Goal: Information Seeking & Learning: Learn about a topic

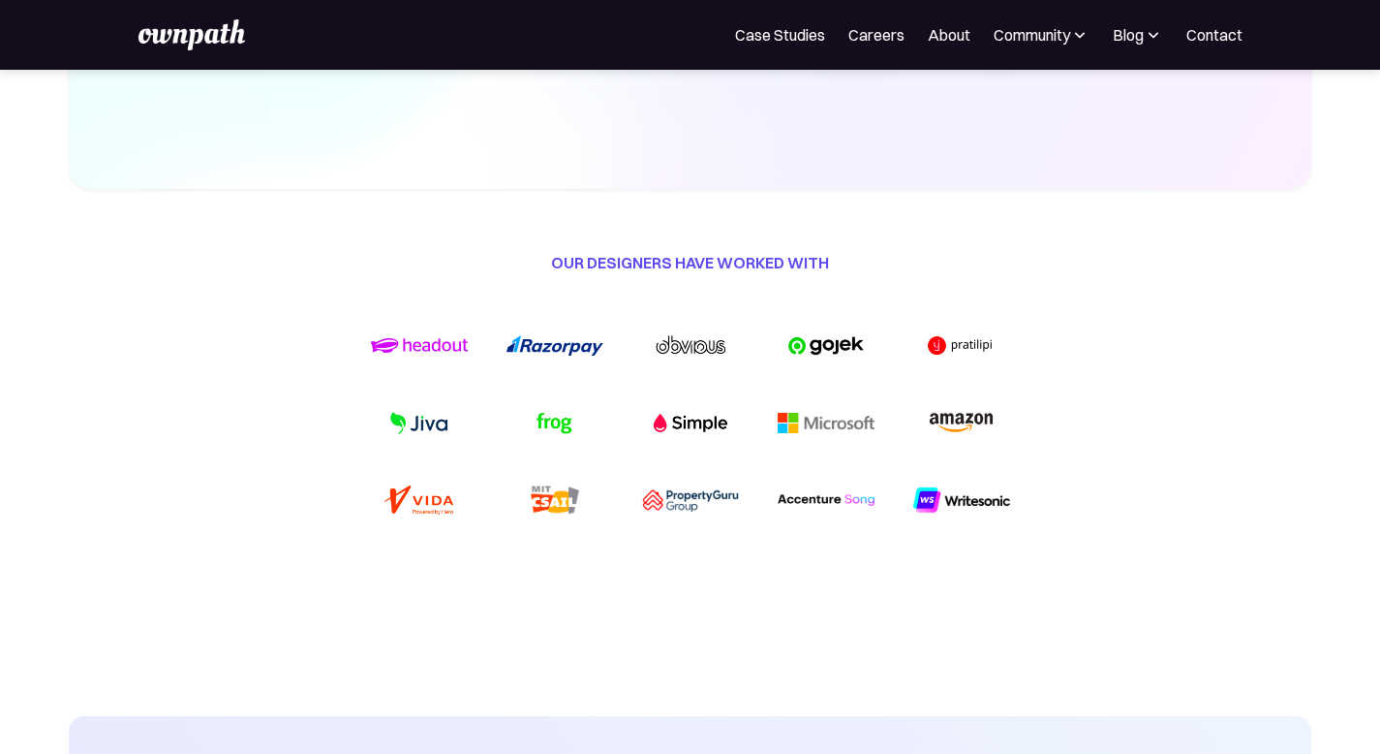
scroll to position [237, 0]
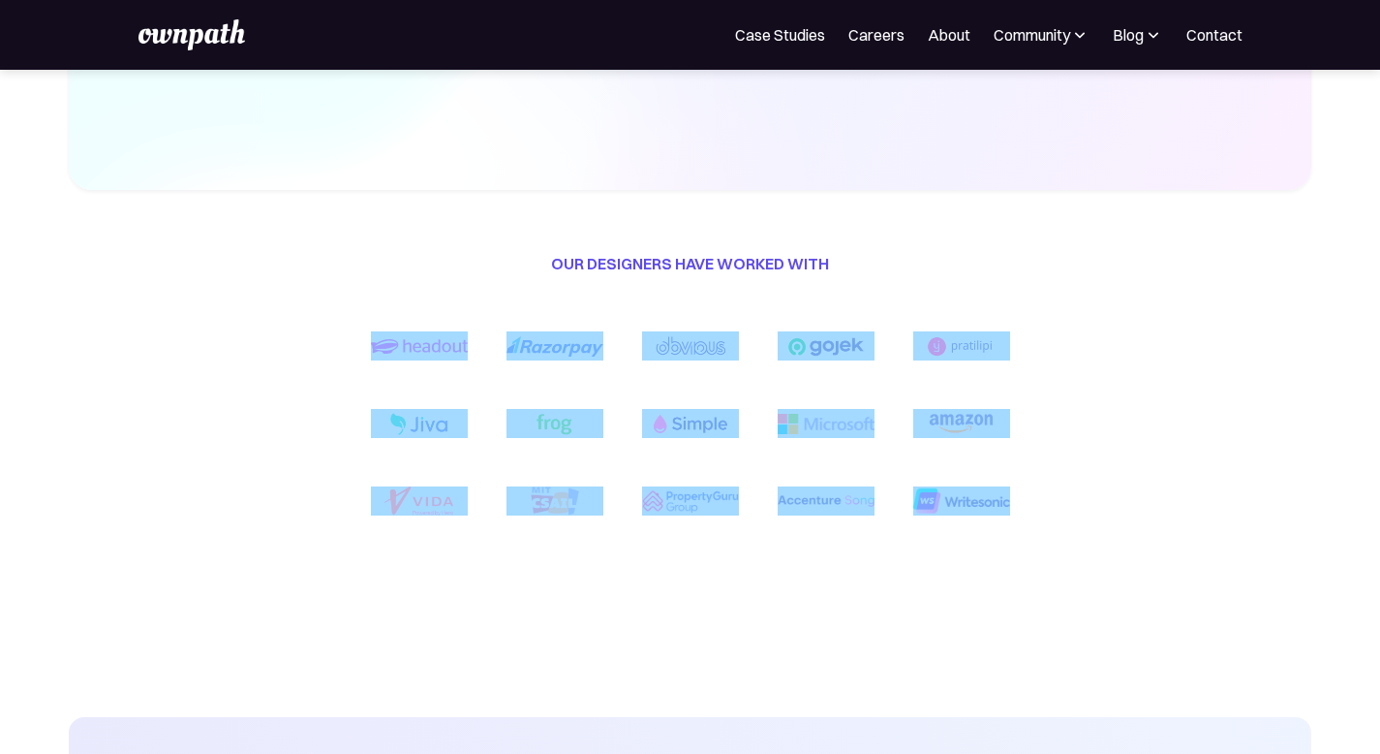
drag, startPoint x: 350, startPoint y: 312, endPoint x: 1029, endPoint y: 499, distance: 704.4
click at [1029, 499] on div "our Designers have worked with" at bounding box center [690, 391] width 1243 height 403
click at [777, 570] on div "our Designers have worked with" at bounding box center [690, 391] width 1243 height 403
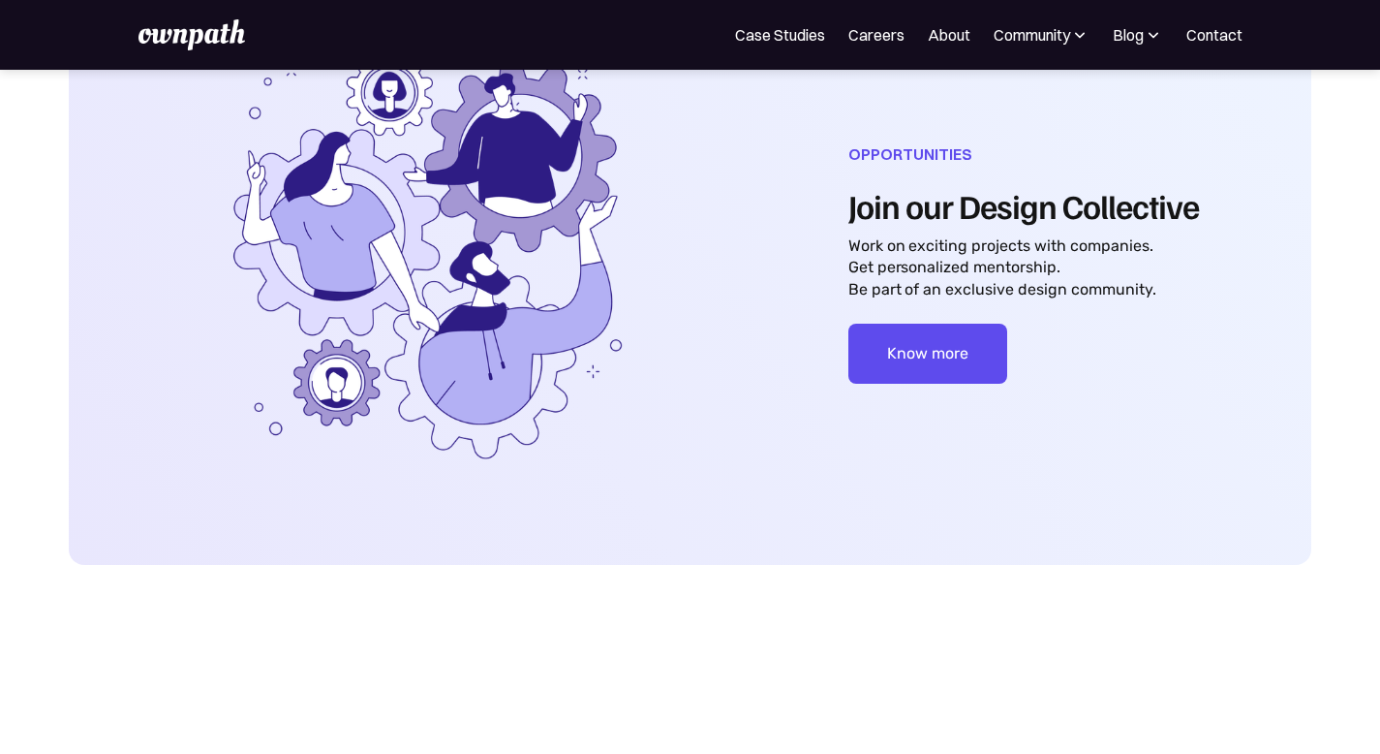
scroll to position [995, 0]
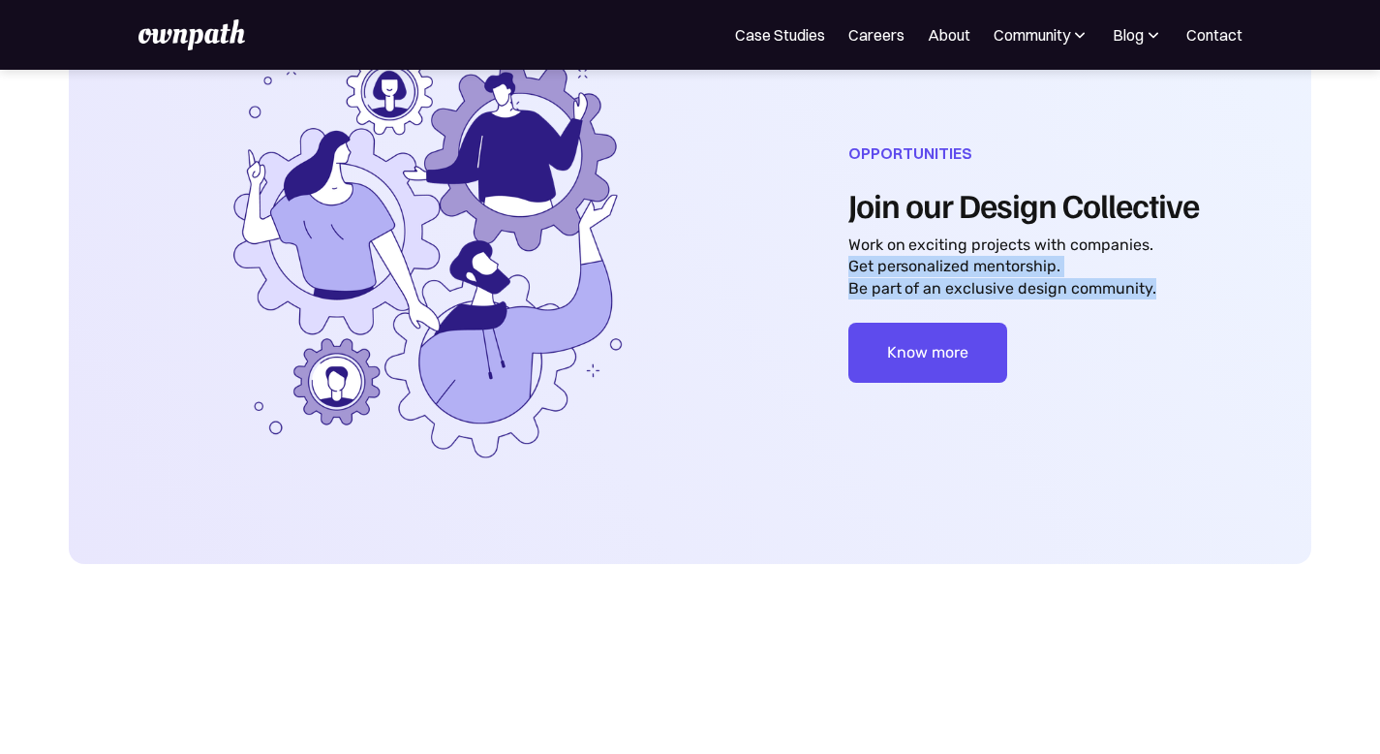
drag, startPoint x: 846, startPoint y: 255, endPoint x: 1224, endPoint y: 282, distance: 378.8
click at [1225, 282] on div "Opportunities Join our Design Collective Work on exciting projects with compani…" at bounding box center [690, 261] width 1243 height 605
click at [1159, 340] on div "Know more" at bounding box center [1024, 353] width 351 height 60
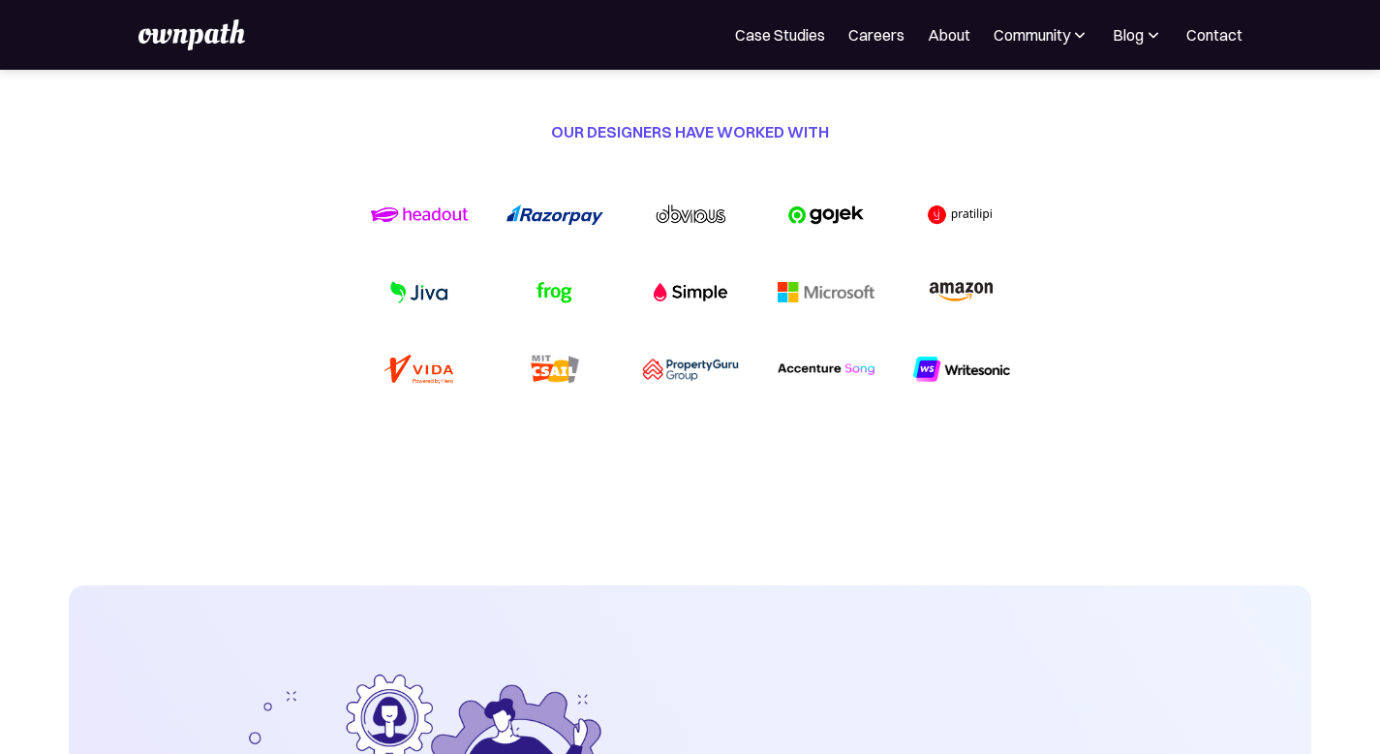
scroll to position [0, 0]
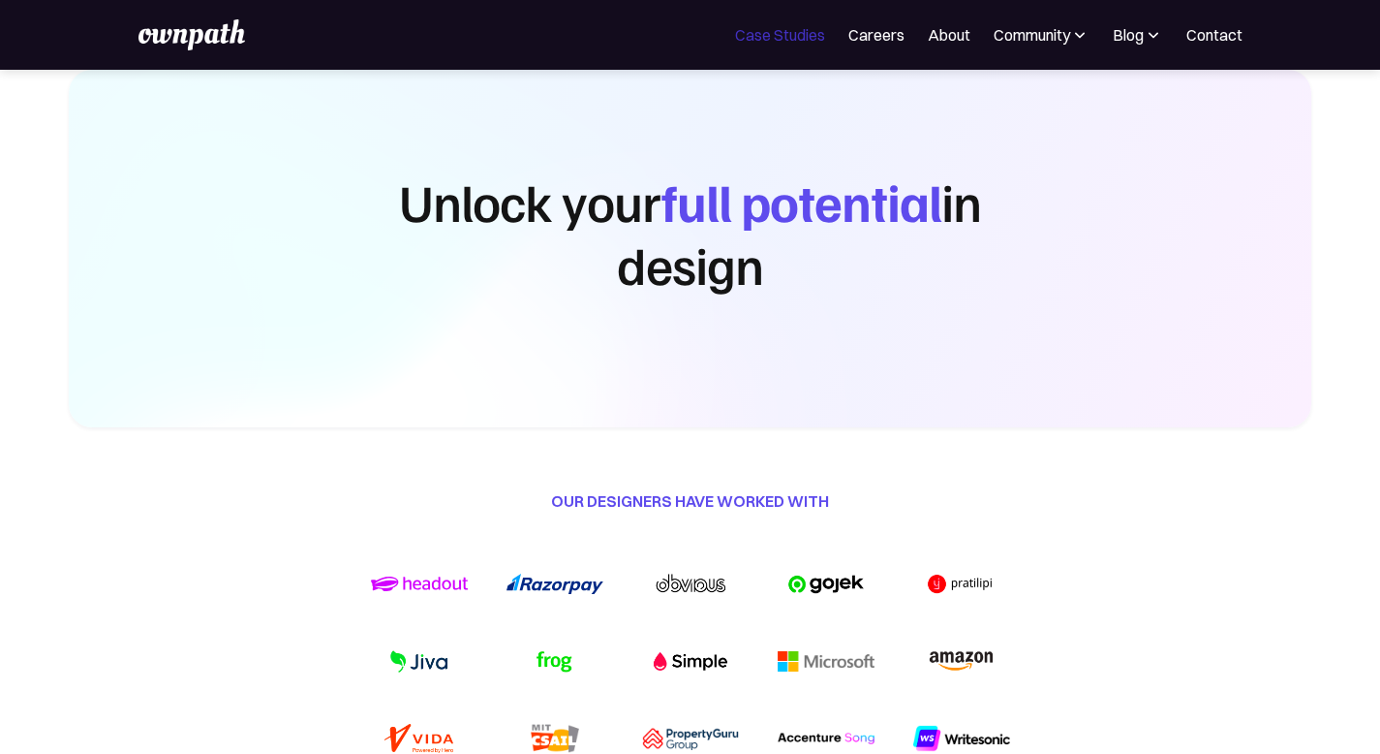
click at [758, 35] on link "Case Studies" at bounding box center [780, 34] width 90 height 23
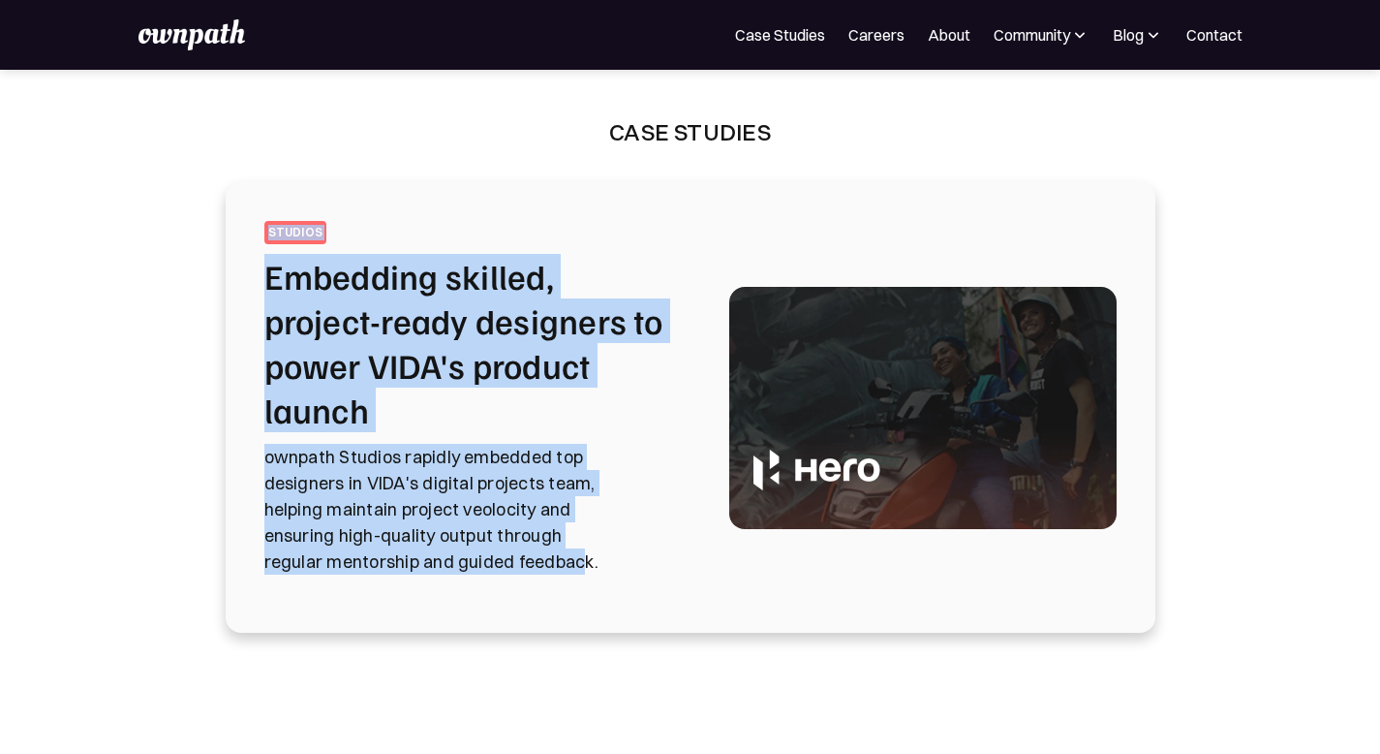
drag, startPoint x: 264, startPoint y: 453, endPoint x: 522, endPoint y: 549, distance: 275.9
click at [522, 550] on div "featured STUDIOS Embedding skilled, project-ready designers to power VIDA's pro…" at bounding box center [691, 407] width 930 height 450
click at [534, 564] on p "ownpath Studios rapidly embedded top designers in VIDA's digital projects team,…" at bounding box center [473, 509] width 419 height 131
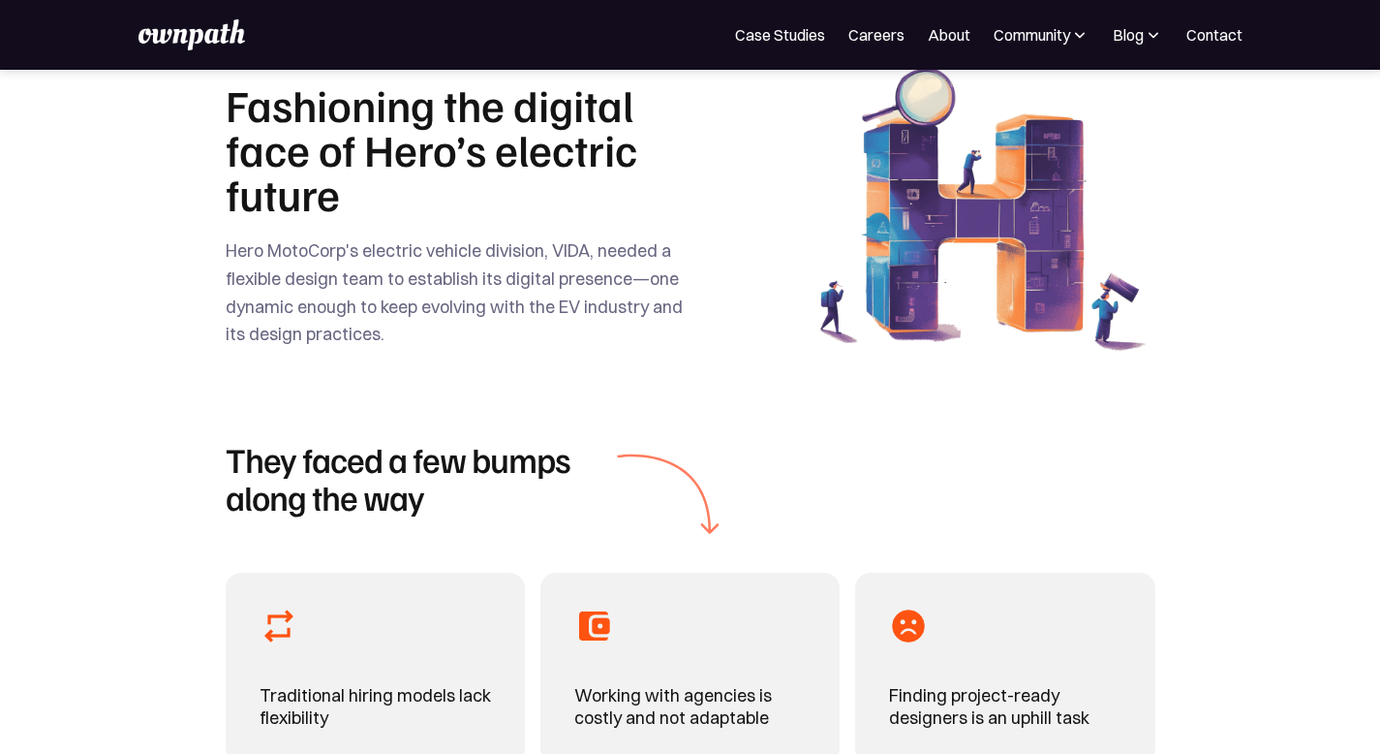
scroll to position [627, 0]
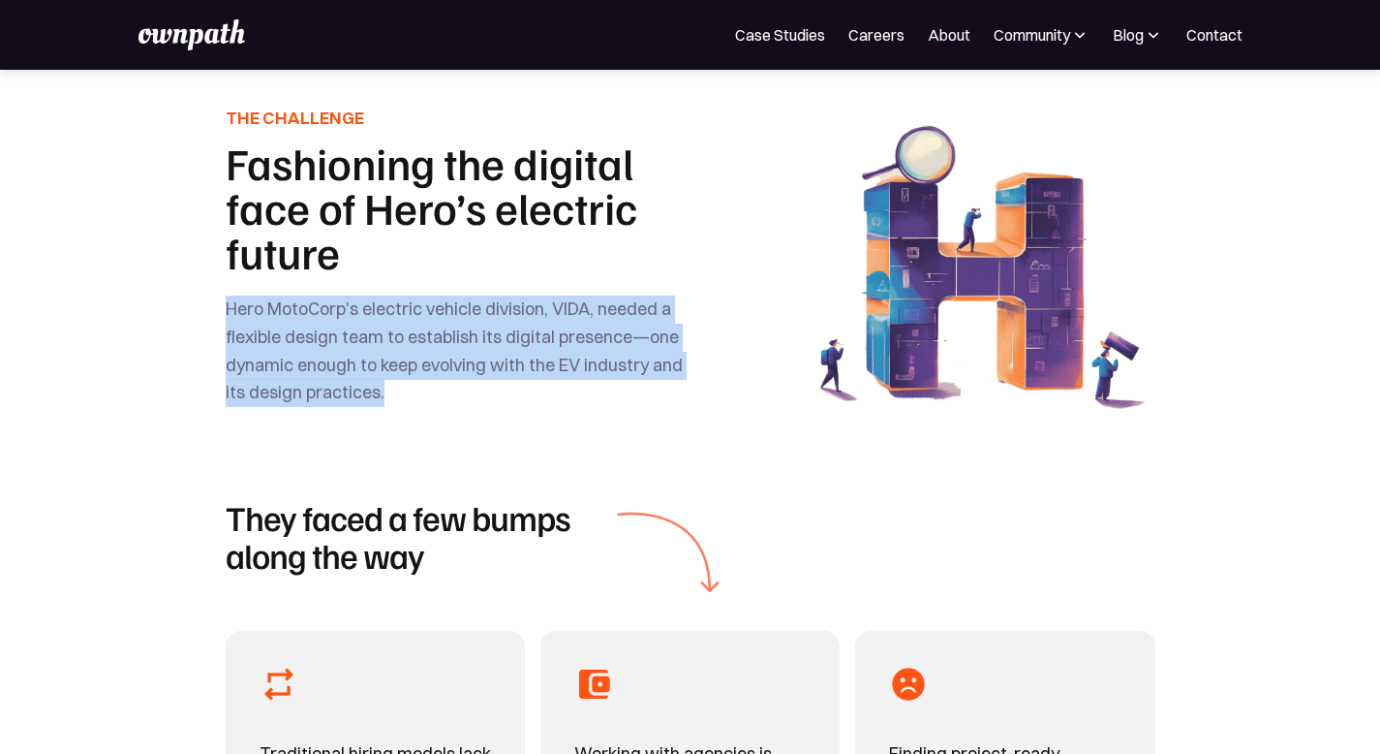
drag, startPoint x: 227, startPoint y: 337, endPoint x: 428, endPoint y: 422, distance: 218.8
click at [428, 407] on div "Hero MotoCorp's electric vehicle division, VIDA, needed a flexible design team …" at bounding box center [456, 350] width 461 height 111
click at [405, 473] on div "THE CHALLENGE Fashioning the digital face of Hero’s electric future Hero MotoCo…" at bounding box center [691, 259] width 930 height 425
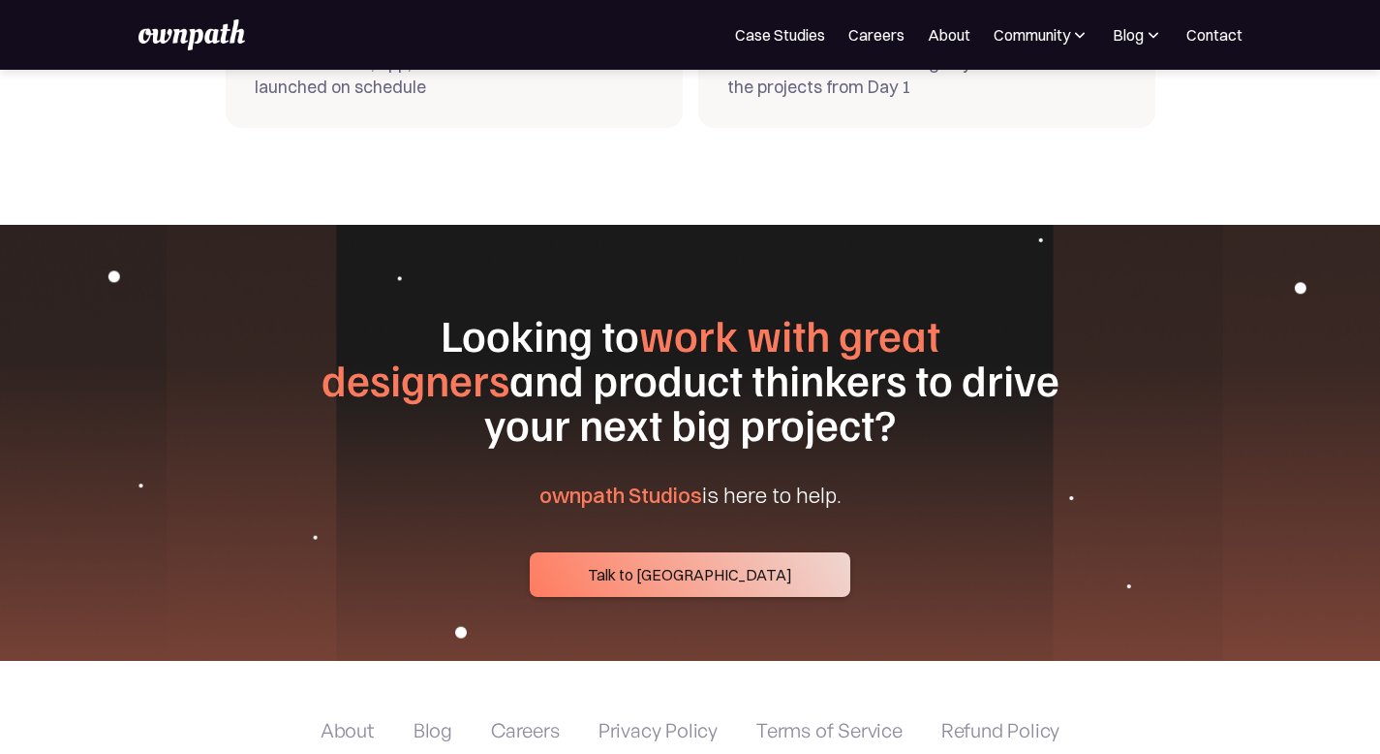
scroll to position [7677, 0]
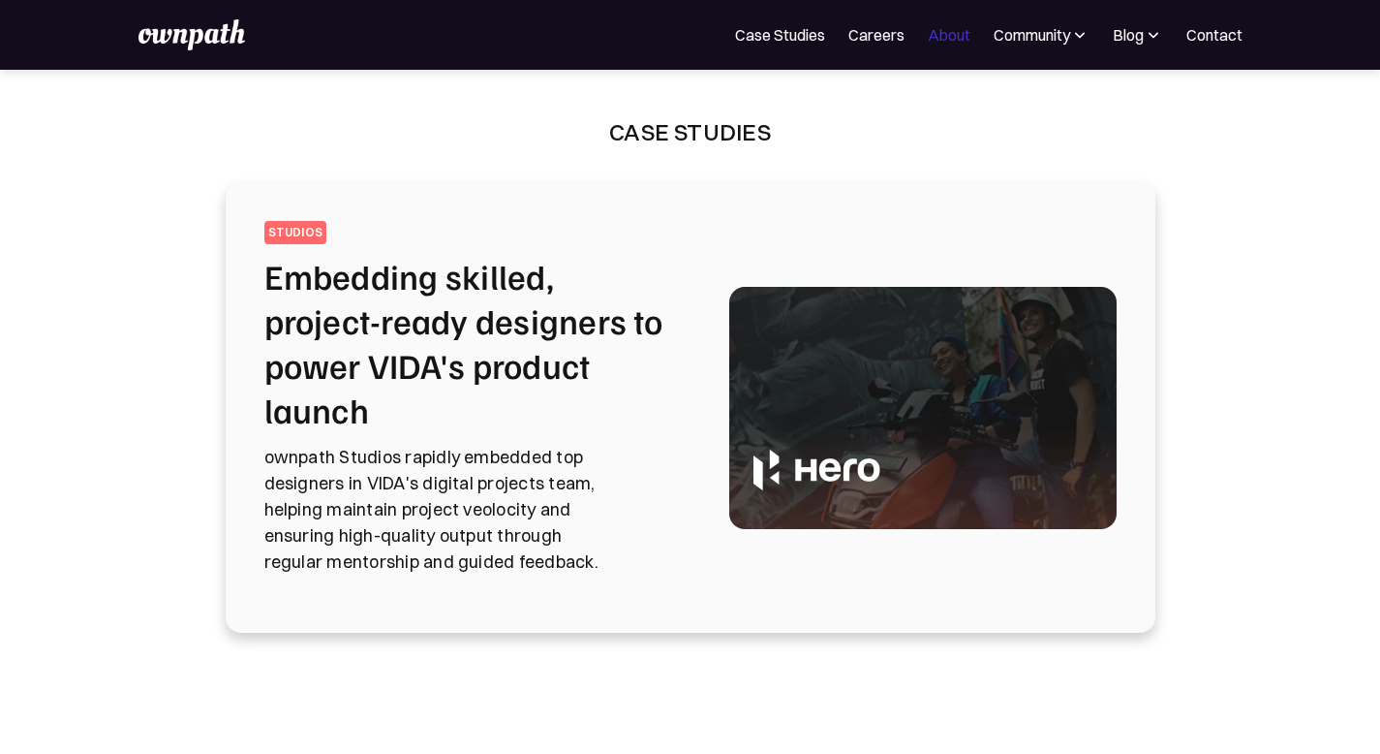
click at [945, 31] on link "About" at bounding box center [949, 34] width 43 height 23
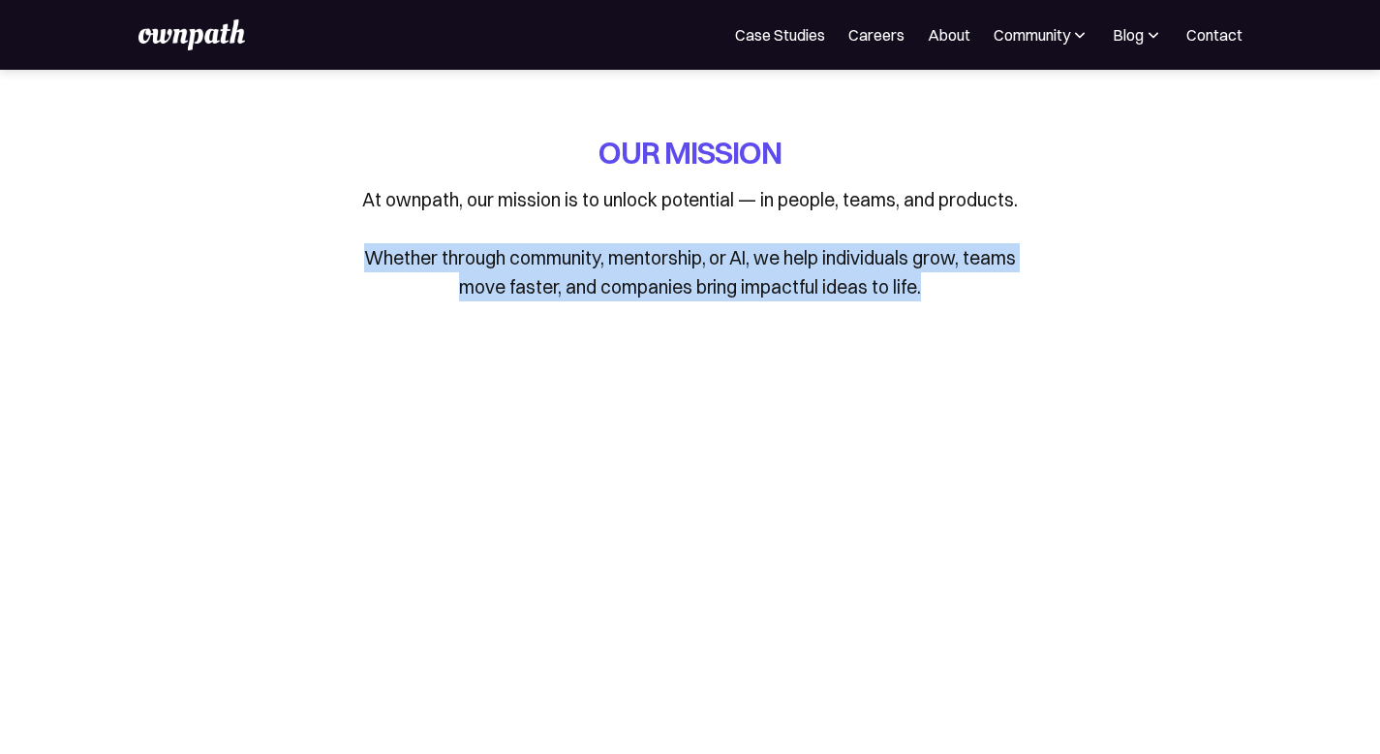
drag, startPoint x: 359, startPoint y: 261, endPoint x: 992, endPoint y: 311, distance: 634.6
click at [992, 311] on div "OUR MISSION At ownpath, our mission is to unlock potential — in people, teams, …" at bounding box center [690, 231] width 903 height 199
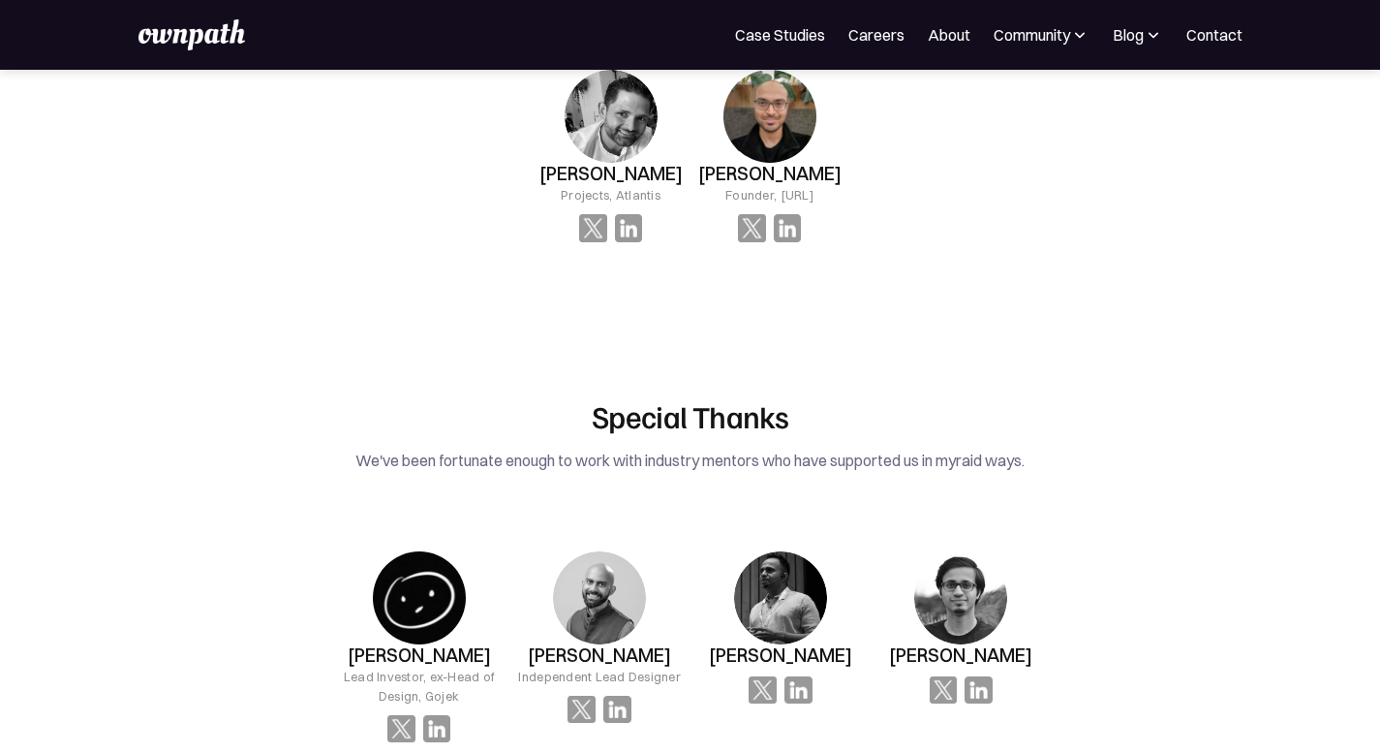
scroll to position [3712, 0]
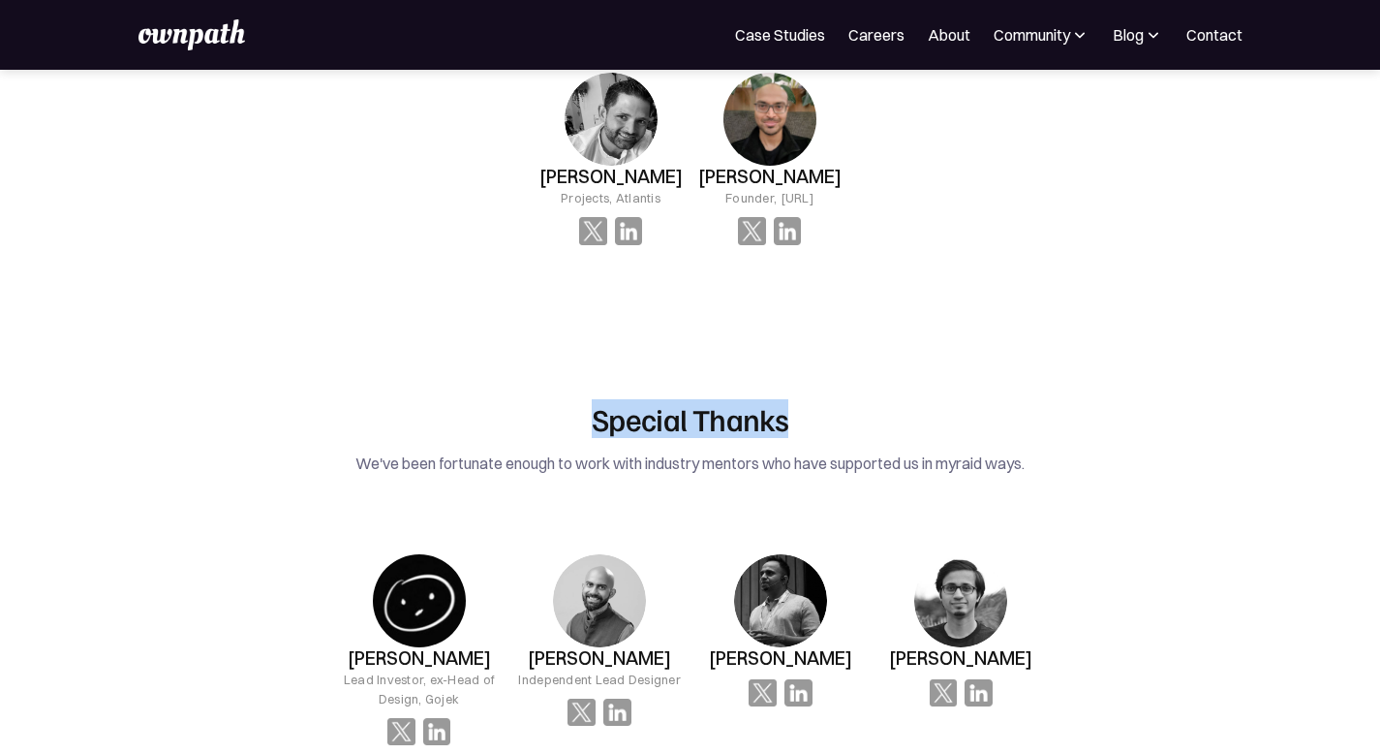
drag, startPoint x: 552, startPoint y: 136, endPoint x: 846, endPoint y: 140, distance: 293.6
click at [847, 400] on h2 "Special Thanks" at bounding box center [689, 418] width 905 height 37
click at [629, 523] on div "Vikalp Gupta Independent Lead Designer" at bounding box center [600, 650] width 170 height 254
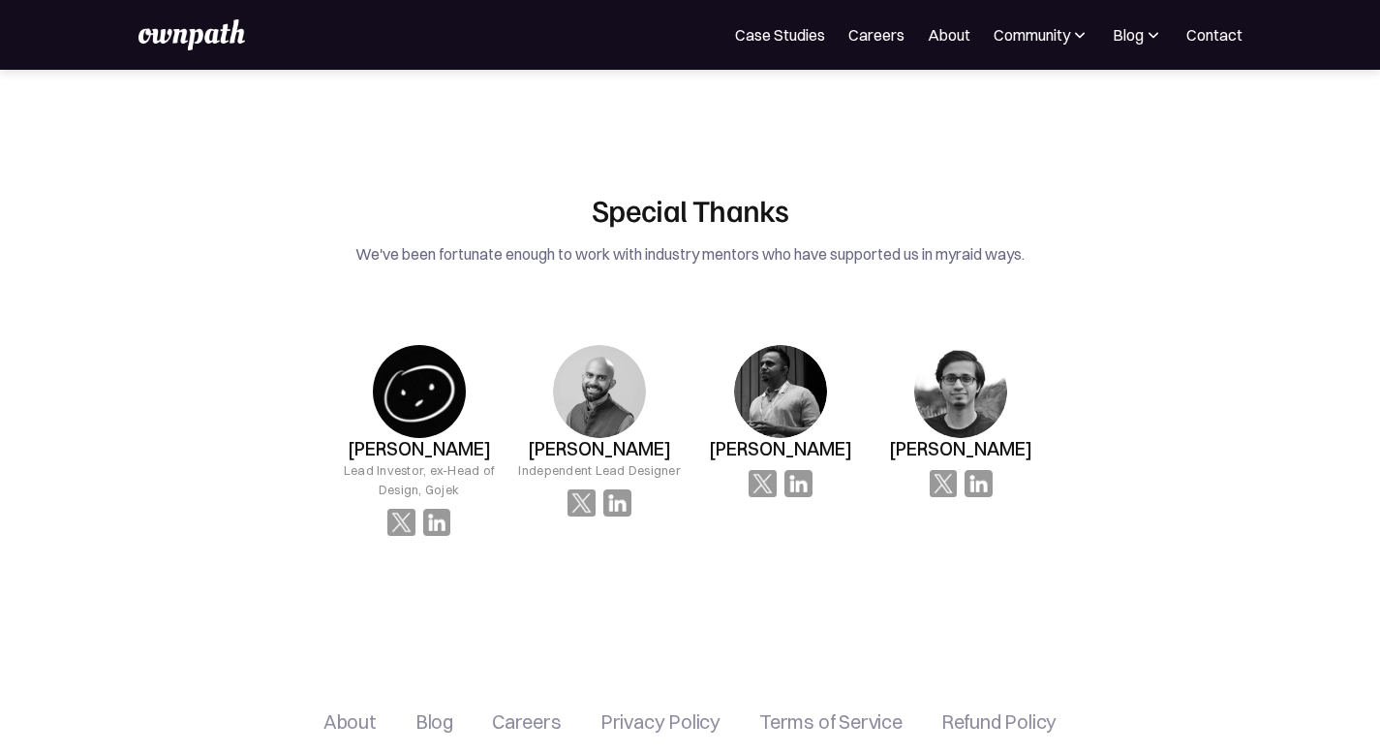
scroll to position [3958, 0]
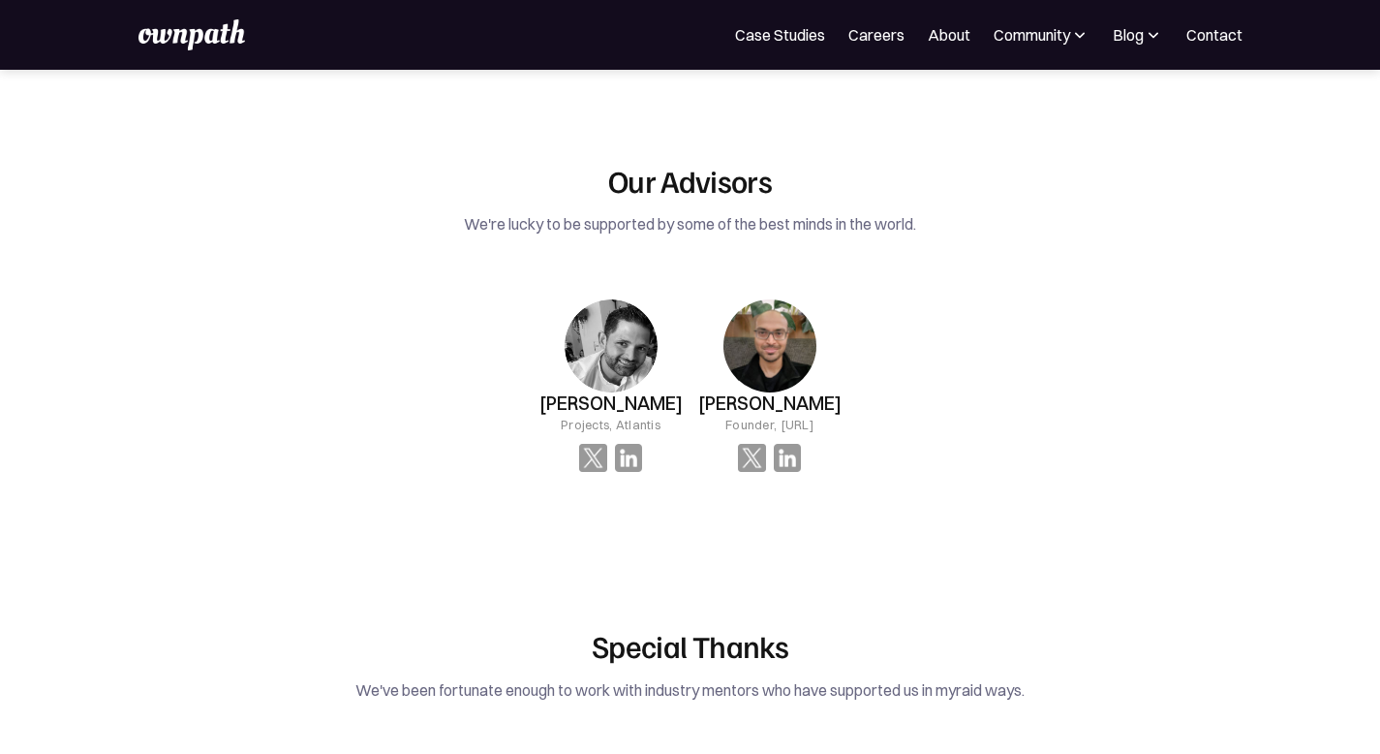
scroll to position [3485, 0]
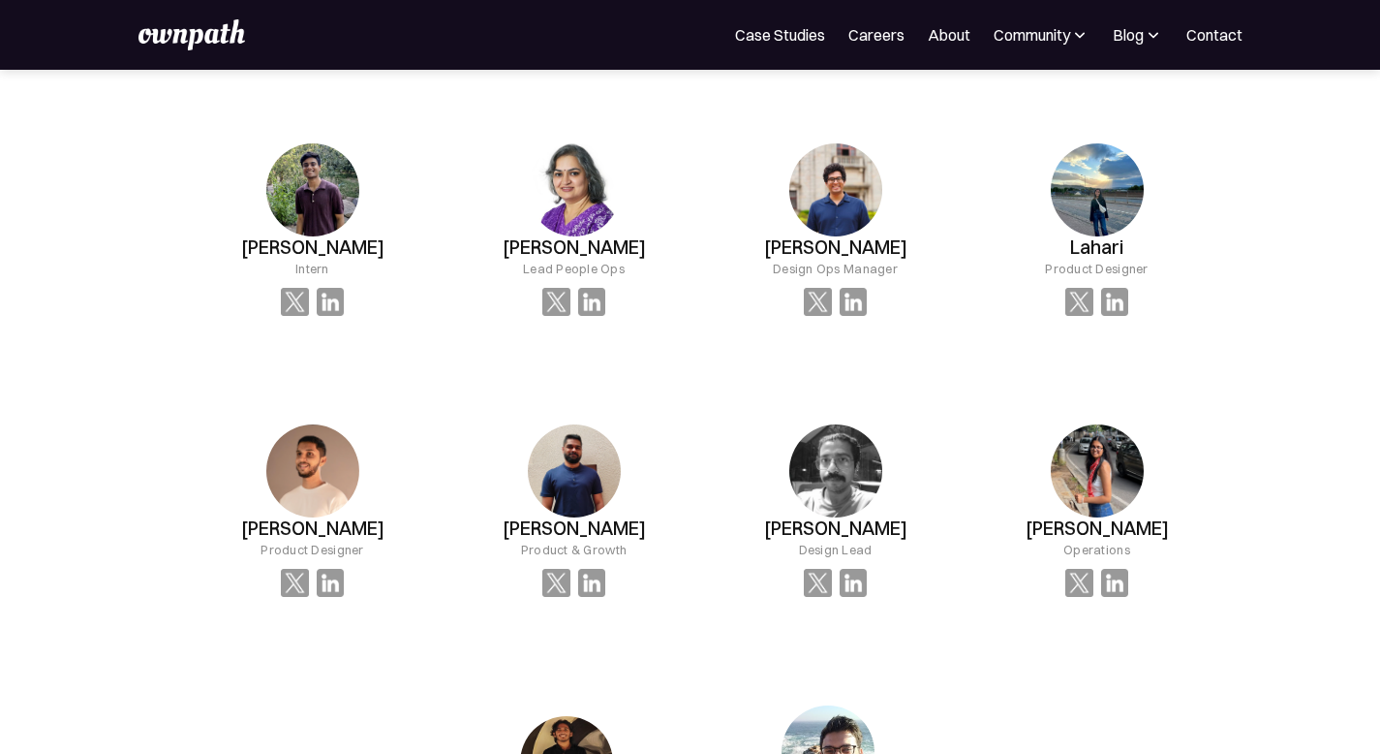
scroll to position [1908, 0]
click at [1101, 317] on img at bounding box center [1115, 303] width 28 height 28
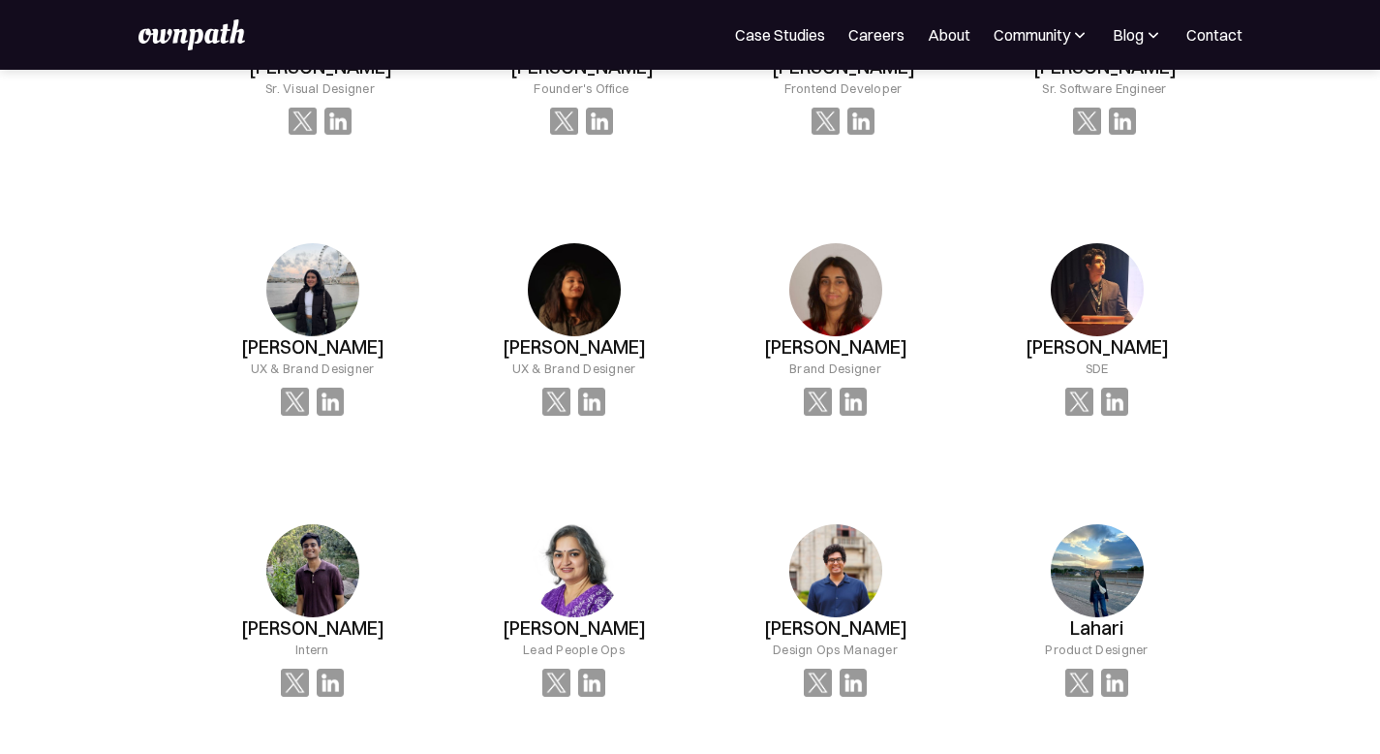
scroll to position [1494, 0]
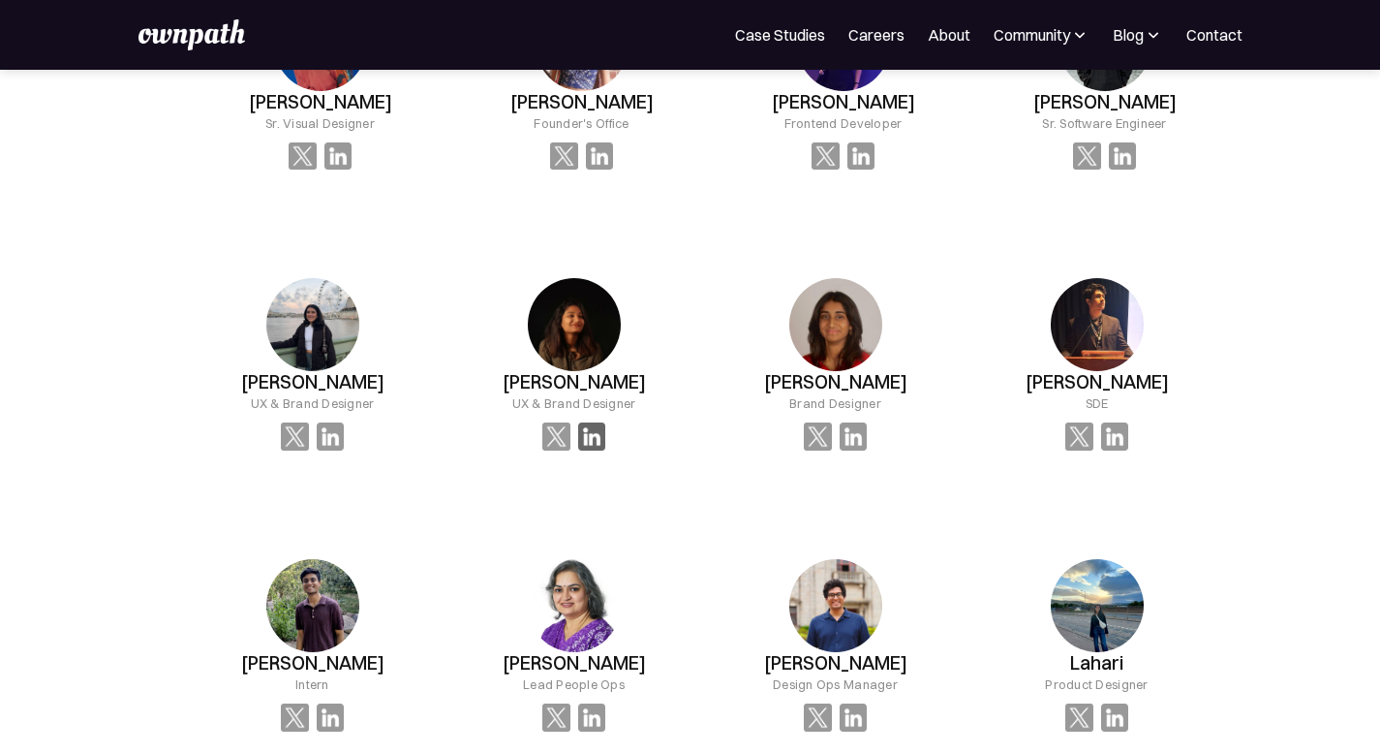
click at [578, 450] on img at bounding box center [592, 436] width 28 height 28
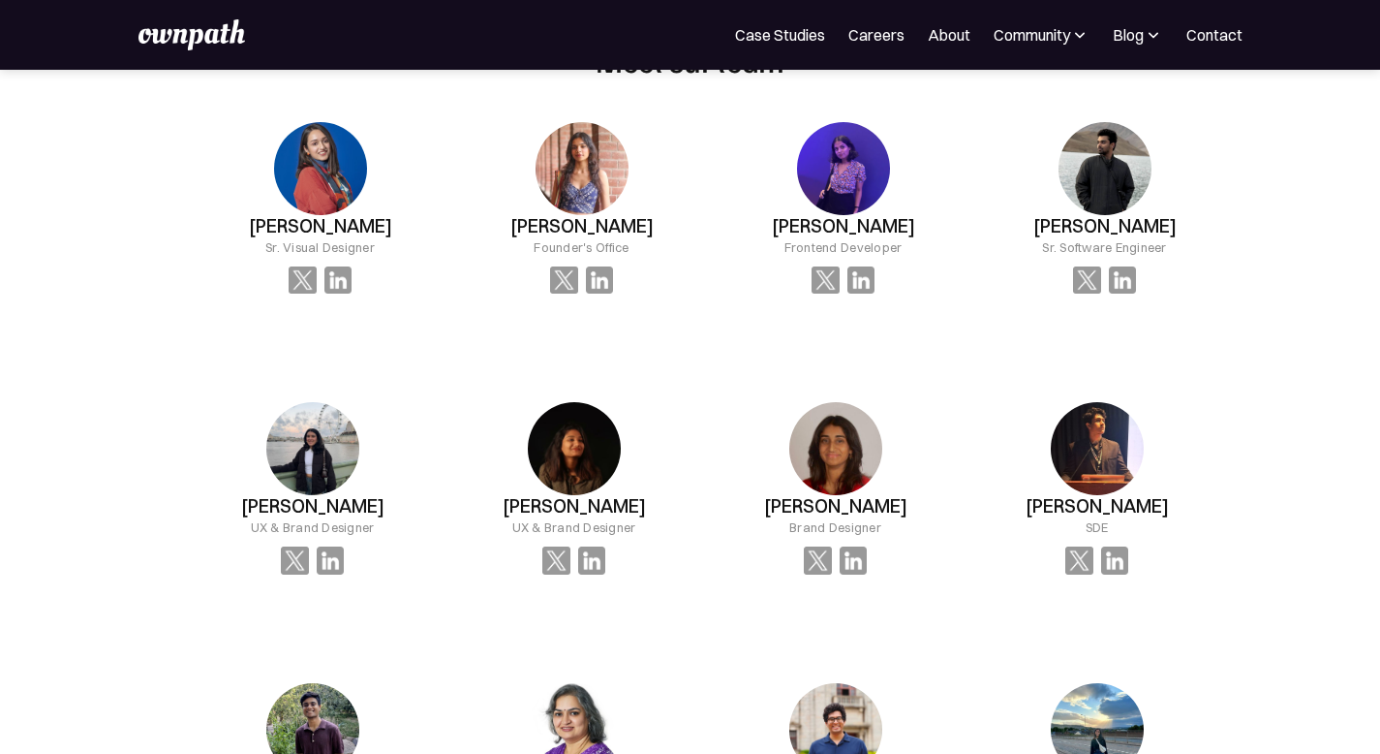
scroll to position [1349, 0]
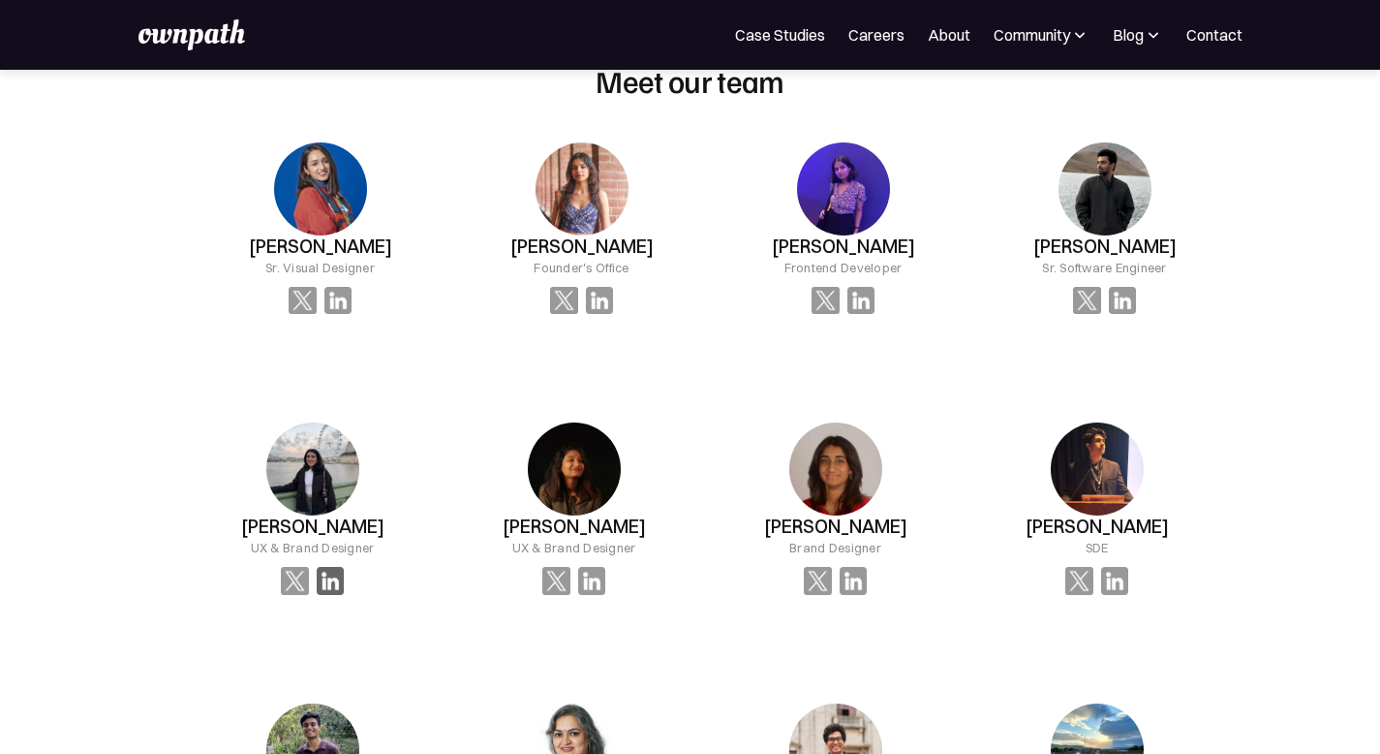
click at [345, 567] on img at bounding box center [331, 581] width 28 height 28
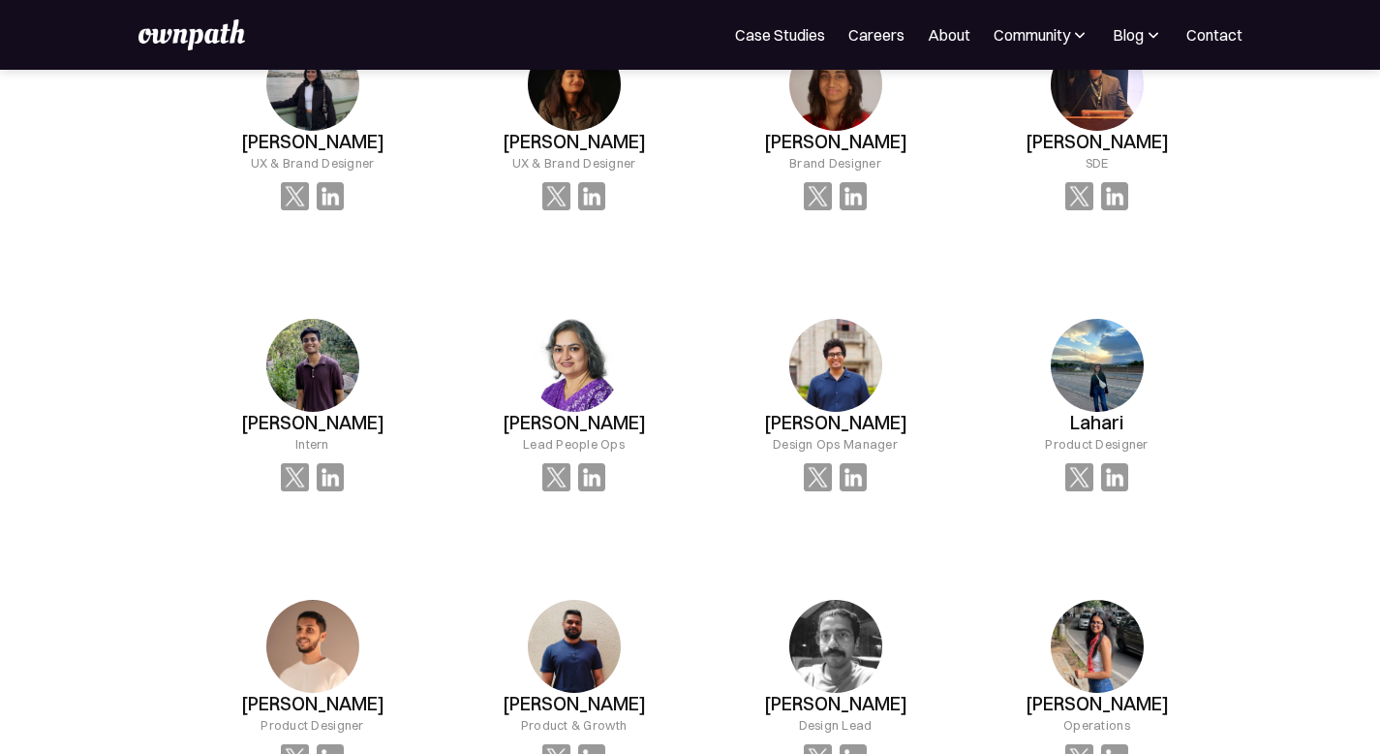
scroll to position [1735, 0]
click at [345, 743] on img at bounding box center [331, 757] width 28 height 28
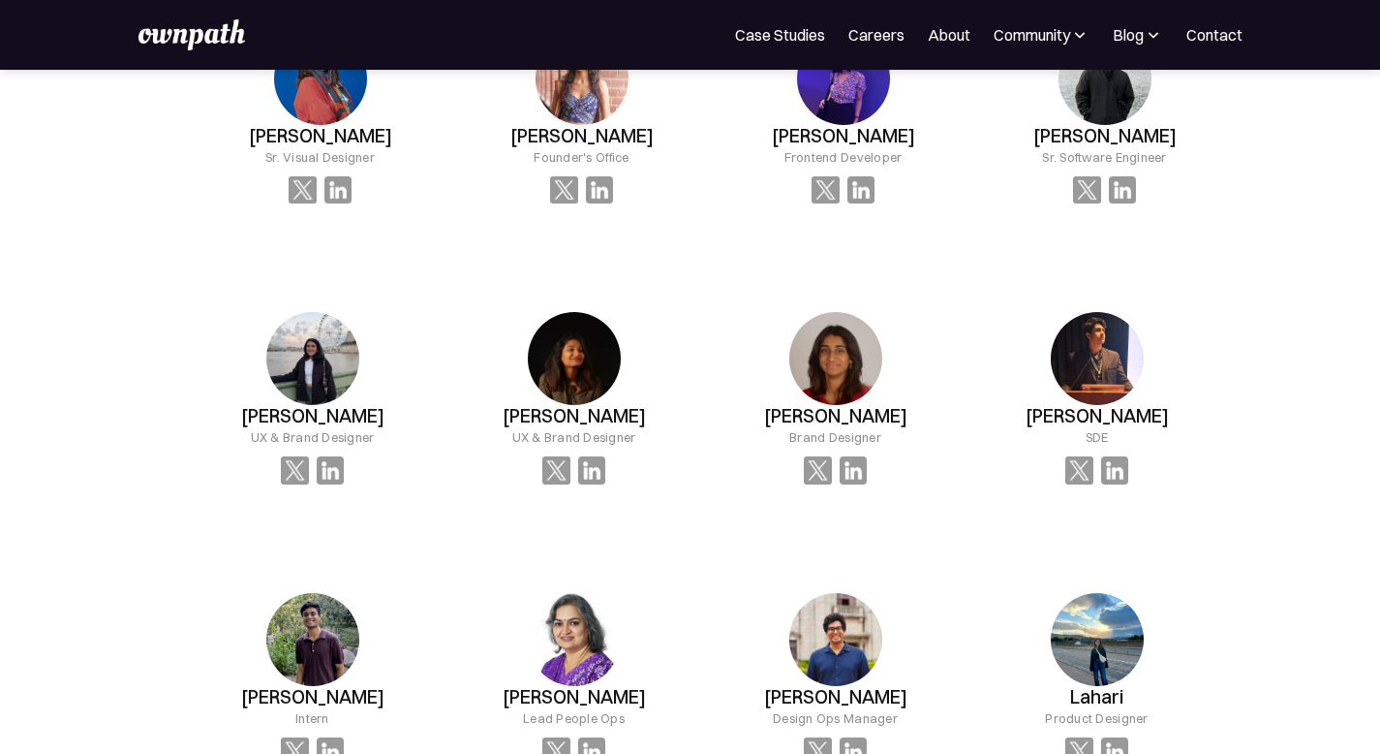
scroll to position [1466, 0]
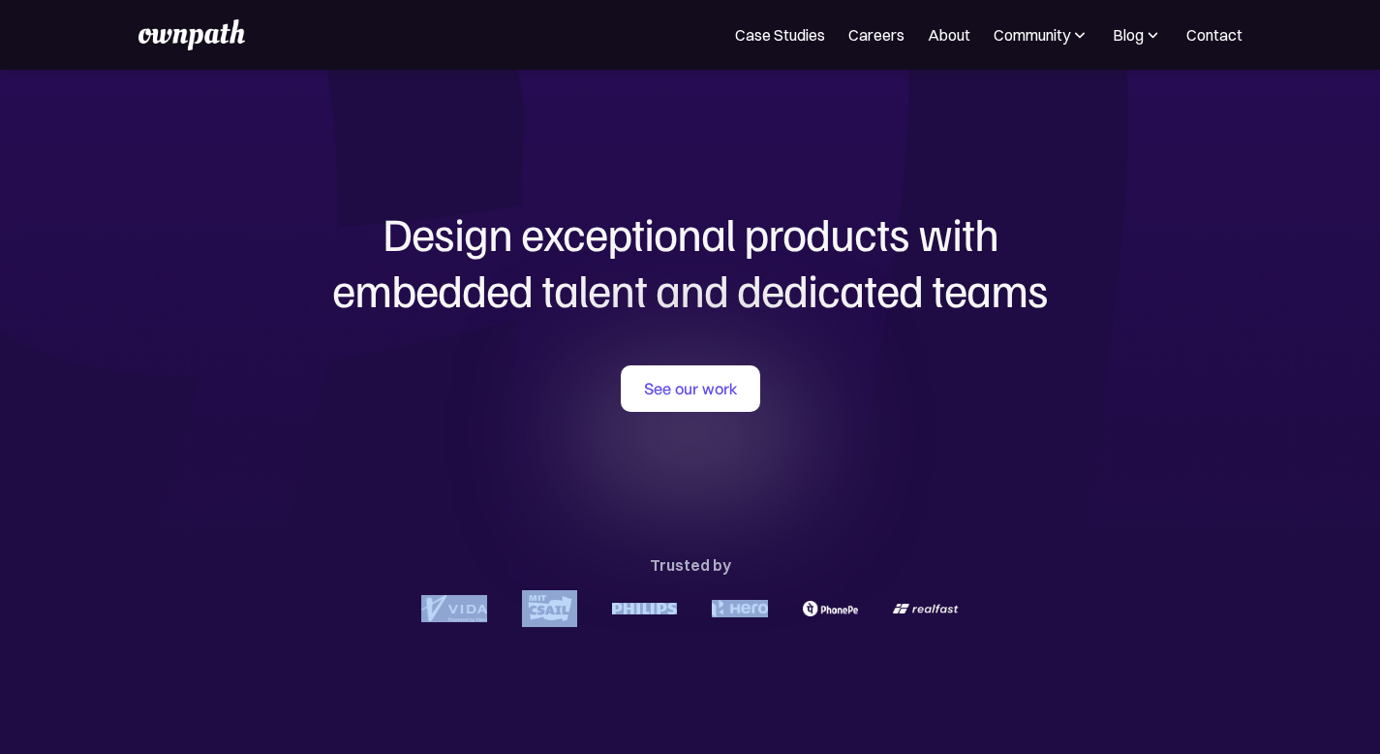
drag, startPoint x: 411, startPoint y: 615, endPoint x: 767, endPoint y: 615, distance: 356.5
click at [767, 615] on div at bounding box center [691, 608] width 930 height 37
click at [692, 669] on div "Design exceptional products with embedded talent and dedicated teams with us Se…" at bounding box center [691, 416] width 930 height 693
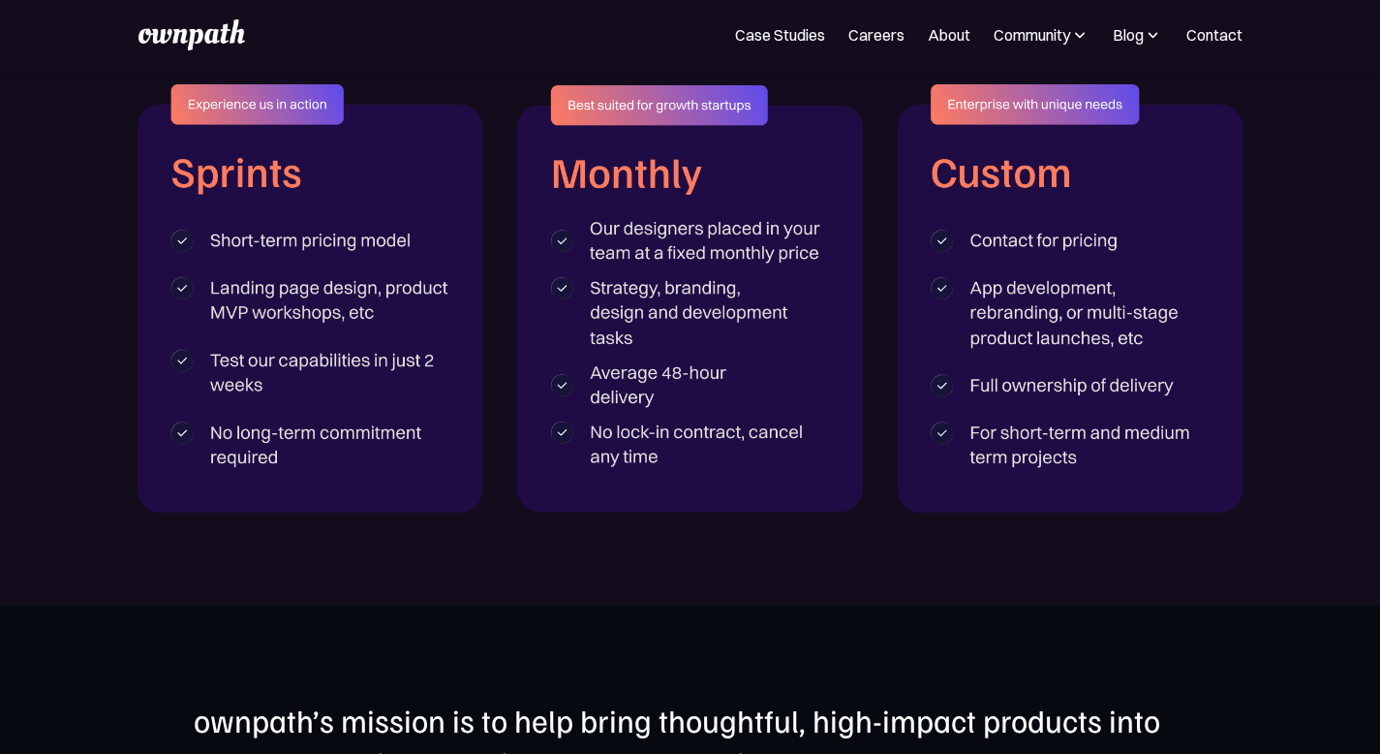
scroll to position [3116, 0]
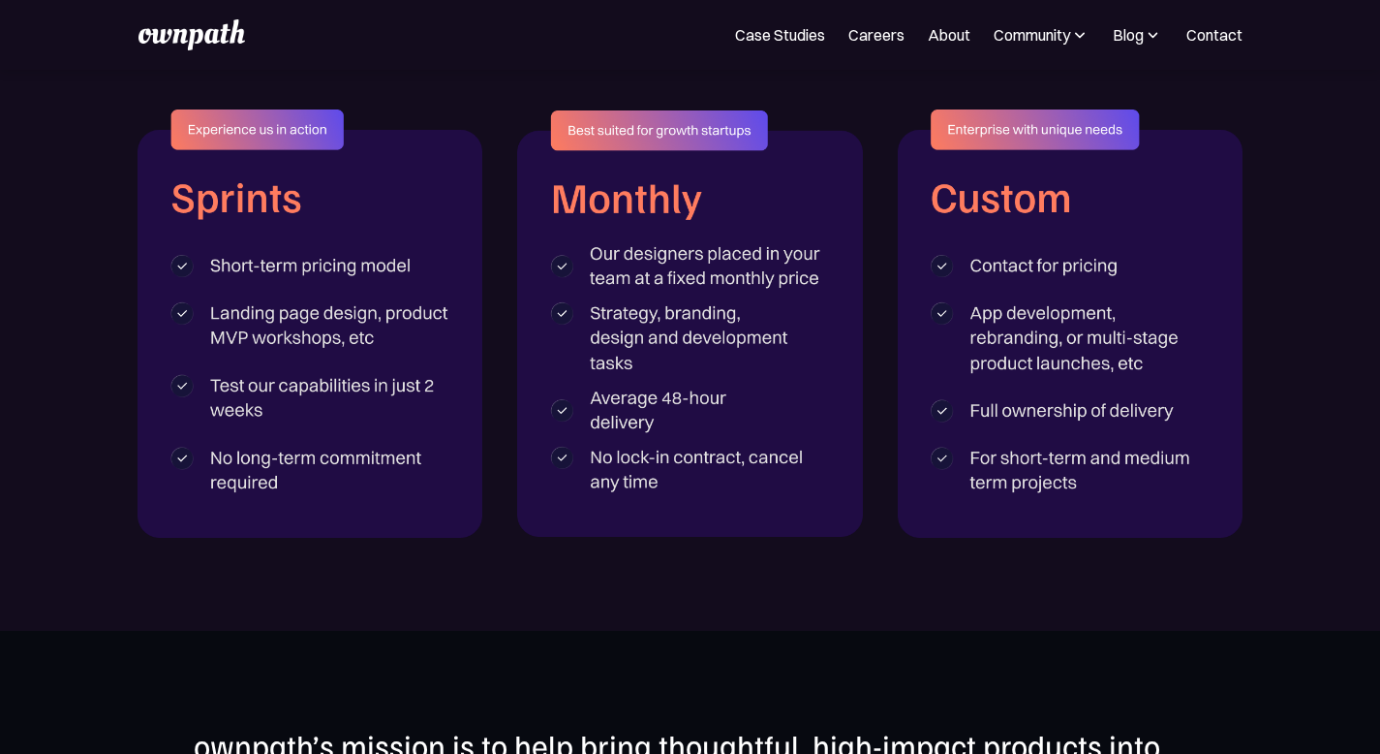
drag, startPoint x: 224, startPoint y: 347, endPoint x: 629, endPoint y: 633, distance: 495.6
drag, startPoint x: 686, startPoint y: 579, endPoint x: 1084, endPoint y: 512, distance: 403.9
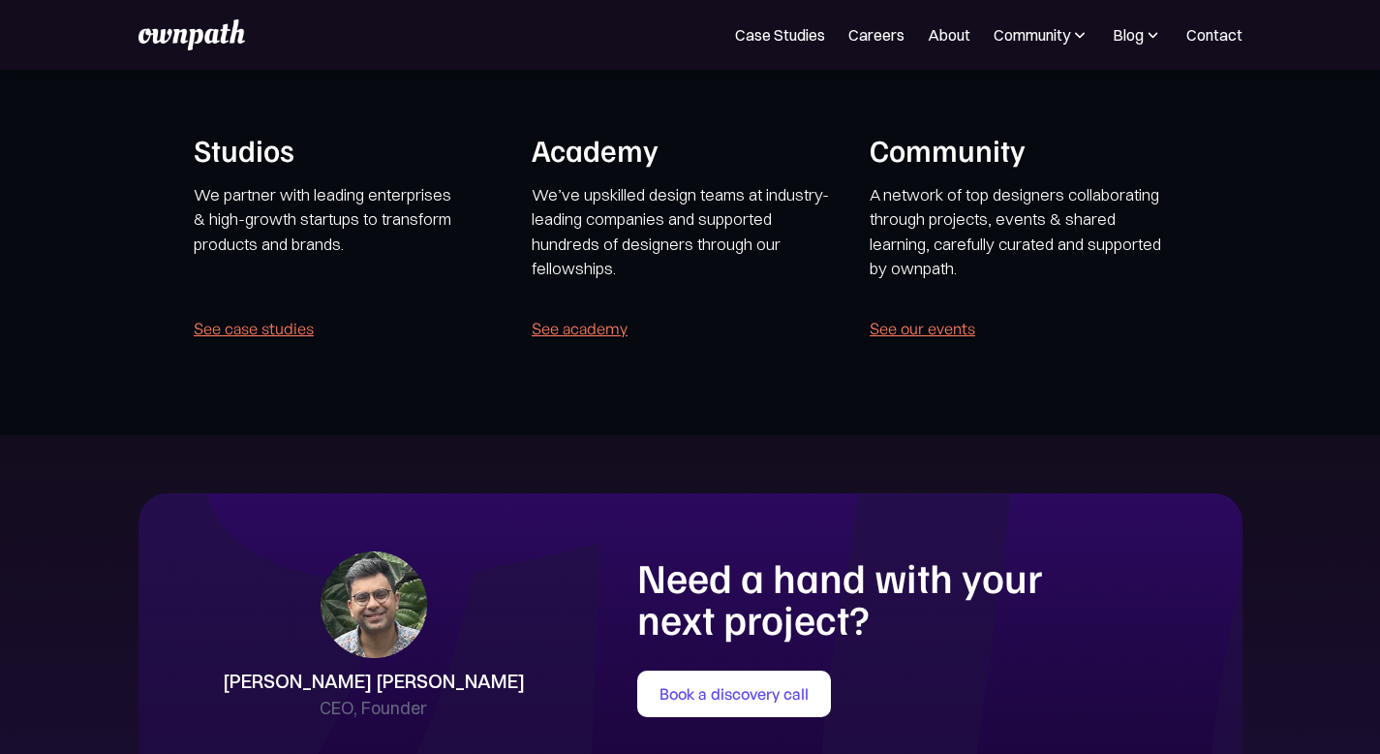
scroll to position [3864, 0]
drag, startPoint x: 319, startPoint y: 163, endPoint x: 203, endPoint y: 95, distance: 133.7
click at [203, 95] on section "ownpath’s mission is to help bring thoughtful, high-impact products into the wo…" at bounding box center [690, 158] width 1380 height 552
click at [203, 248] on section "ownpath’s mission is to help bring thoughtful, high-impact products into the wo…" at bounding box center [690, 158] width 1380 height 552
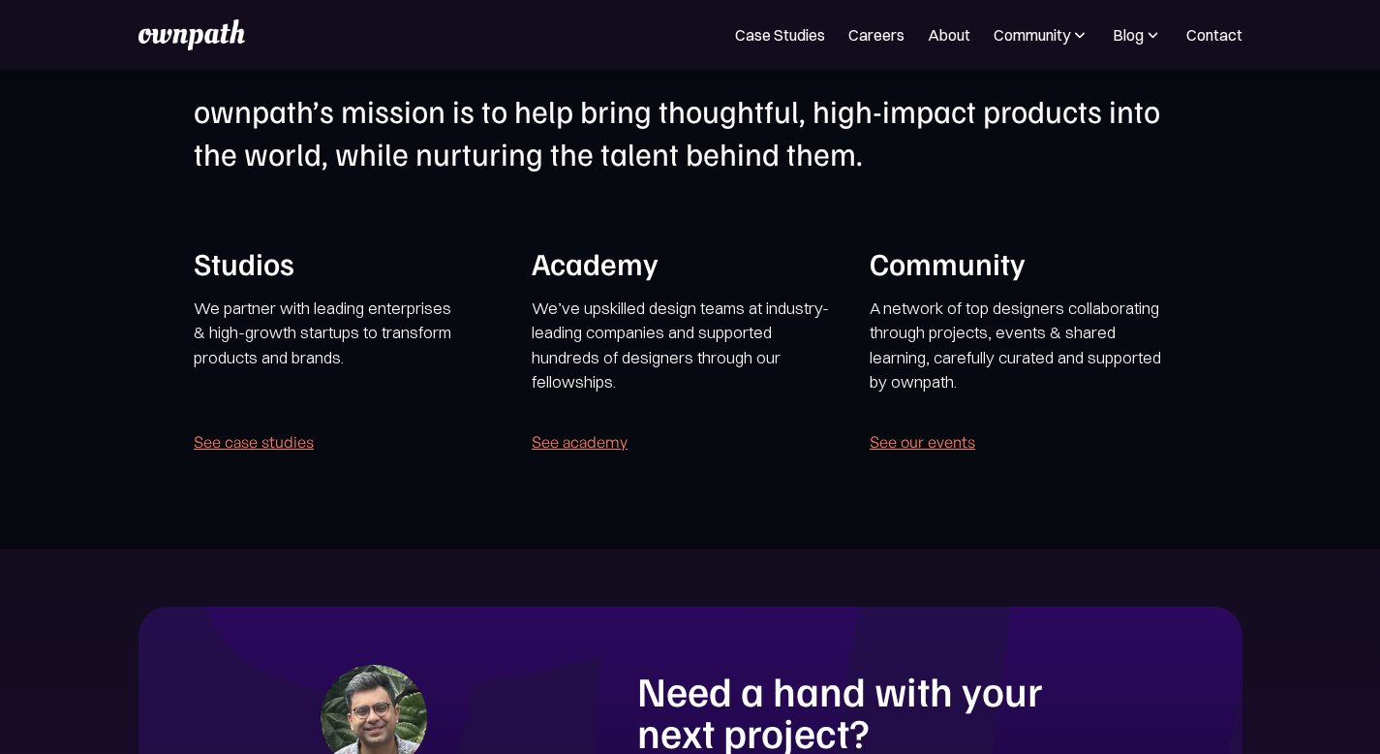
scroll to position [3730, 0]
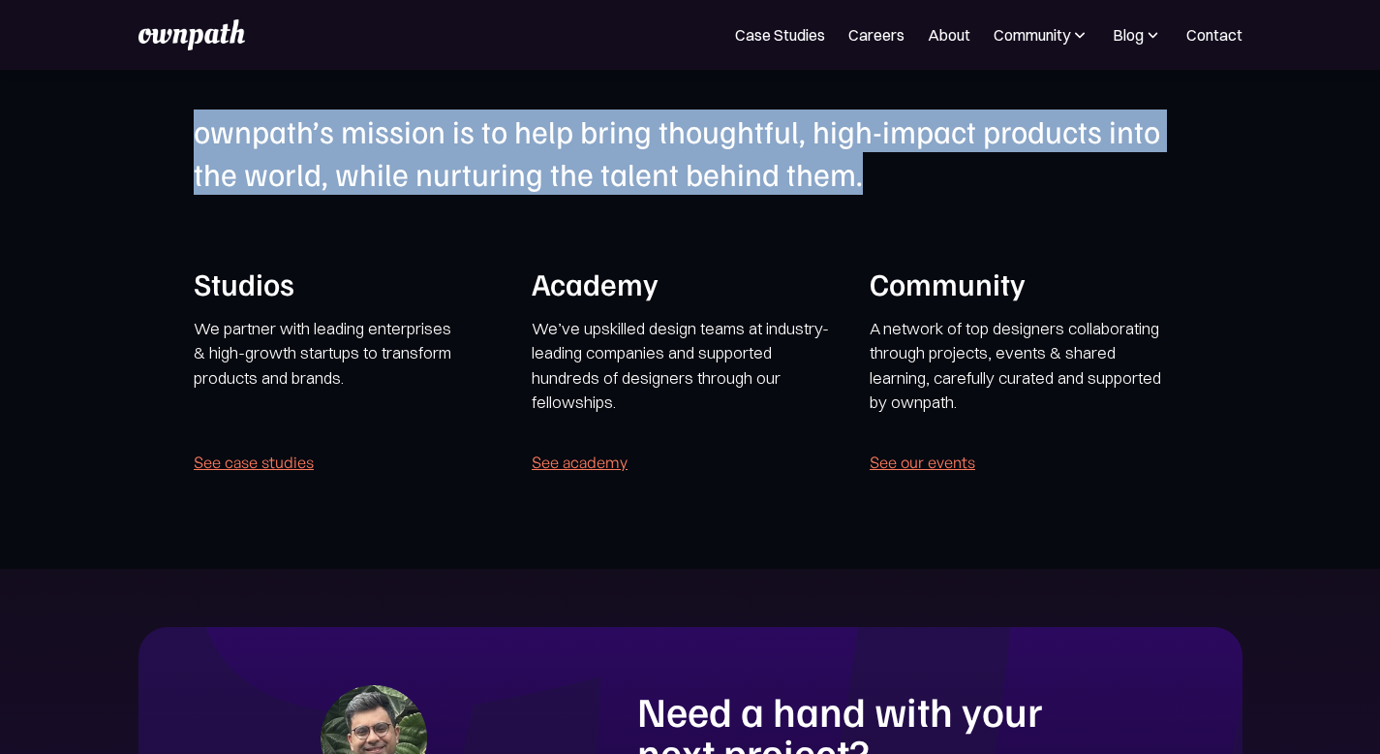
drag, startPoint x: 230, startPoint y: 204, endPoint x: 391, endPoint y: 343, distance: 213.0
click at [391, 345] on section "ownpath’s mission is to help bring thoughtful, high-impact products into the wo…" at bounding box center [690, 292] width 1380 height 552
click at [254, 386] on div "ownpath’s mission is to help bring thoughtful, high-impact products into the wo…" at bounding box center [690, 292] width 993 height 366
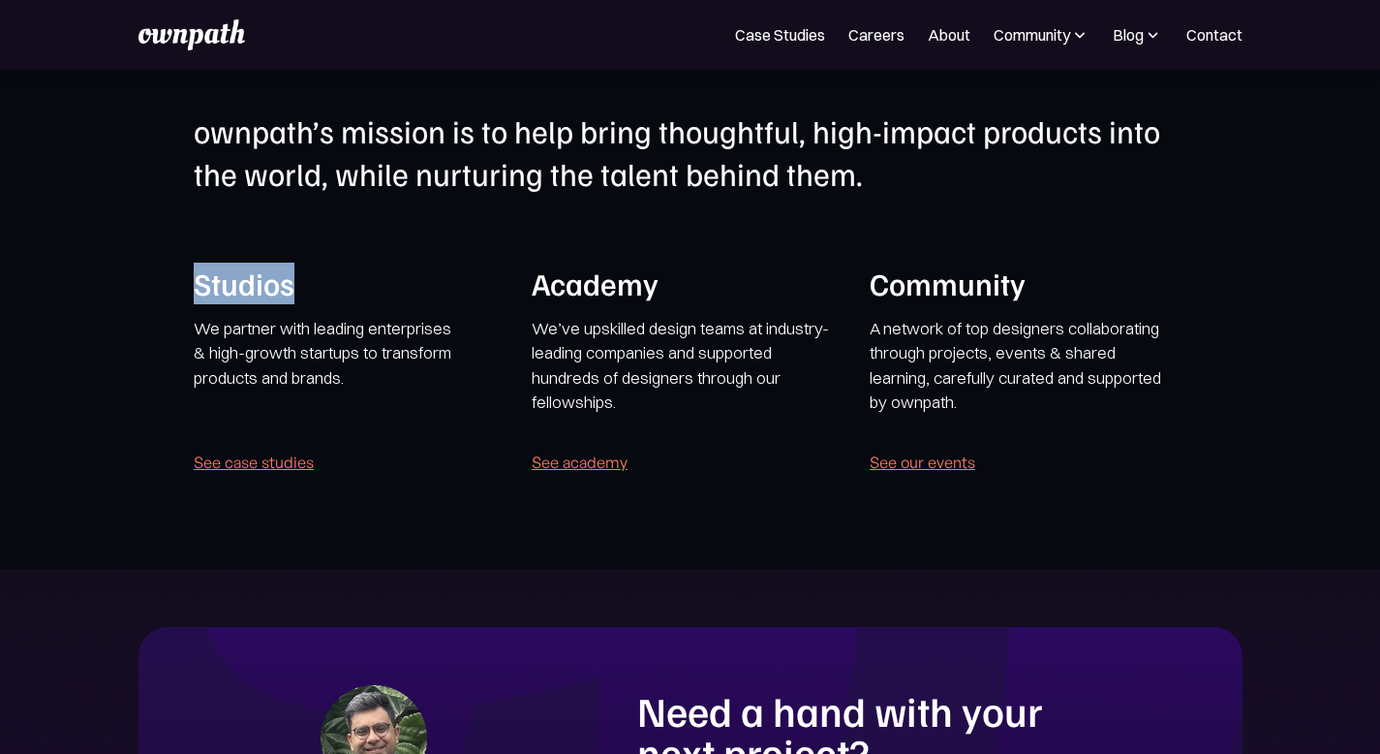
drag, startPoint x: 231, startPoint y: 442, endPoint x: 367, endPoint y: 442, distance: 136.6
click at [367, 442] on section "ownpath’s mission is to help bring thoughtful, high-impact products into the wo…" at bounding box center [690, 292] width 1380 height 552
click at [501, 443] on div "Studios We partner with leading enterprises & high-growth startups to transform…" at bounding box center [347, 369] width 307 height 213
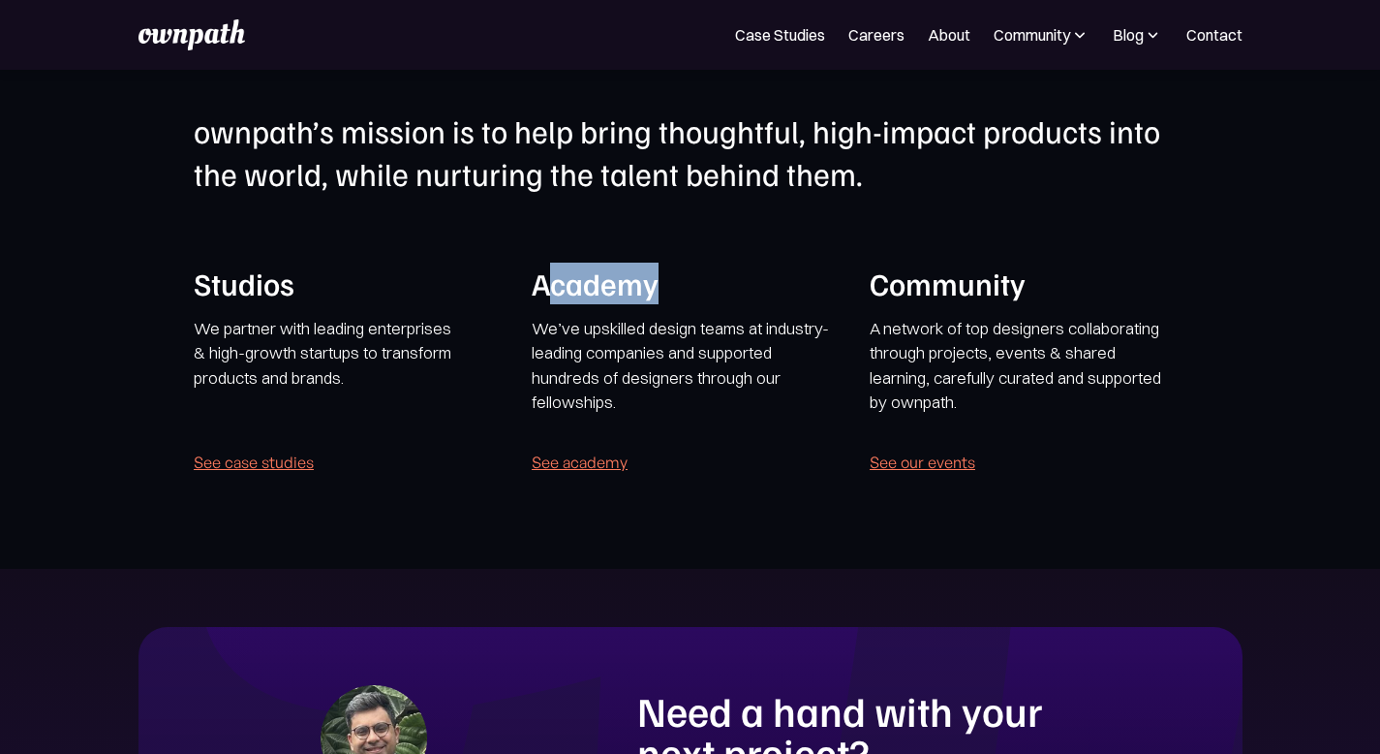
drag, startPoint x: 563, startPoint y: 444, endPoint x: 732, endPoint y: 444, distance: 169.5
click at [733, 304] on h1 "Academy" at bounding box center [685, 284] width 307 height 42
click at [827, 439] on div "Studios We partner with leading enterprises & high-growth startups to transform…" at bounding box center [690, 369] width 993 height 213
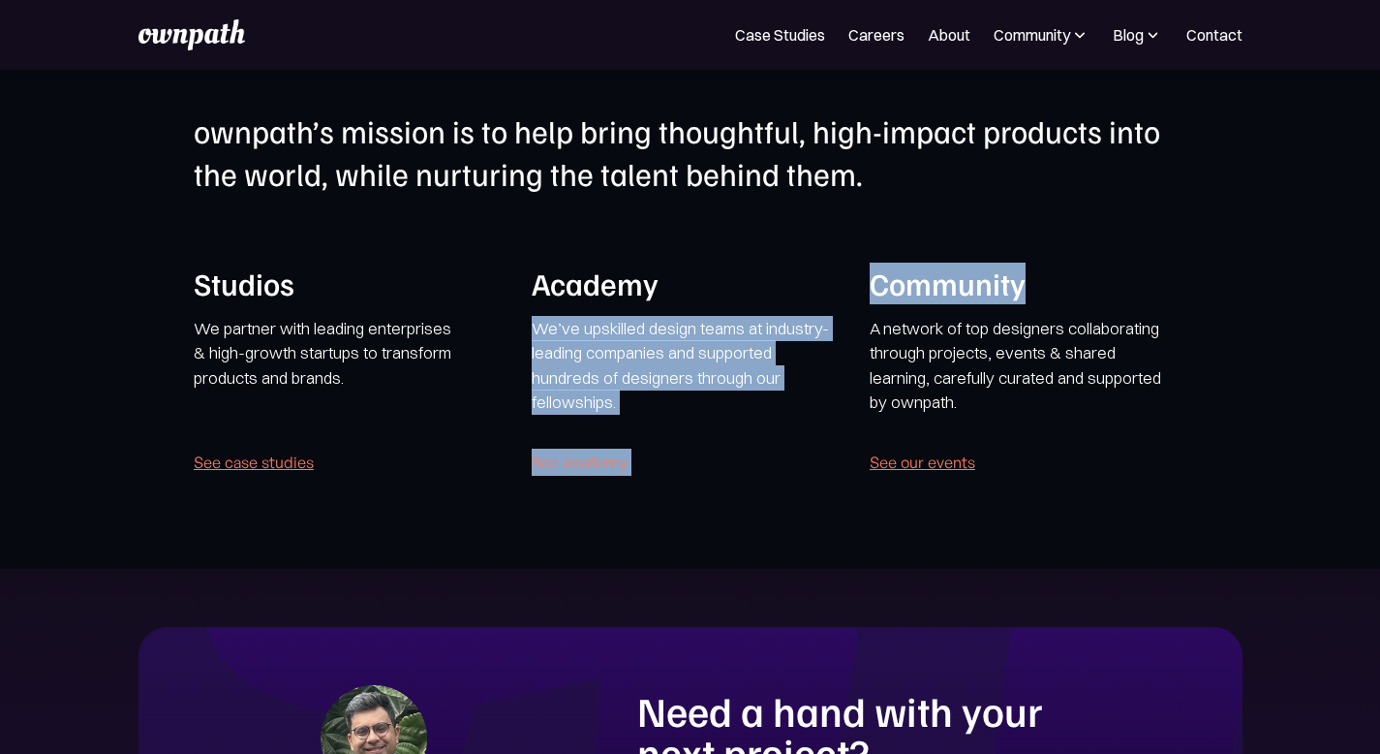
drag, startPoint x: 829, startPoint y: 445, endPoint x: 1029, endPoint y: 444, distance: 199.6
click at [1029, 444] on div "Studios We partner with leading enterprises & high-growth startups to transform…" at bounding box center [690, 369] width 993 height 213
click at [822, 348] on div "ownpath’s mission is to help bring thoughtful, high-impact products into the wo…" at bounding box center [690, 292] width 993 height 366
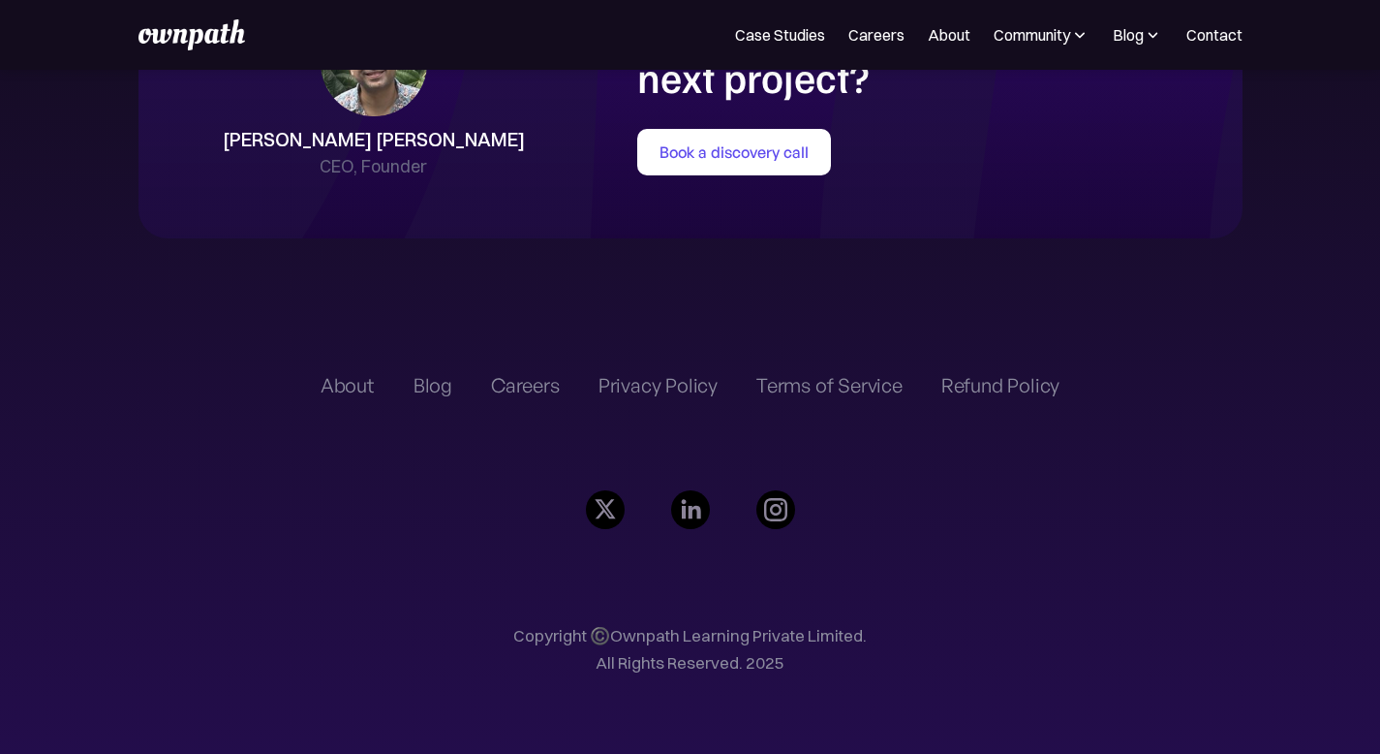
scroll to position [4492, 0]
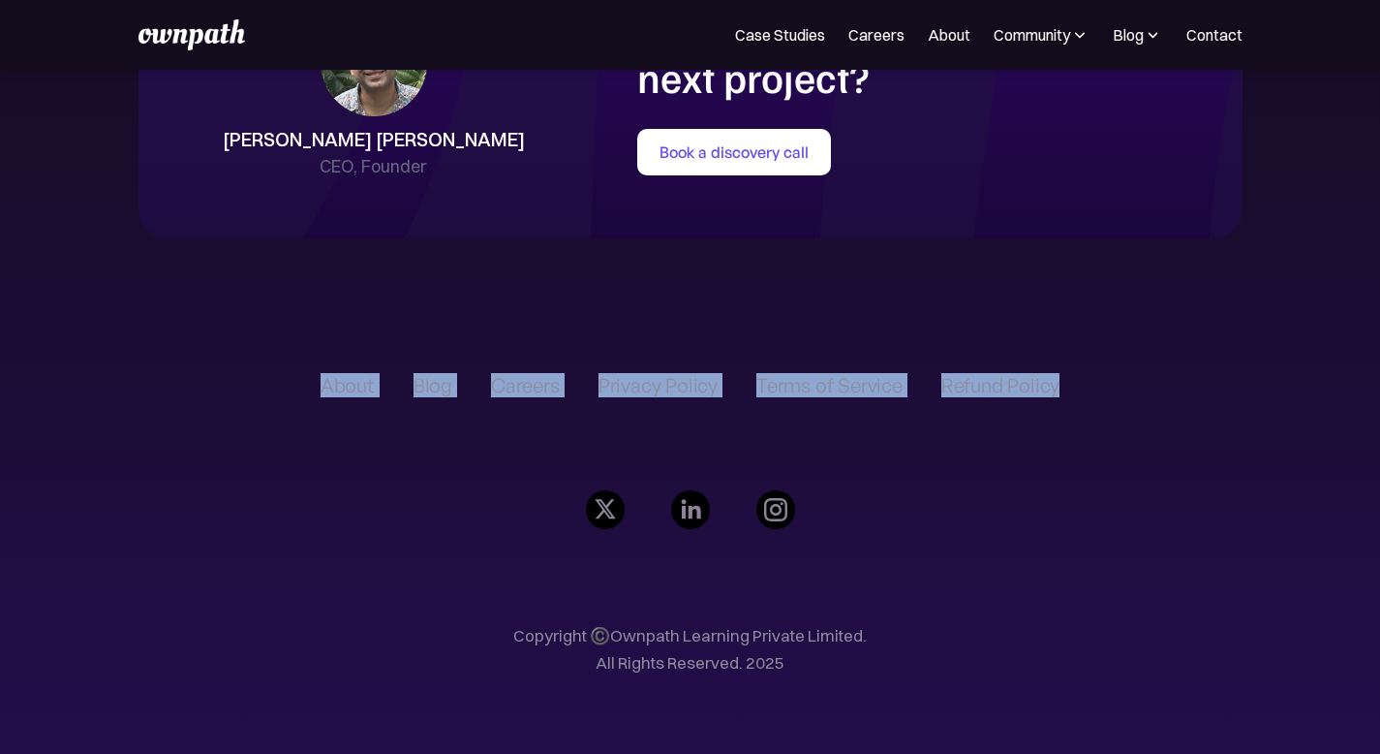
drag, startPoint x: 279, startPoint y: 452, endPoint x: 1015, endPoint y: 490, distance: 737.2
click at [1016, 490] on div "About Blog Careers Privacy Policy Terms of Service Refund Policy Copyright ©️Ow…" at bounding box center [691, 535] width 878 height 438
click at [917, 570] on div "About Blog Careers Privacy Policy Terms of Service Refund Policy Copyright ©️Ow…" at bounding box center [690, 535] width 739 height 438
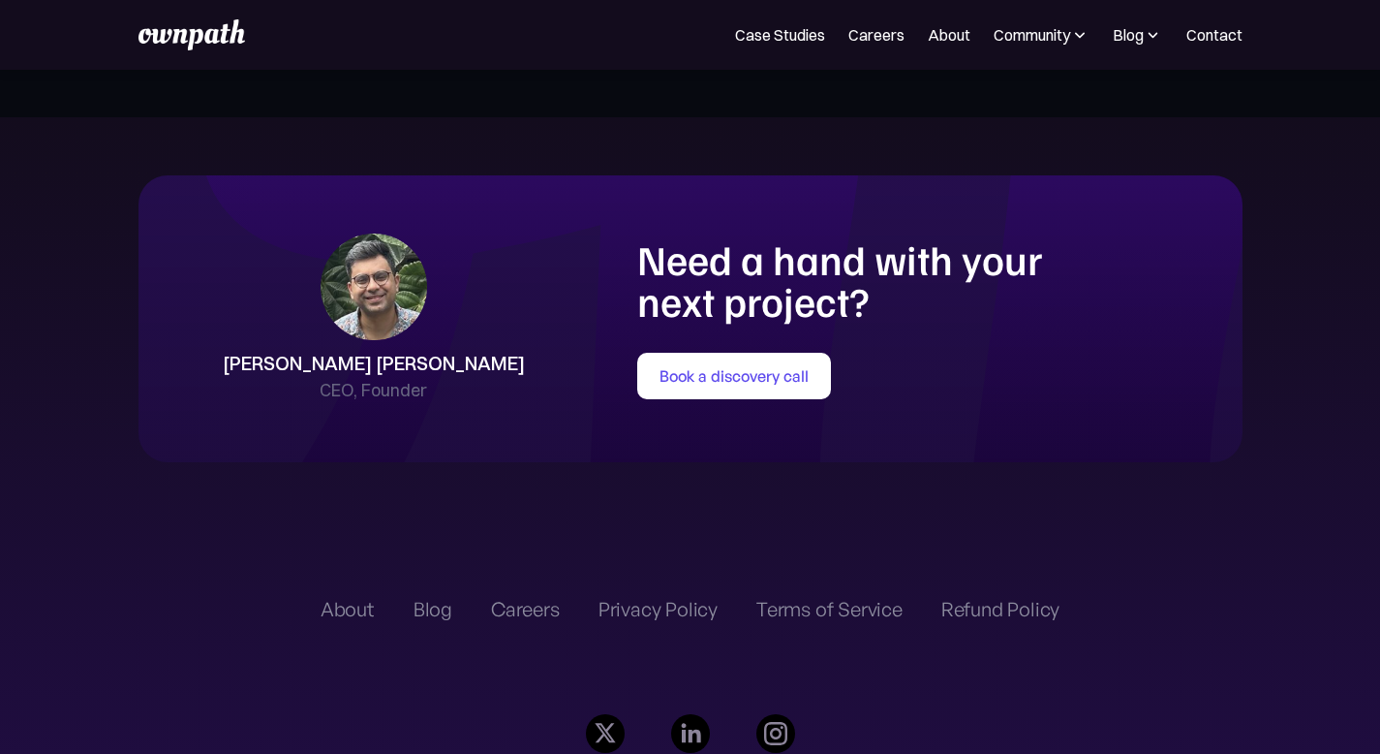
scroll to position [4171, 0]
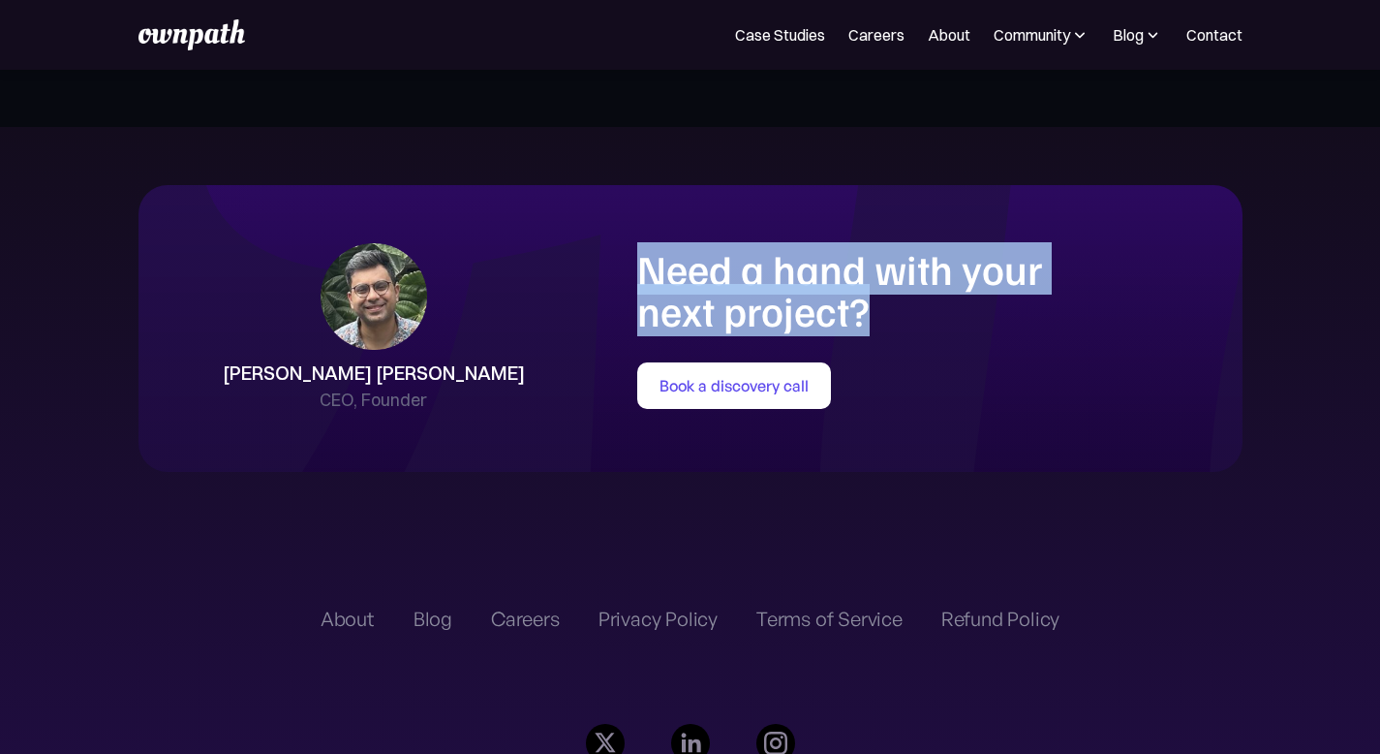
drag, startPoint x: 842, startPoint y: 526, endPoint x: 651, endPoint y: 452, distance: 204.6
click at [651, 415] on div "Shreyas Satish CEO, Founder Need a hand with your next project? Book a discover…" at bounding box center [691, 328] width 1066 height 171
click at [687, 430] on div "Shreyas Satish CEO, Founder Need a hand with your next project? Book a discover…" at bounding box center [691, 329] width 1104 height 288
drag, startPoint x: 634, startPoint y: 464, endPoint x: 918, endPoint y: 521, distance: 290.5
click at [918, 415] on div "Shreyas Satish CEO, Founder Need a hand with your next project? Book a discover…" at bounding box center [691, 328] width 1066 height 171
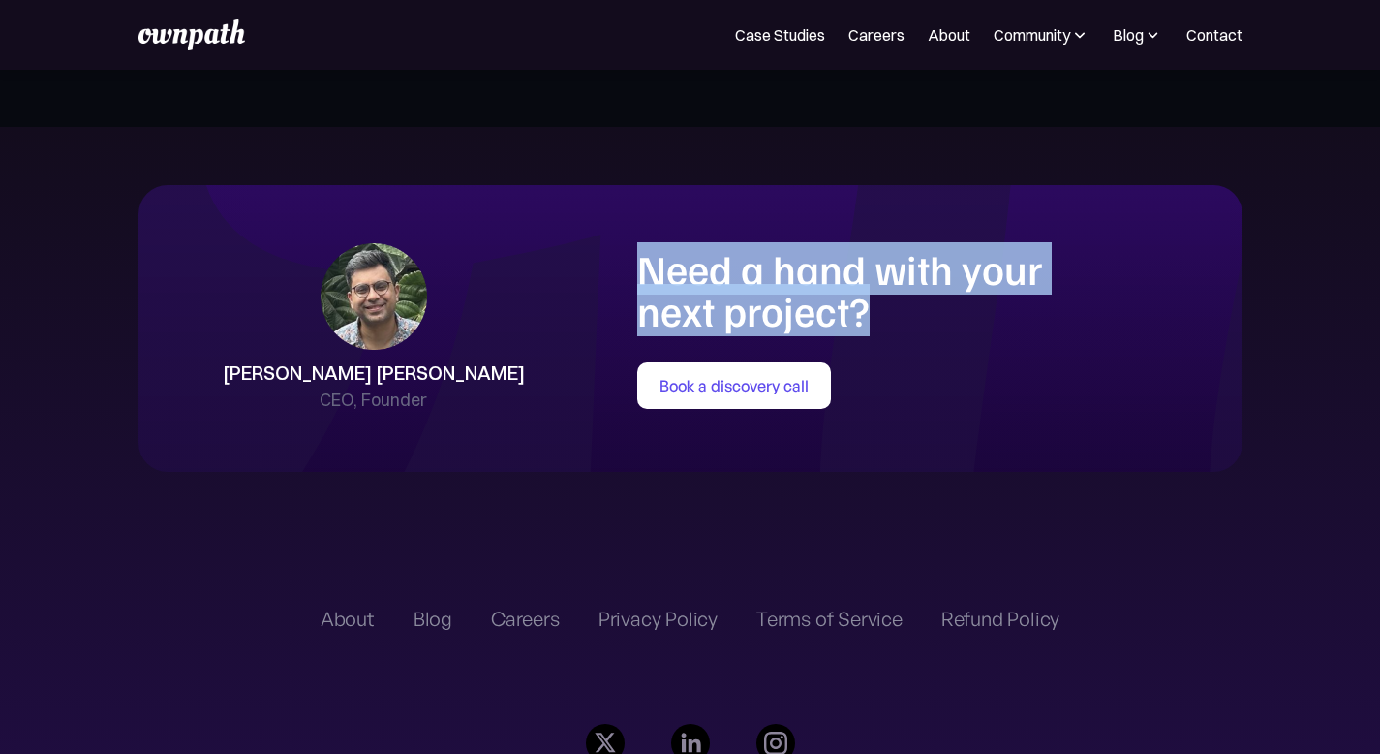
click at [810, 409] on div "Need a hand with your next project? Book a discovery call" at bounding box center [930, 328] width 586 height 161
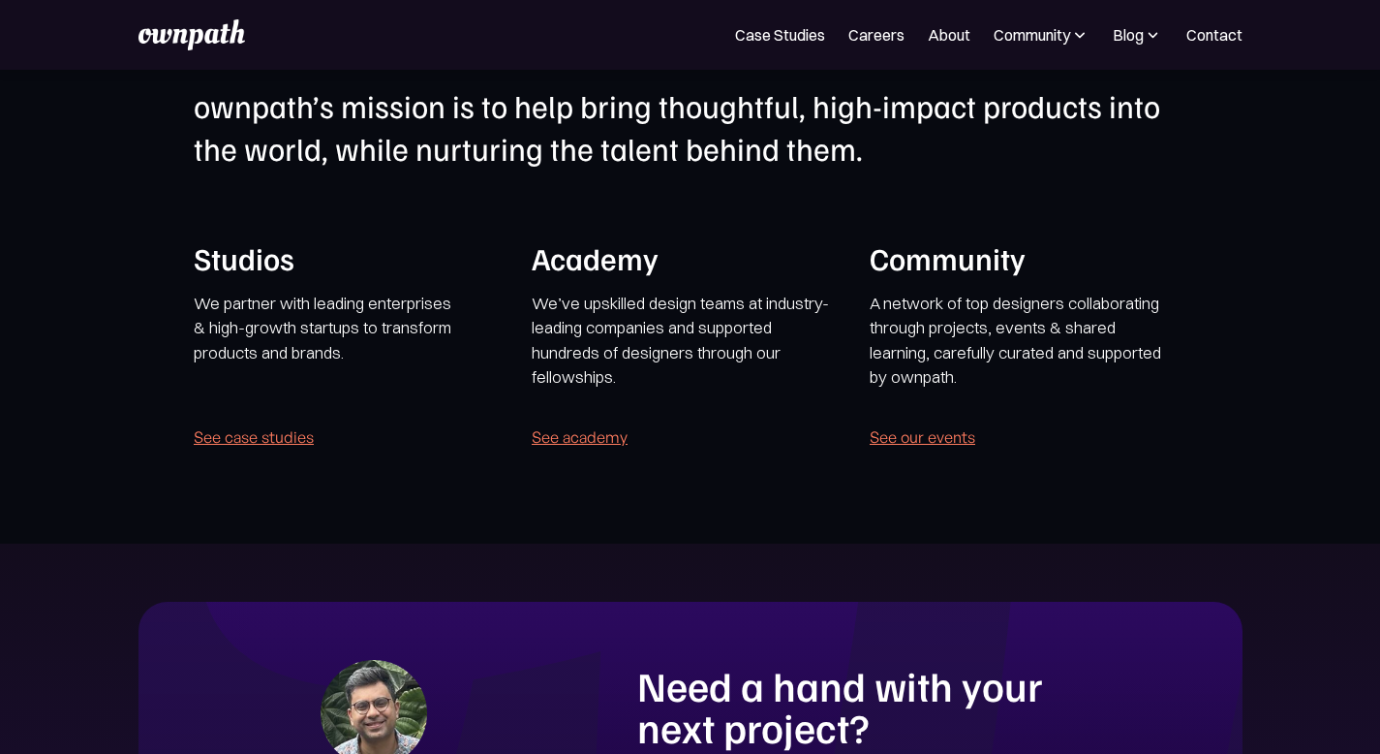
scroll to position [3754, 0]
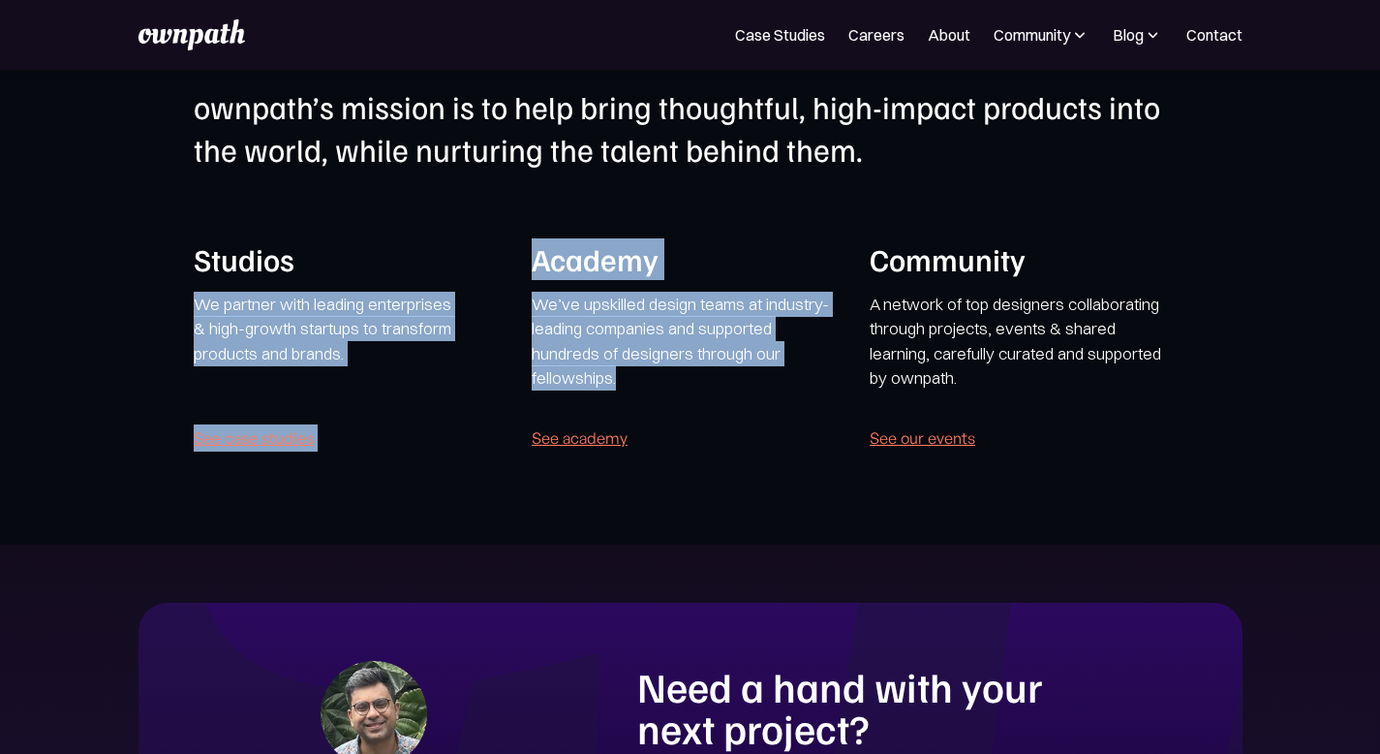
drag, startPoint x: 760, startPoint y: 534, endPoint x: 468, endPoint y: 422, distance: 312.2
click at [468, 422] on div "Studios We partner with leading enterprises & high-growth startups to transform…" at bounding box center [690, 344] width 993 height 213
click at [468, 280] on h1 "Studios" at bounding box center [347, 259] width 307 height 42
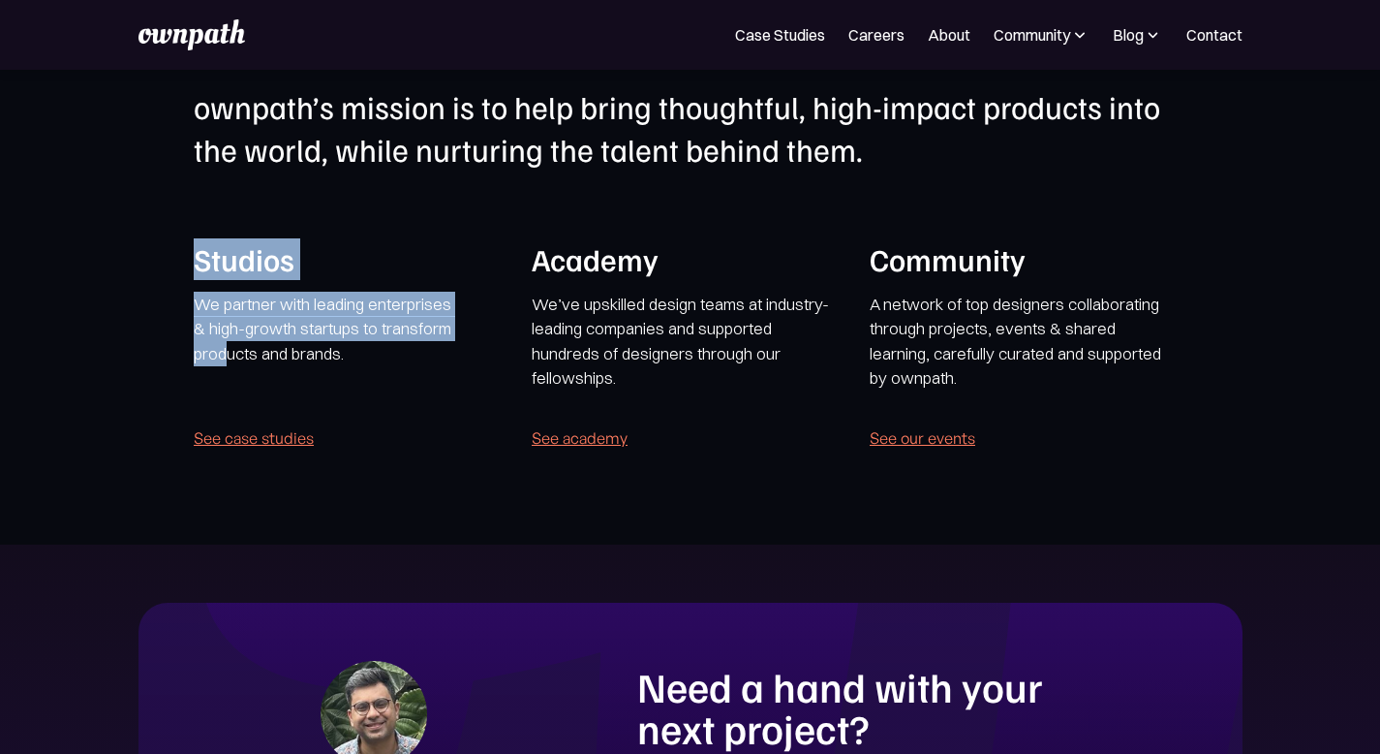
drag, startPoint x: 231, startPoint y: 407, endPoint x: 428, endPoint y: 503, distance: 219.7
click at [428, 503] on section "ownpath’s mission is to help bring thoughtful, high-impact products into the wo…" at bounding box center [690, 268] width 1380 height 552
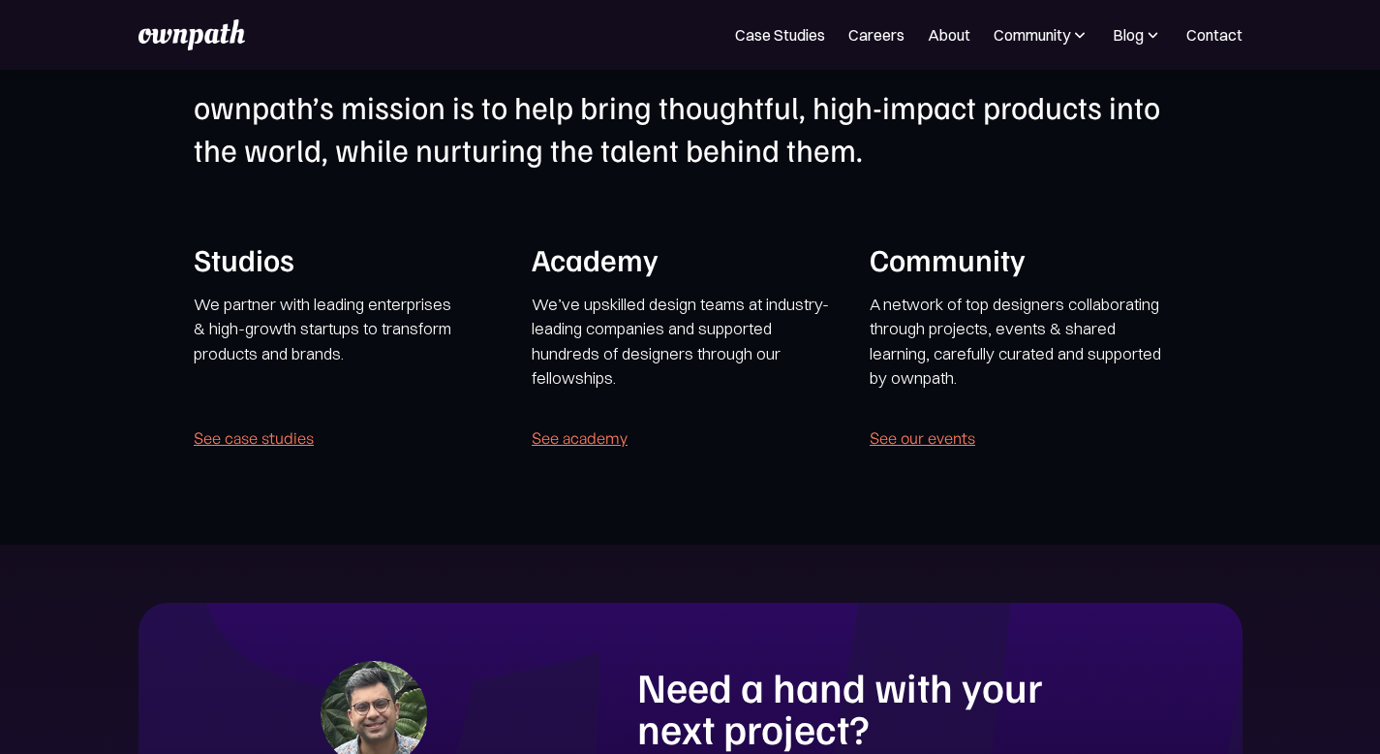
click at [379, 390] on p "We partner with leading enterprises & high-growth startups to transform product…" at bounding box center [324, 341] width 261 height 99
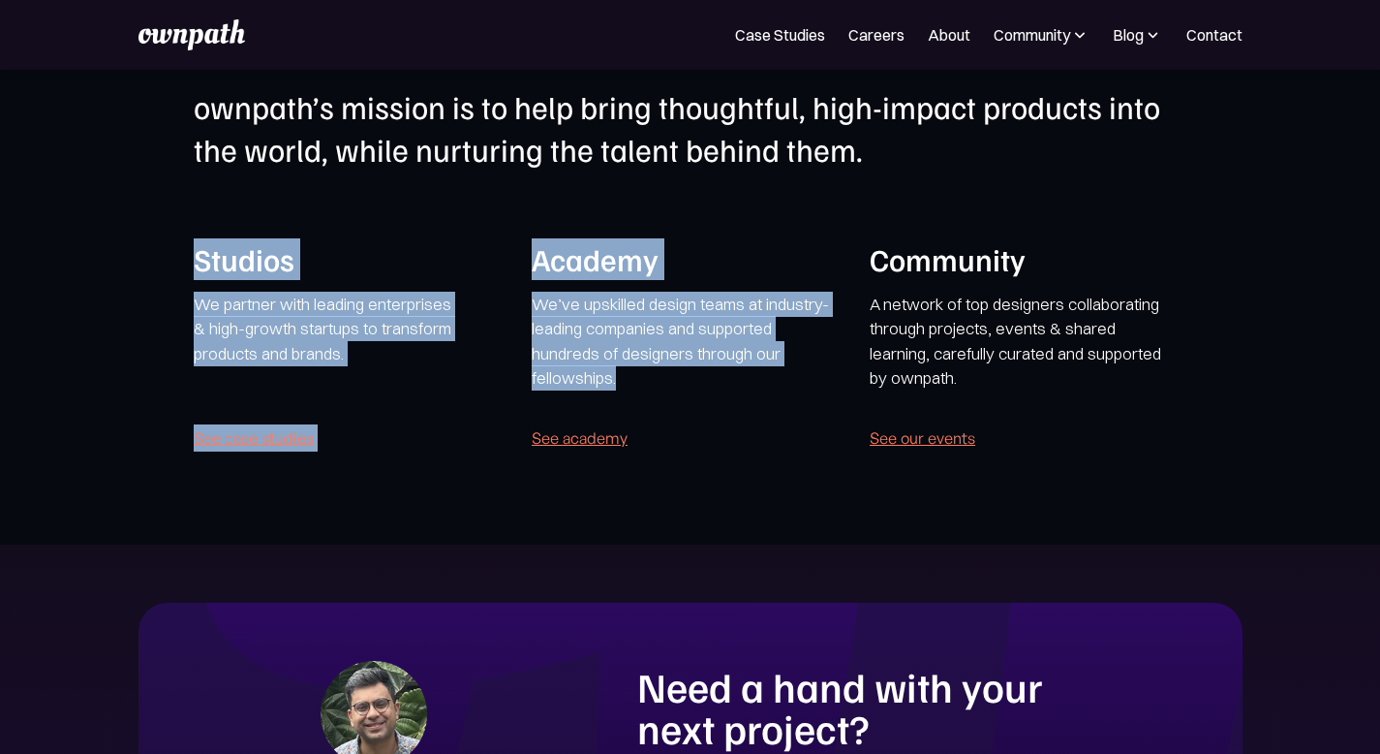
drag, startPoint x: 775, startPoint y: 546, endPoint x: 470, endPoint y: 368, distance: 353.4
click at [469, 368] on div "ownpath’s mission is to help bring thoughtful, high-impact products into the wo…" at bounding box center [690, 268] width 993 height 366
click at [373, 171] on h1 "ownpath’s mission is to help bring thoughtful, high-impact products into the wo…" at bounding box center [690, 128] width 993 height 86
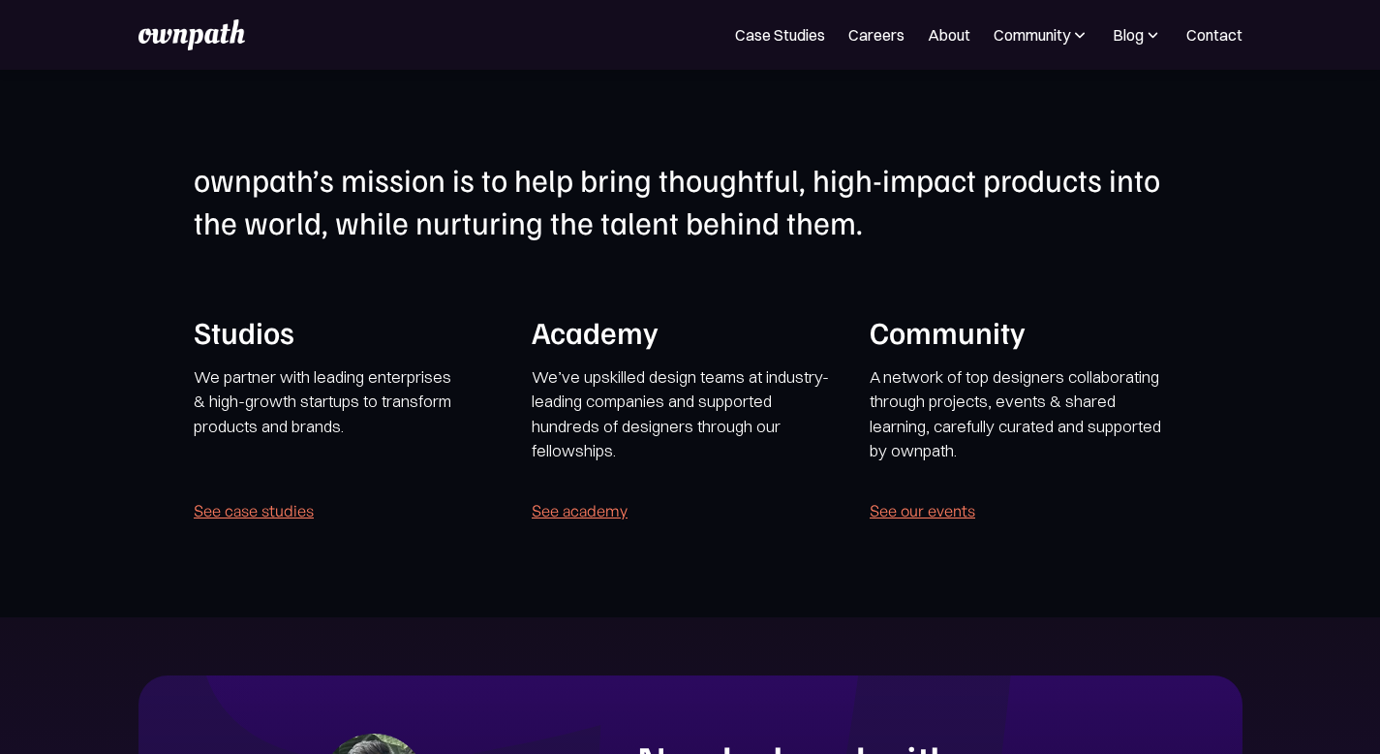
scroll to position [3657, 0]
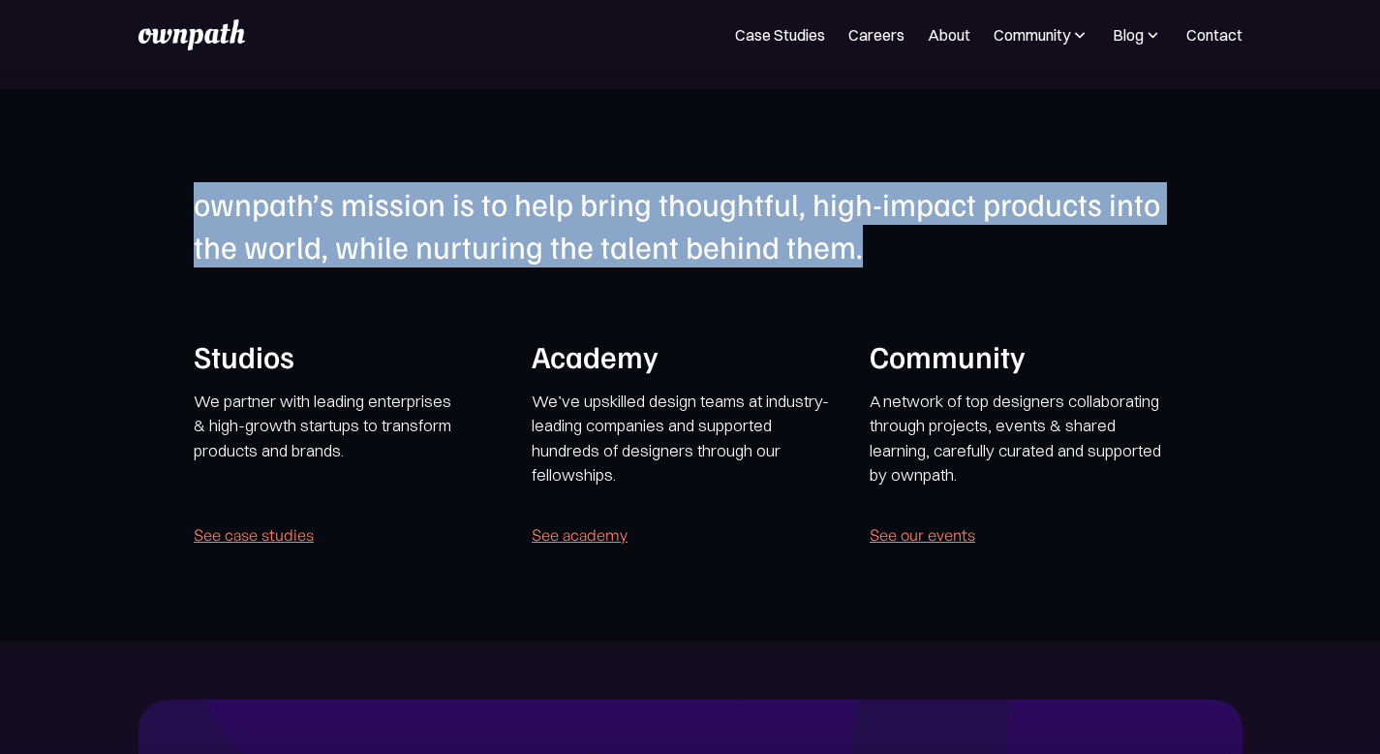
drag, startPoint x: 326, startPoint y: 377, endPoint x: 239, endPoint y: 230, distance: 171.1
click at [238, 229] on section "ownpath’s mission is to help bring thoughtful, high-impact products into the wo…" at bounding box center [690, 365] width 1380 height 552
click at [466, 268] on h1 "ownpath’s mission is to help bring thoughtful, high-impact products into the wo…" at bounding box center [690, 225] width 993 height 86
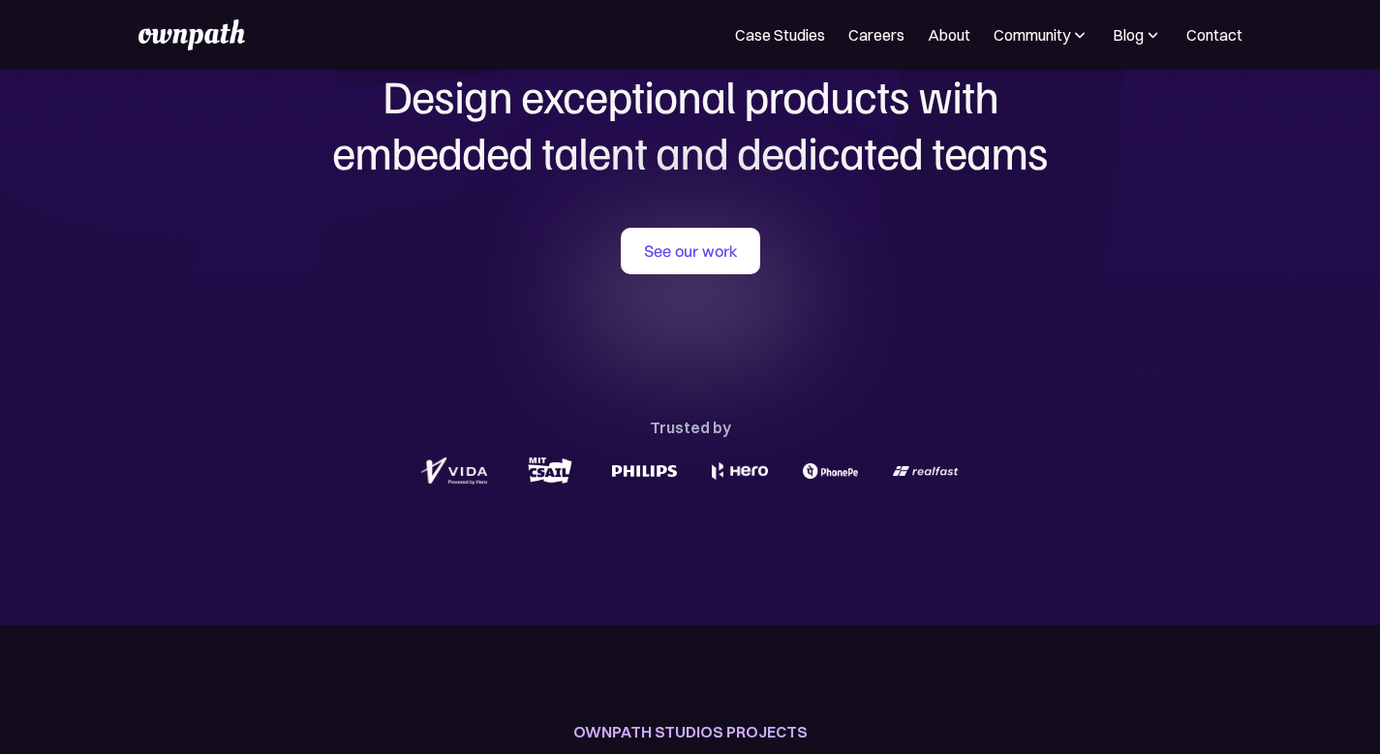
scroll to position [0, 0]
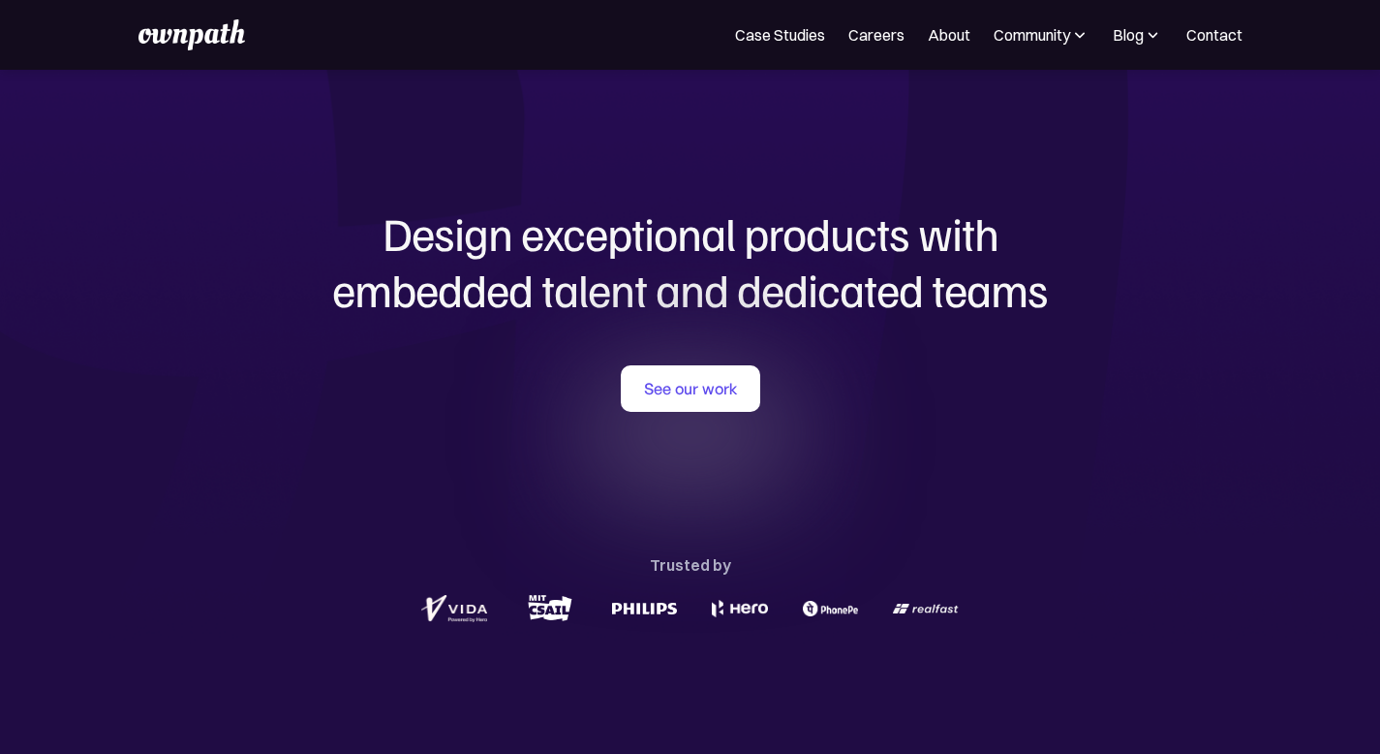
drag, startPoint x: 624, startPoint y: 388, endPoint x: 621, endPoint y: 552, distance: 164.7
click at [621, 552] on div "See our work Trusted by" at bounding box center [691, 496] width 930 height 262
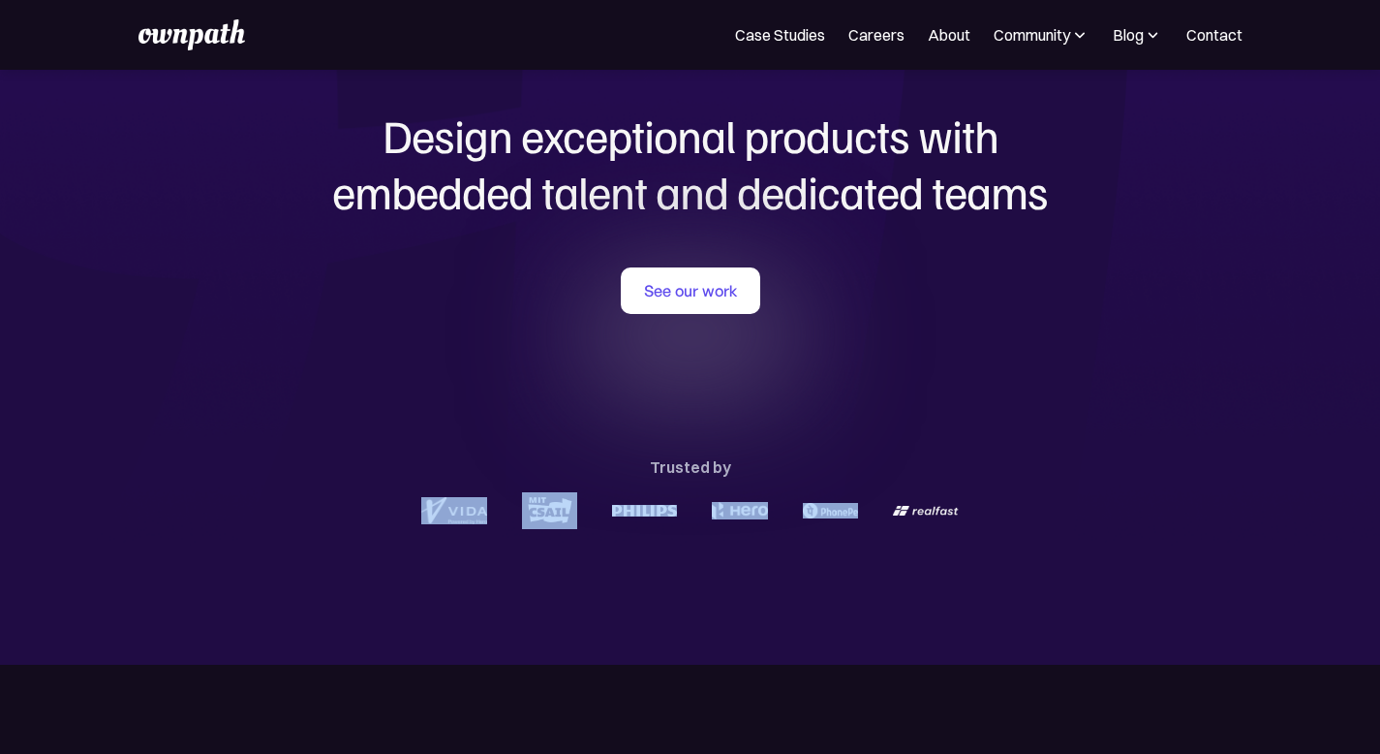
drag, startPoint x: 370, startPoint y: 509, endPoint x: 1257, endPoint y: 510, distance: 887.4
click at [1257, 510] on section "Design exceptional products with embedded talent and dedicated teams with us Se…" at bounding box center [690, 318] width 1380 height 693
click at [772, 568] on div "Design exceptional products with embedded talent and dedicated teams with us Se…" at bounding box center [691, 318] width 930 height 693
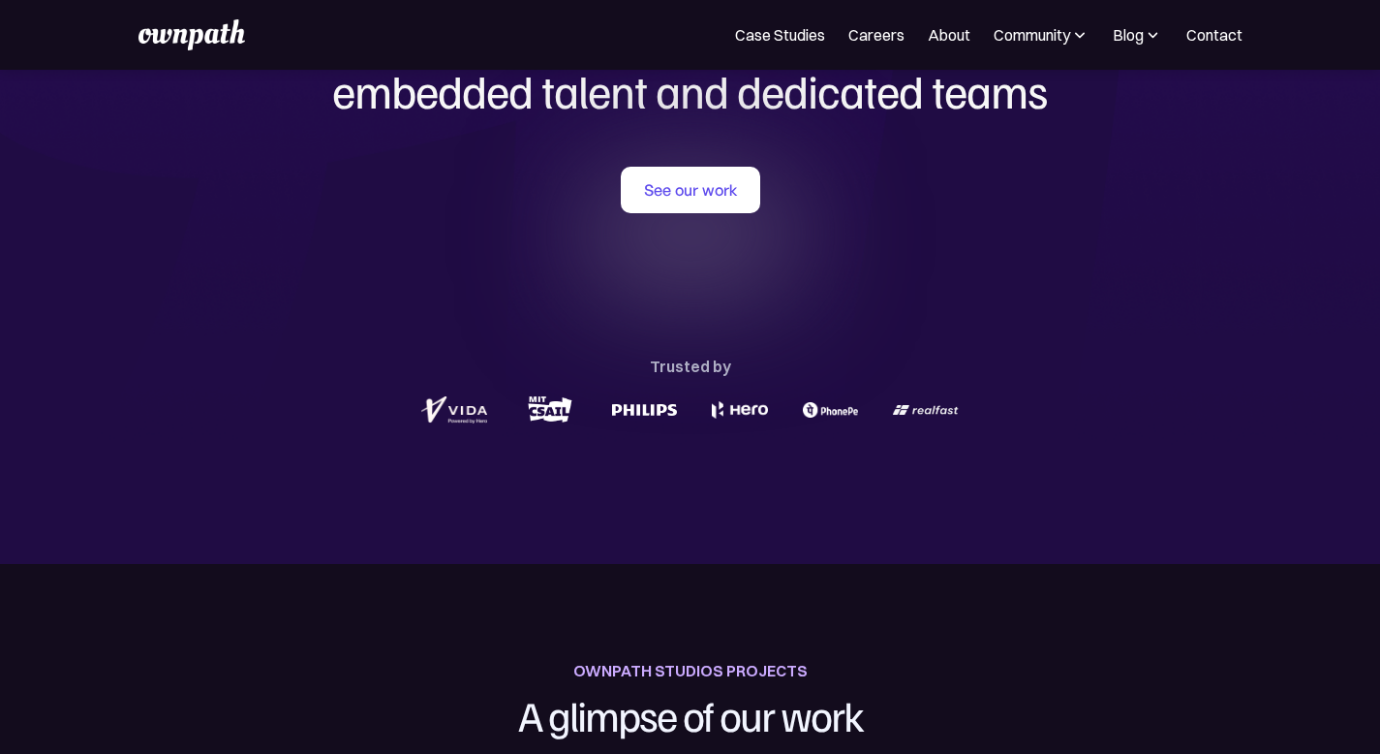
scroll to position [198, 0]
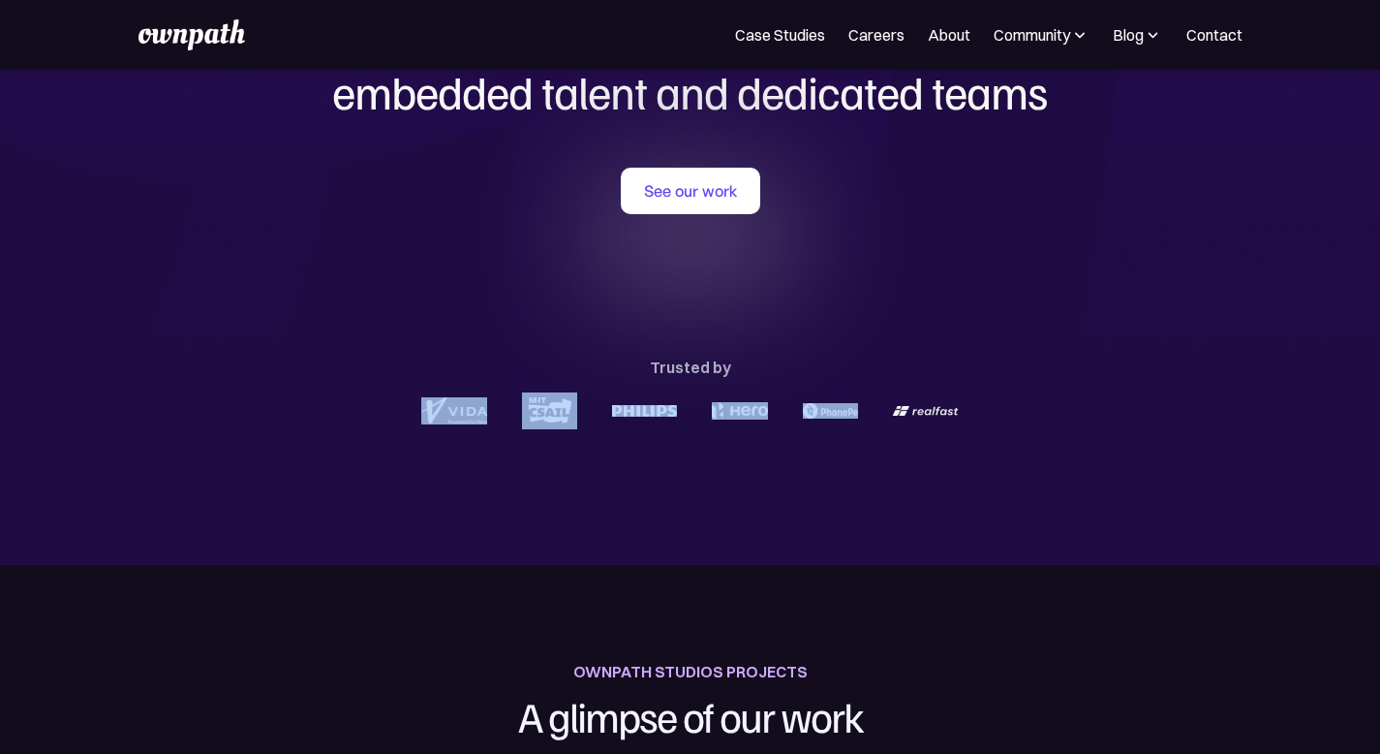
drag, startPoint x: 1001, startPoint y: 409, endPoint x: 407, endPoint y: 389, distance: 594.2
click at [407, 389] on div "Trusted by" at bounding box center [691, 392] width 930 height 76
click at [427, 530] on div "Design exceptional products with embedded talent and dedicated teams with us Se…" at bounding box center [691, 218] width 930 height 693
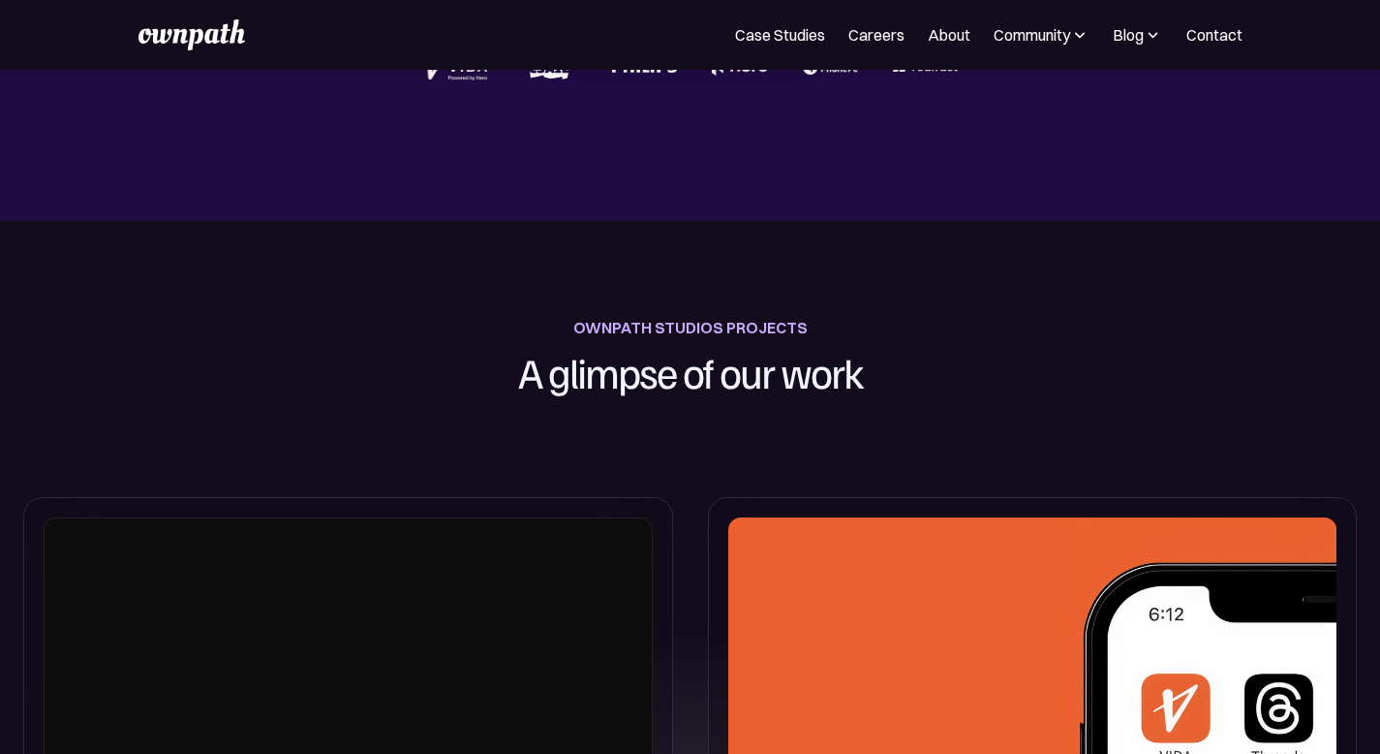
scroll to position [567, 0]
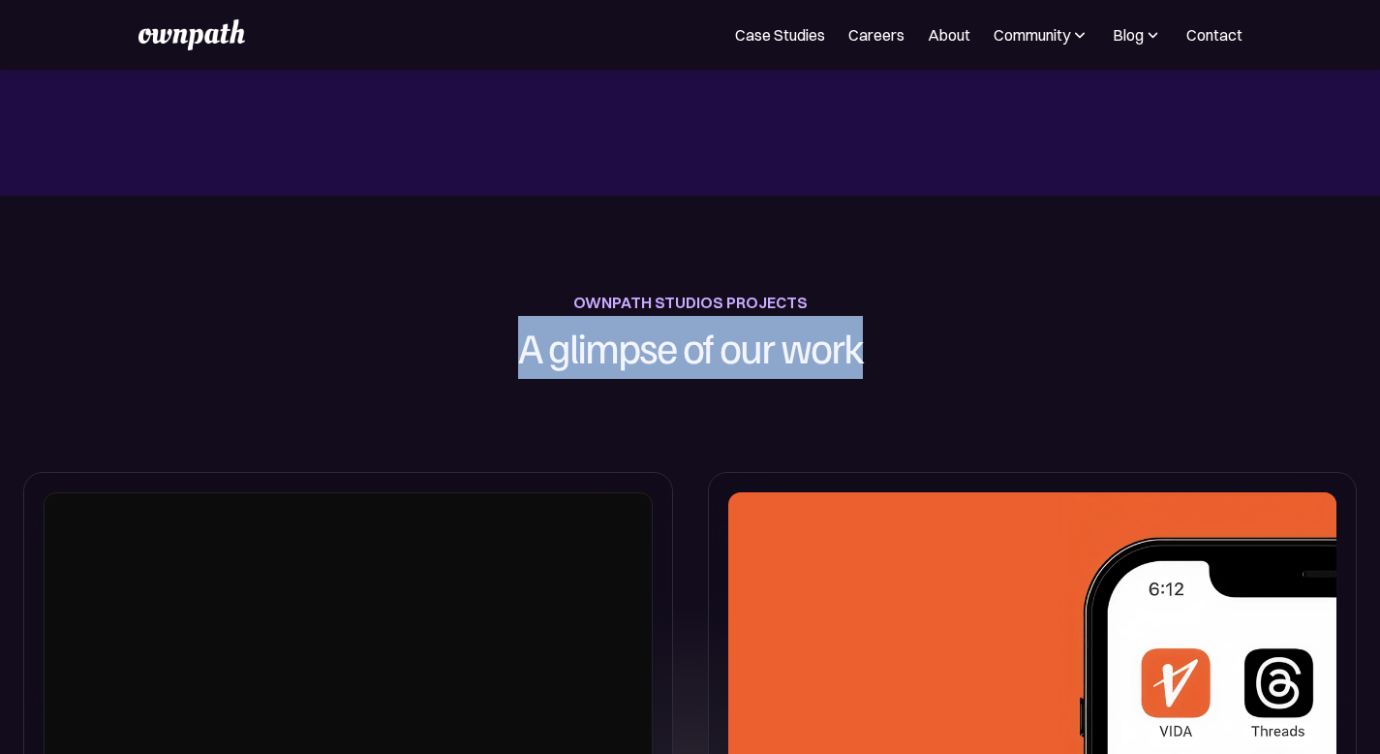
drag, startPoint x: 508, startPoint y: 345, endPoint x: 1008, endPoint y: 346, distance: 500.9
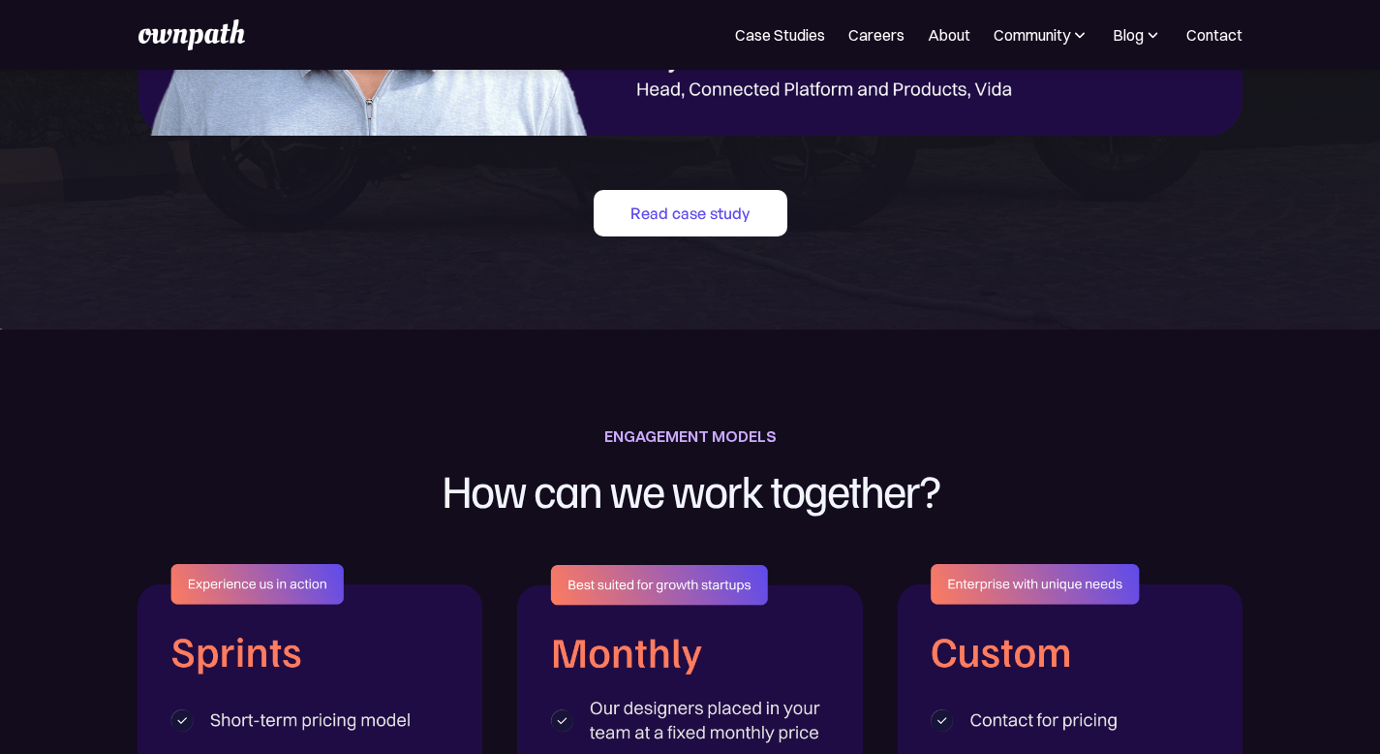
scroll to position [2706, 0]
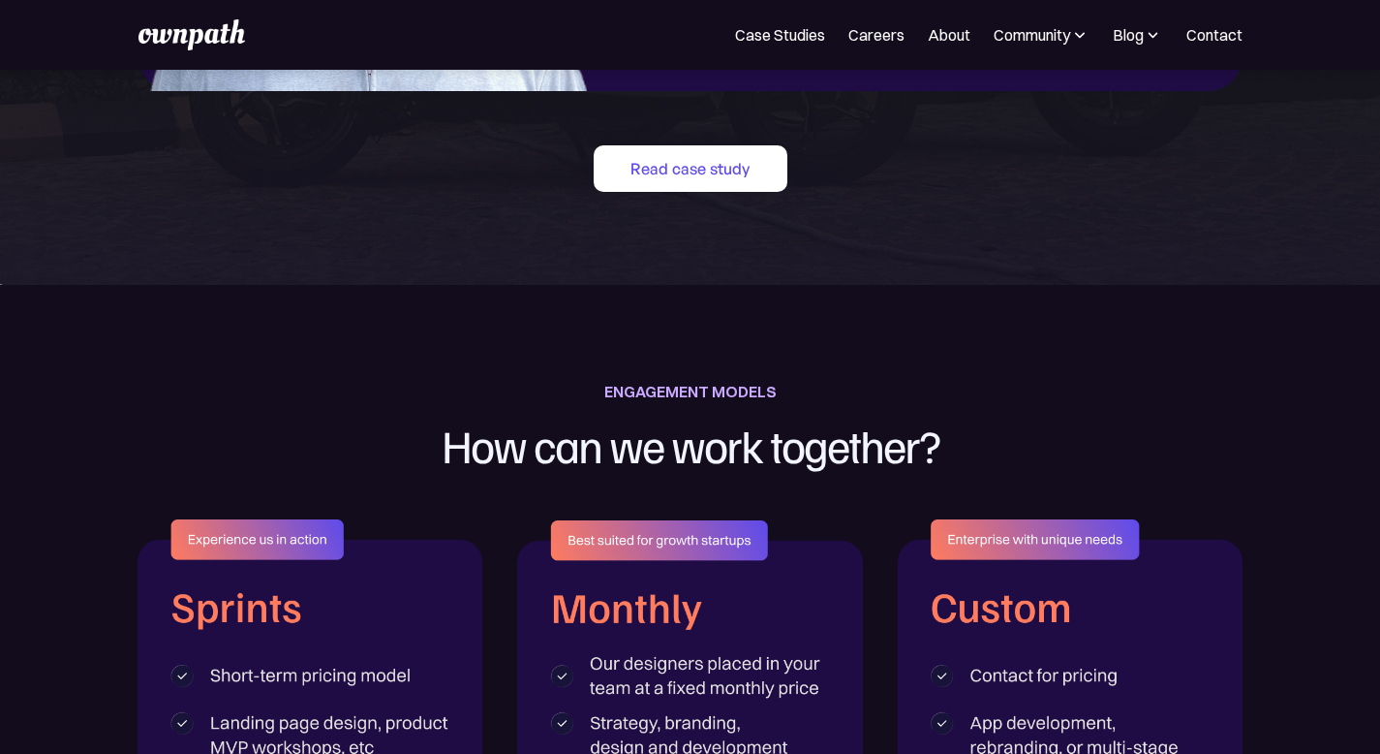
drag, startPoint x: 573, startPoint y: 463, endPoint x: 777, endPoint y: 462, distance: 204.4
click at [777, 463] on div "ENGAGEMENT MODELS How can we work together?" at bounding box center [691, 431] width 614 height 107
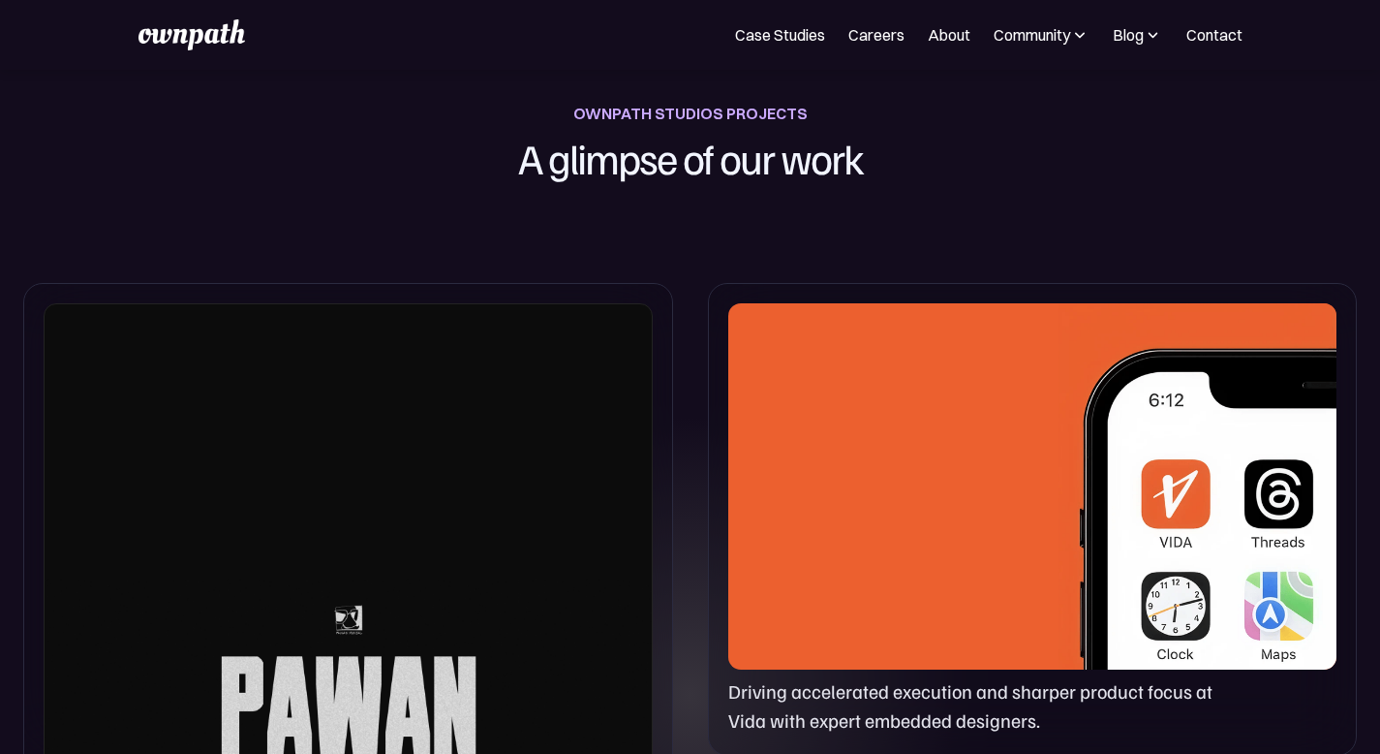
scroll to position [0, 0]
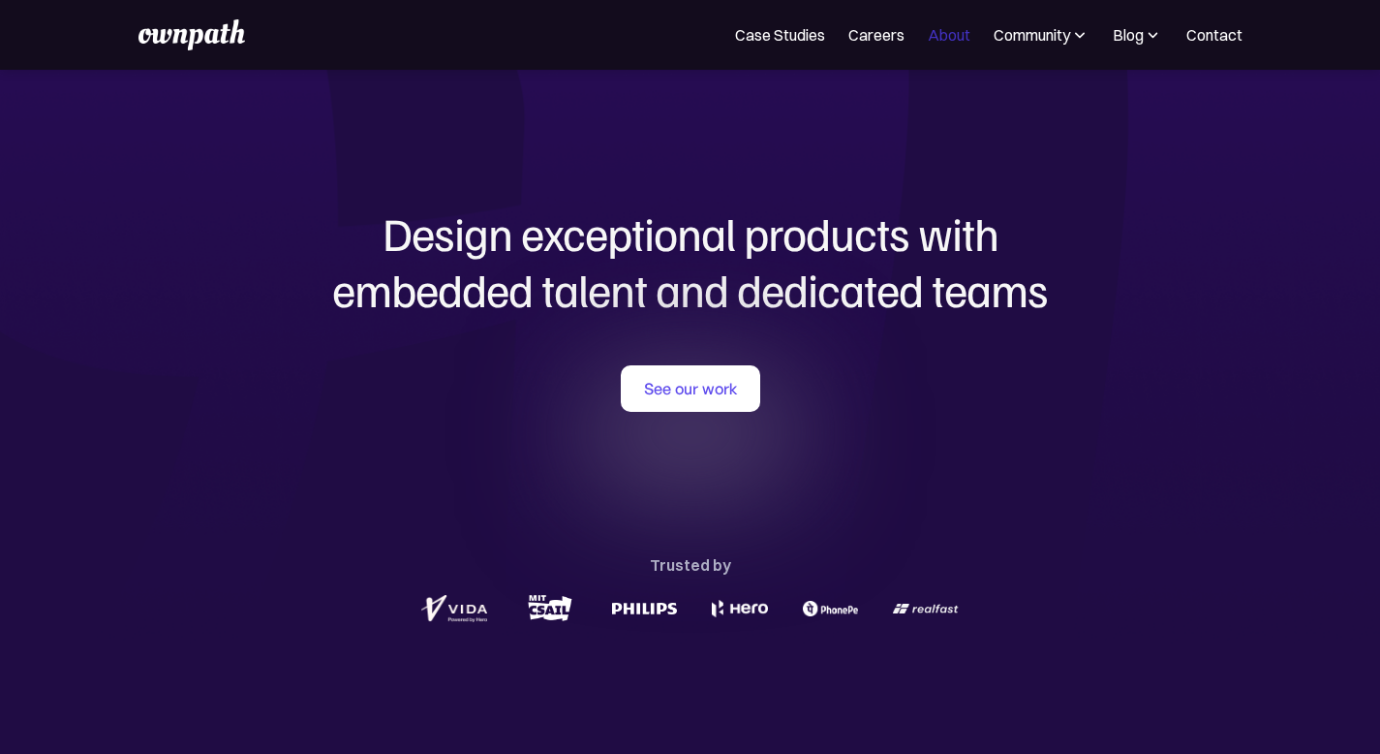
click at [945, 39] on link "About" at bounding box center [949, 34] width 43 height 23
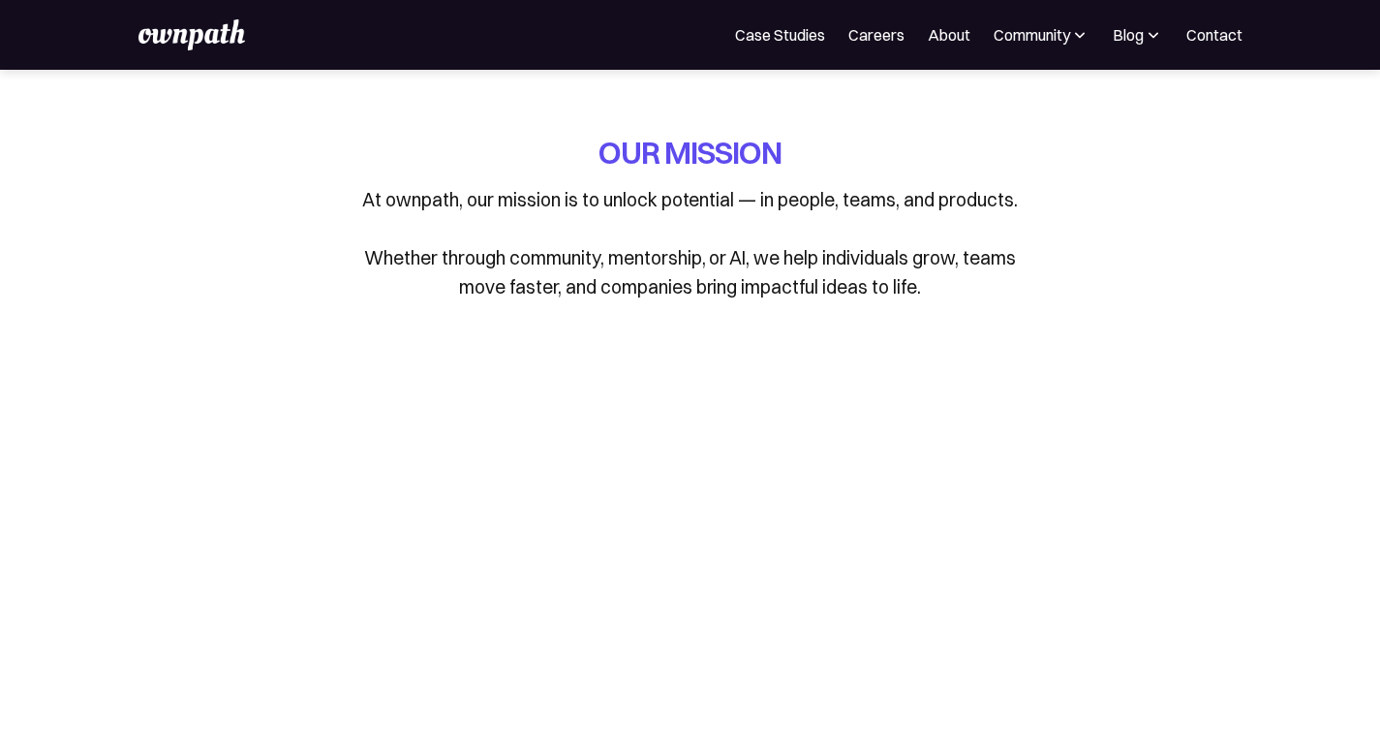
click at [1145, 34] on img at bounding box center [1153, 34] width 19 height 19
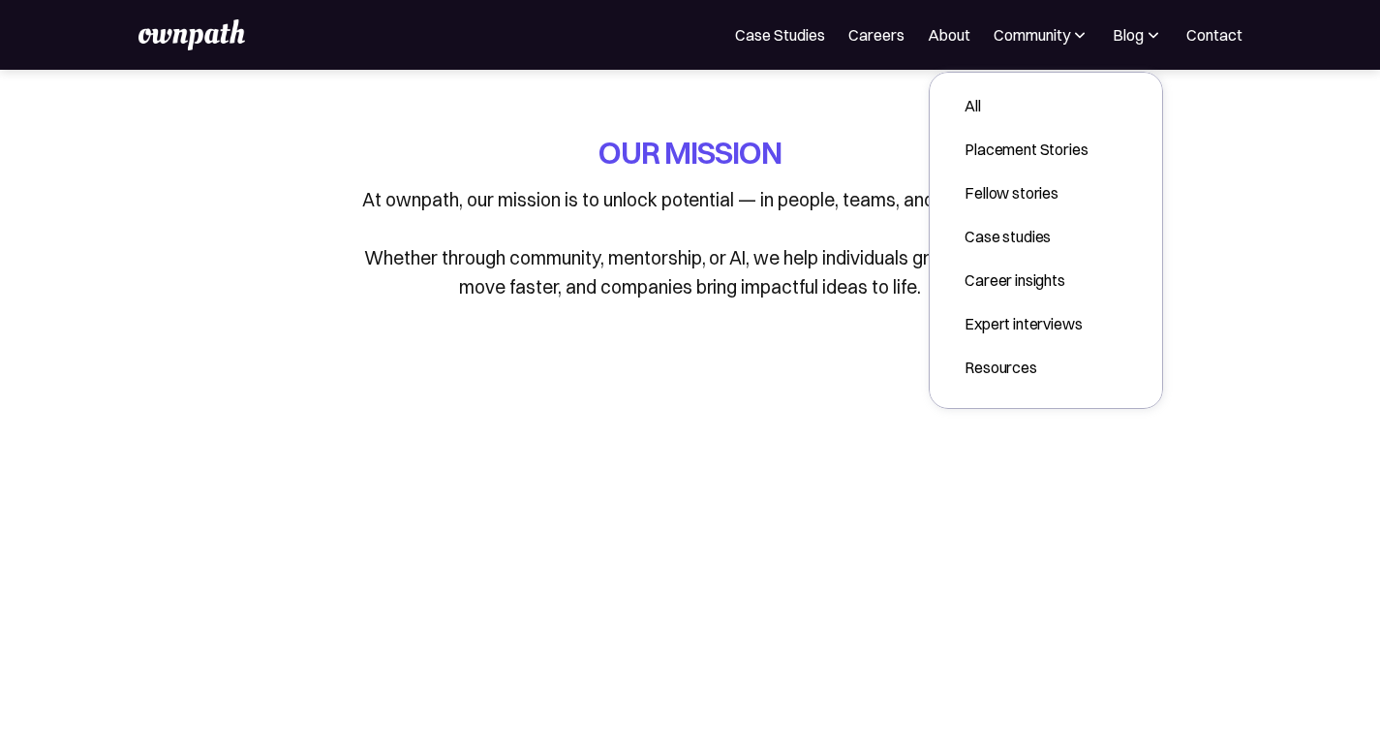
click at [1145, 34] on img at bounding box center [1153, 34] width 19 height 19
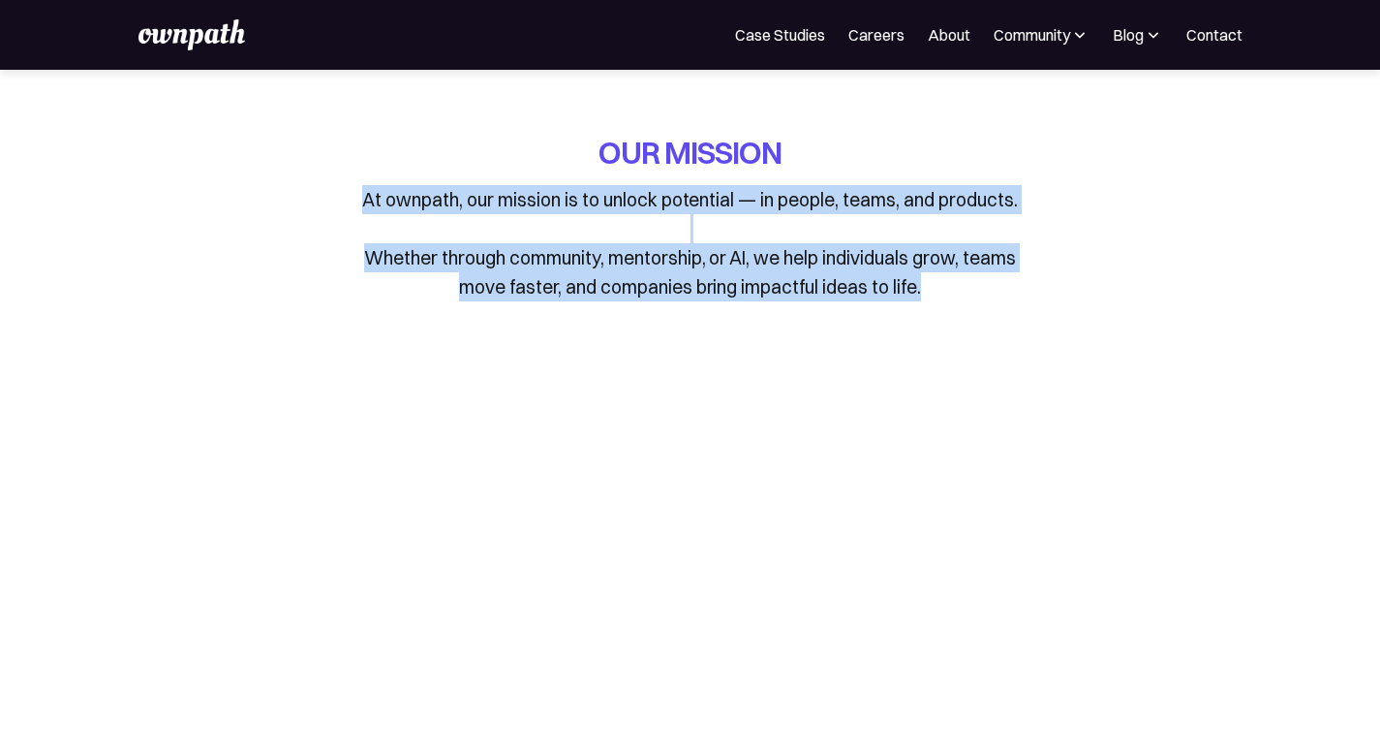
drag, startPoint x: 990, startPoint y: 281, endPoint x: 269, endPoint y: 184, distance: 727.2
click at [269, 183] on div "OUR MISSION At ownpath, our mission is to unlock potential — in people, teams, …" at bounding box center [690, 231] width 903 height 199
click at [467, 253] on p "At ownpath, our mission is to unlock potential — in people, teams, and products…" at bounding box center [691, 243] width 678 height 116
drag, startPoint x: 350, startPoint y: 177, endPoint x: 942, endPoint y: 318, distance: 608.4
click at [942, 318] on div "OUR MISSION At ownpath, our mission is to unlock potential — in people, teams, …" at bounding box center [690, 231] width 903 height 199
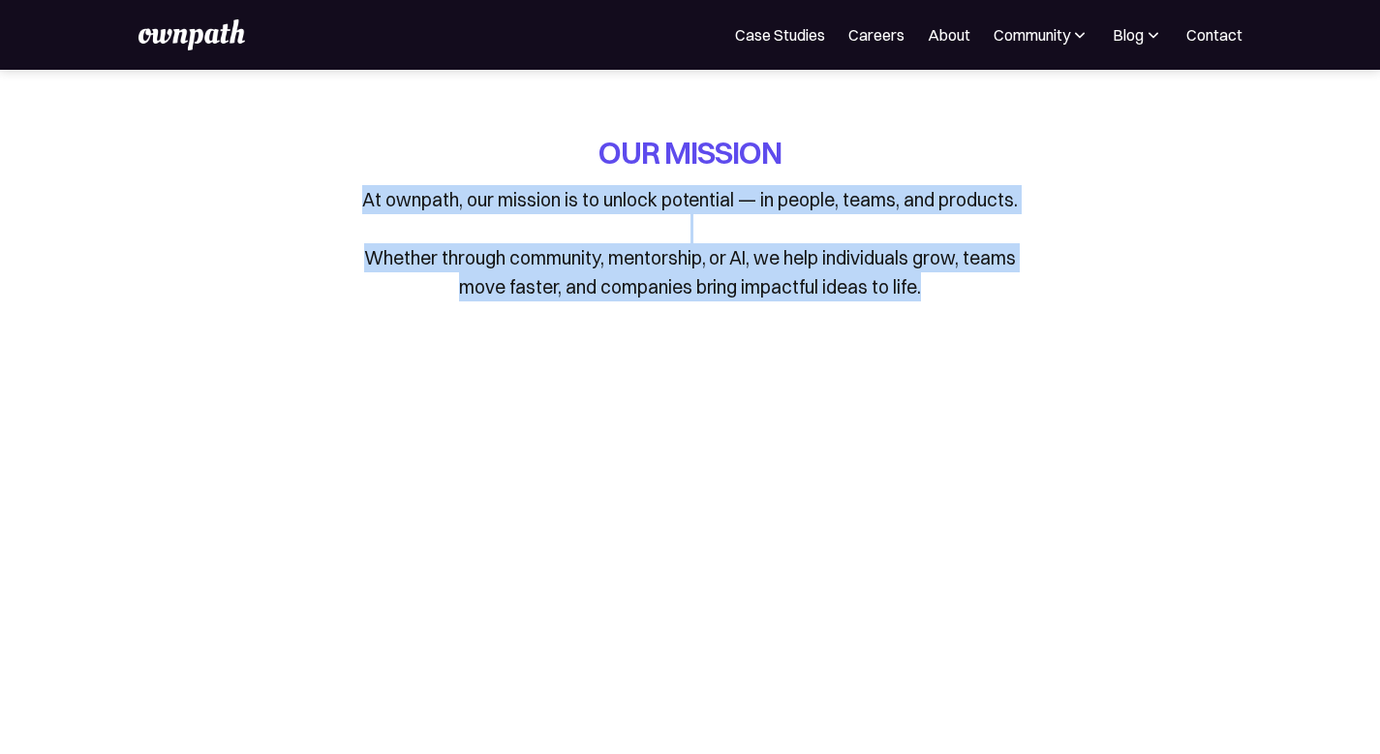
click at [1108, 306] on div "OUR MISSION At ownpath, our mission is to unlock potential — in people, teams, …" at bounding box center [690, 231] width 903 height 199
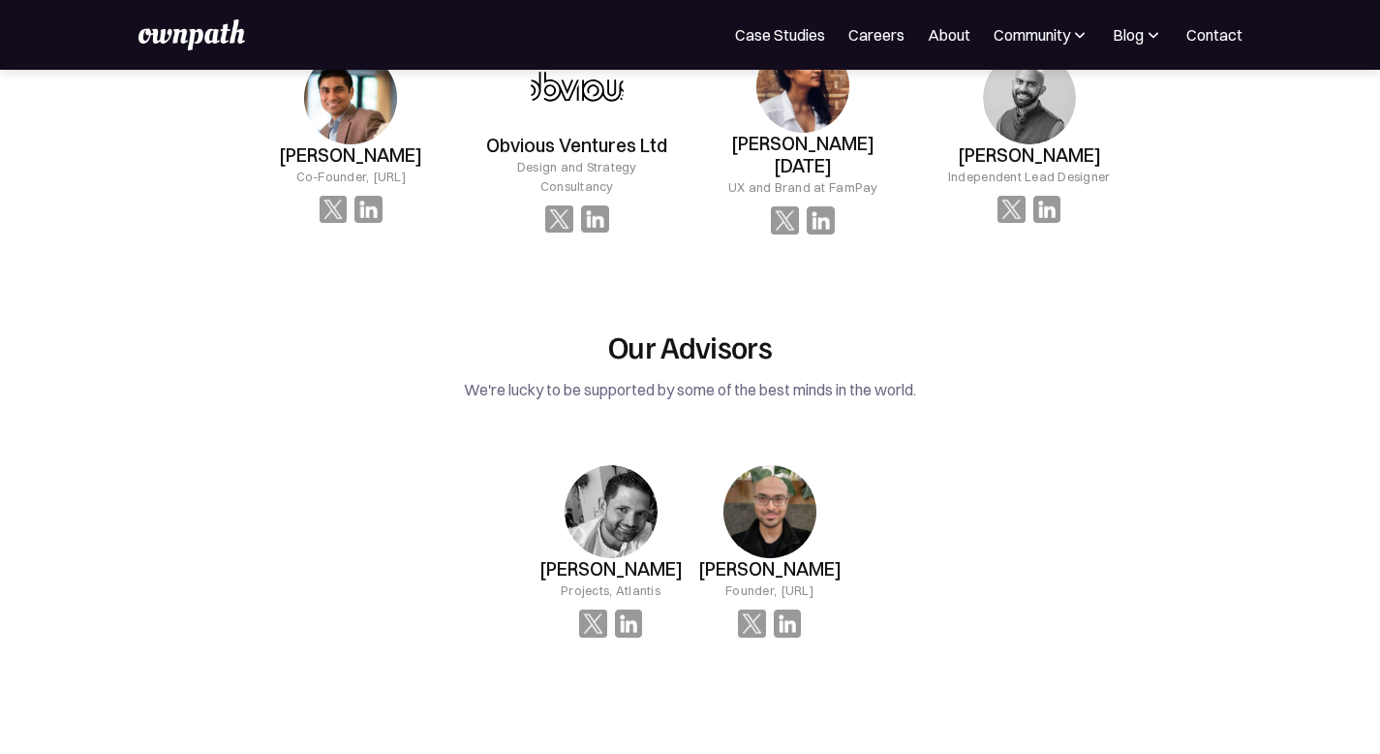
scroll to position [3368, 0]
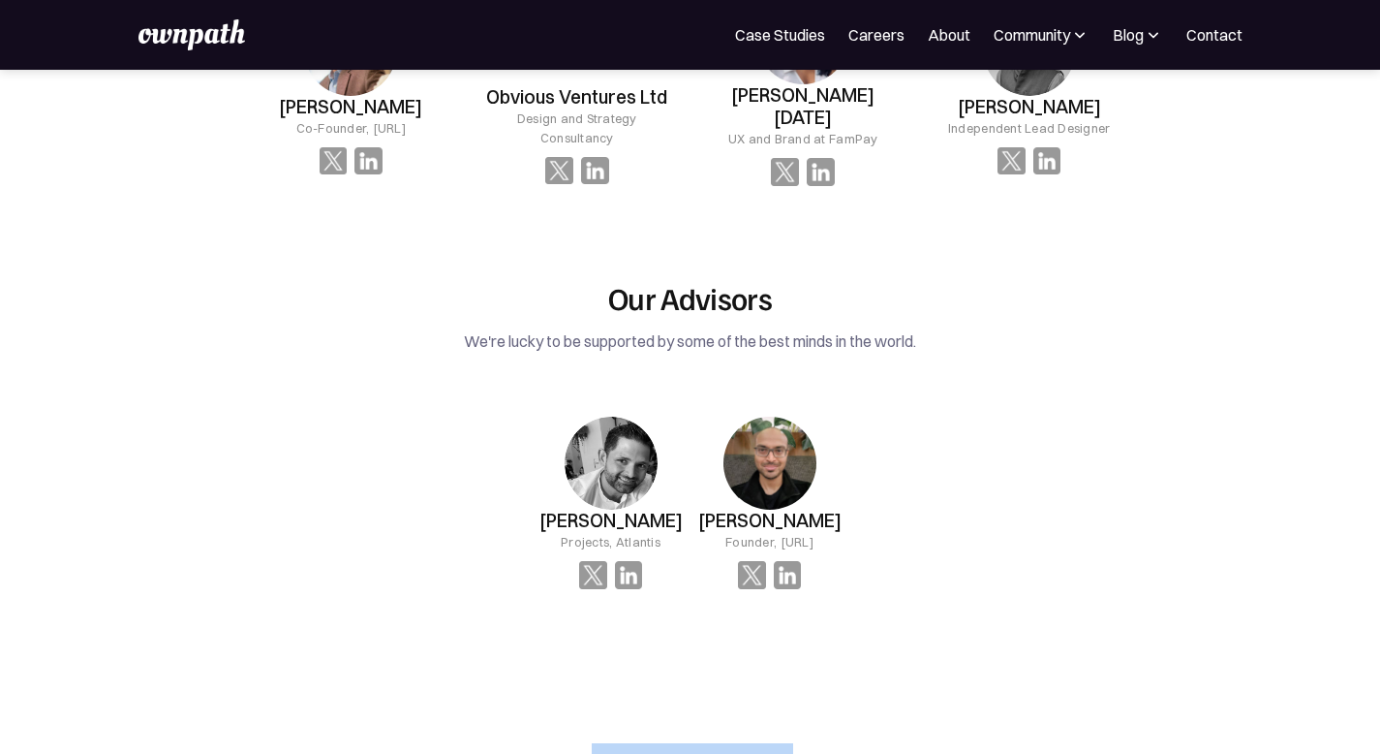
drag, startPoint x: 572, startPoint y: 484, endPoint x: 1043, endPoint y: 525, distance: 473.5
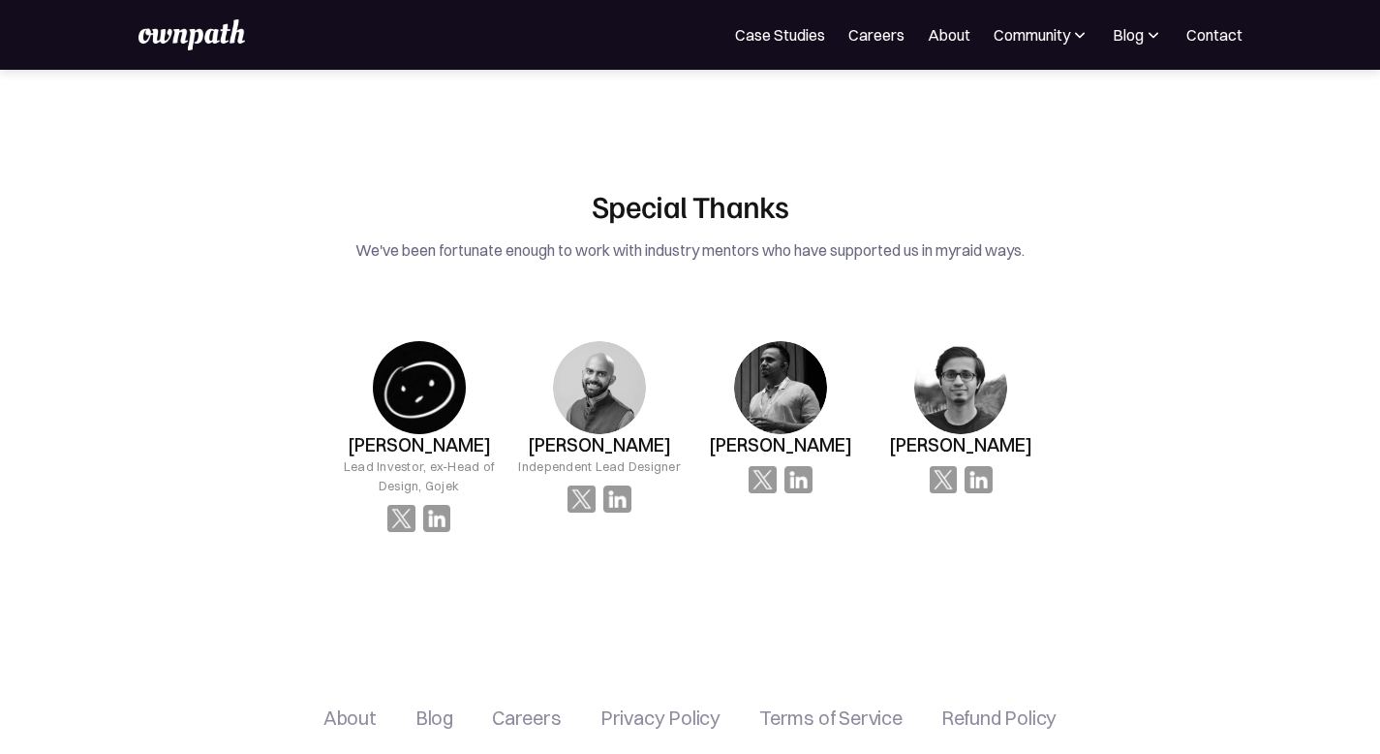
scroll to position [3958, 0]
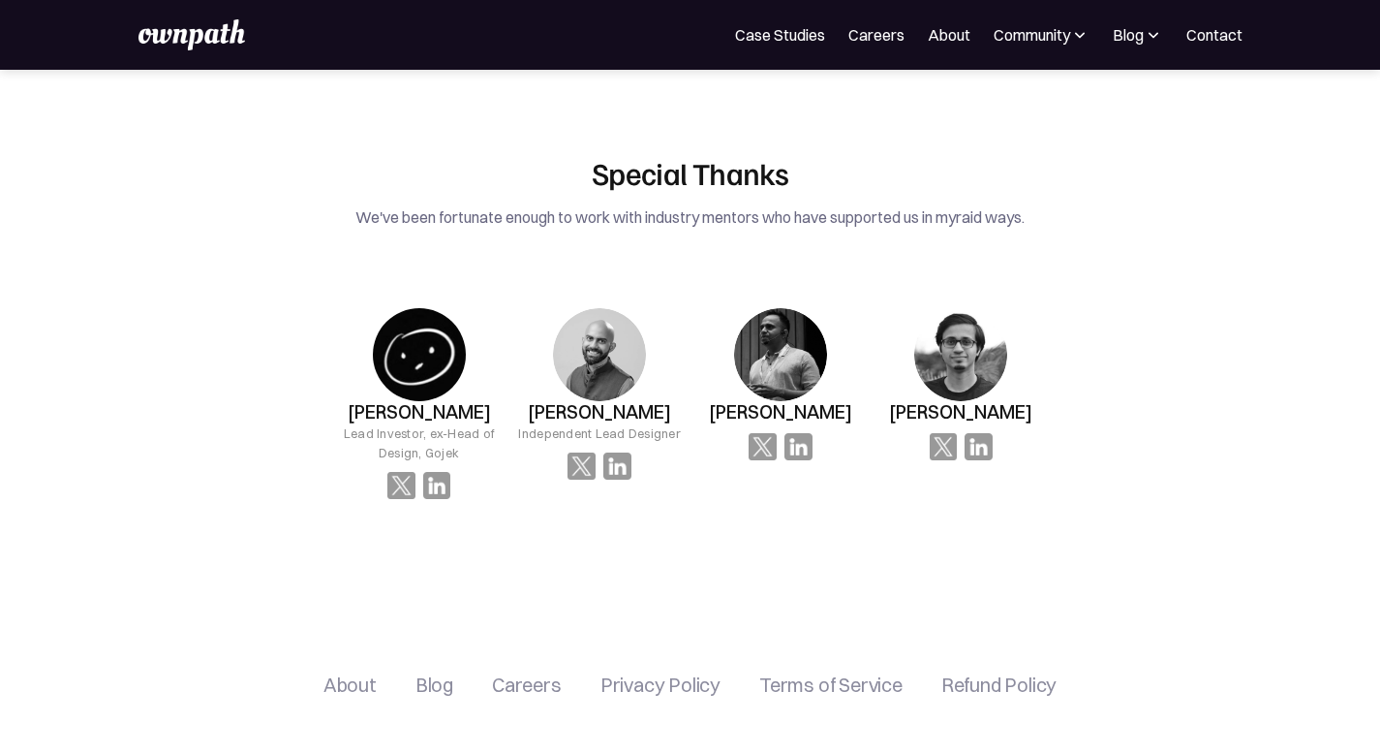
drag, startPoint x: 481, startPoint y: 630, endPoint x: 900, endPoint y: 642, distance: 419.7
drag, startPoint x: 809, startPoint y: 664, endPoint x: 444, endPoint y: 636, distance: 366.3
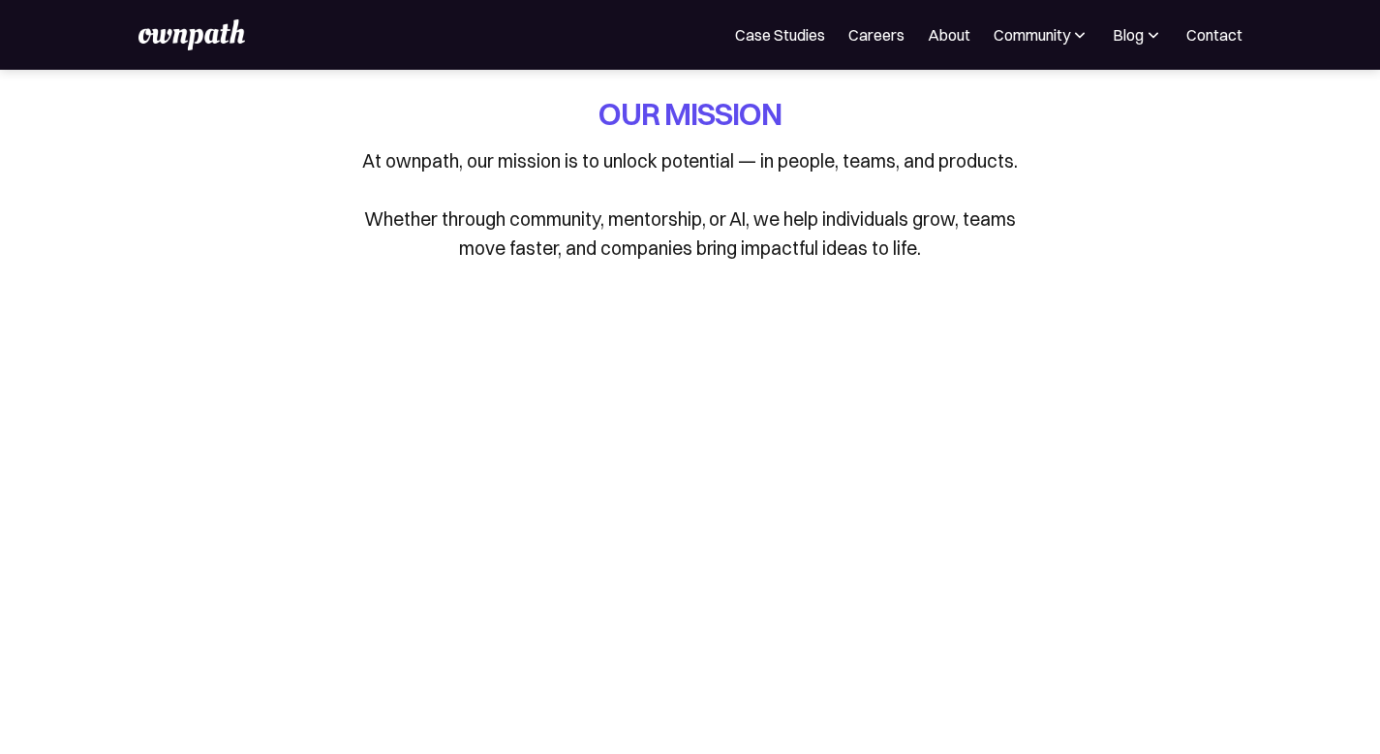
scroll to position [0, 0]
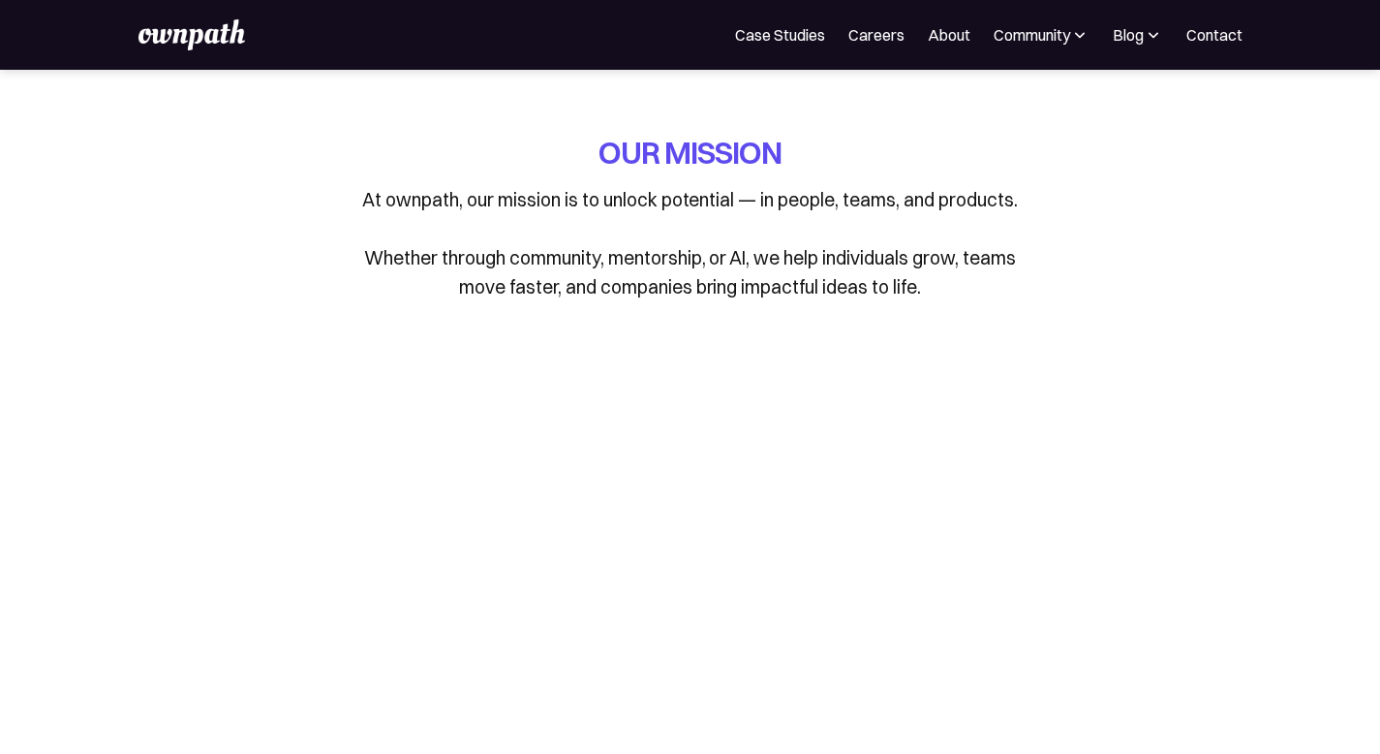
click at [1144, 30] on img at bounding box center [1153, 34] width 19 height 19
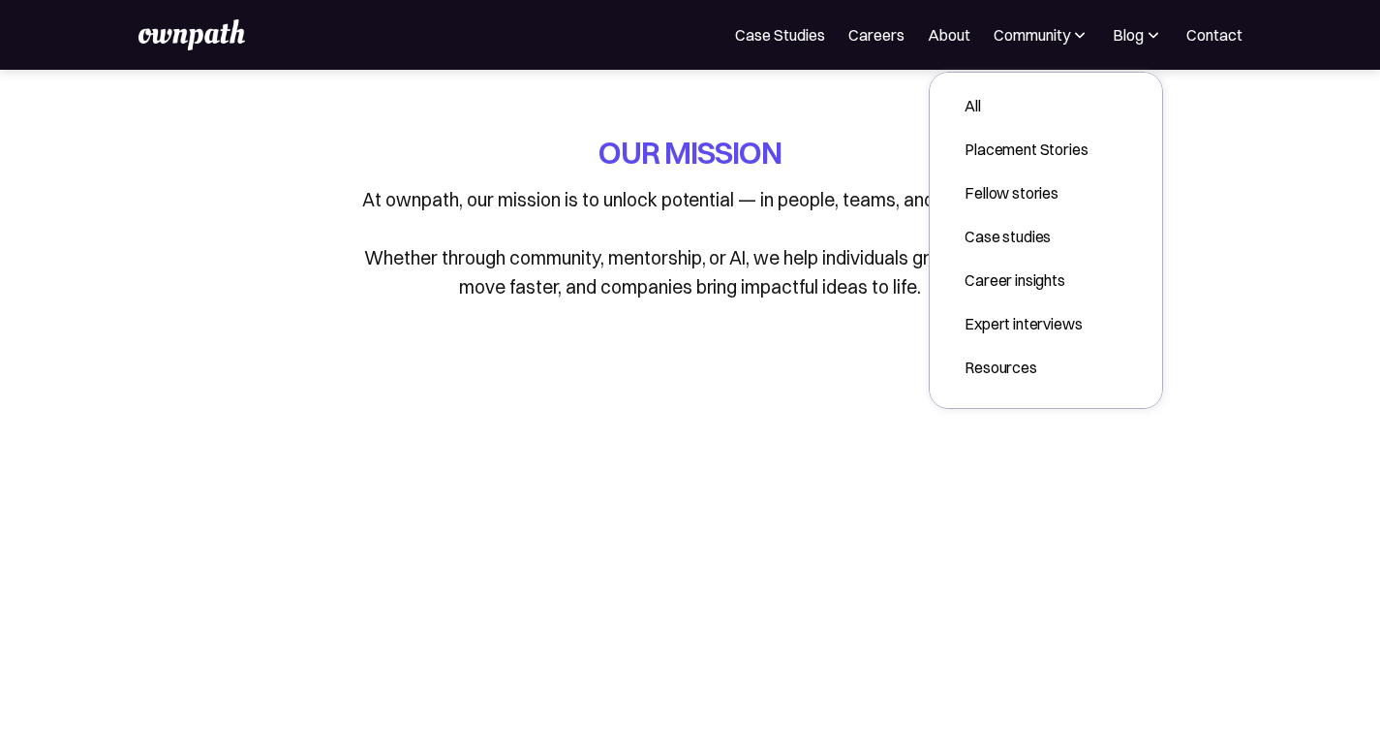
click at [1144, 30] on img at bounding box center [1153, 34] width 19 height 19
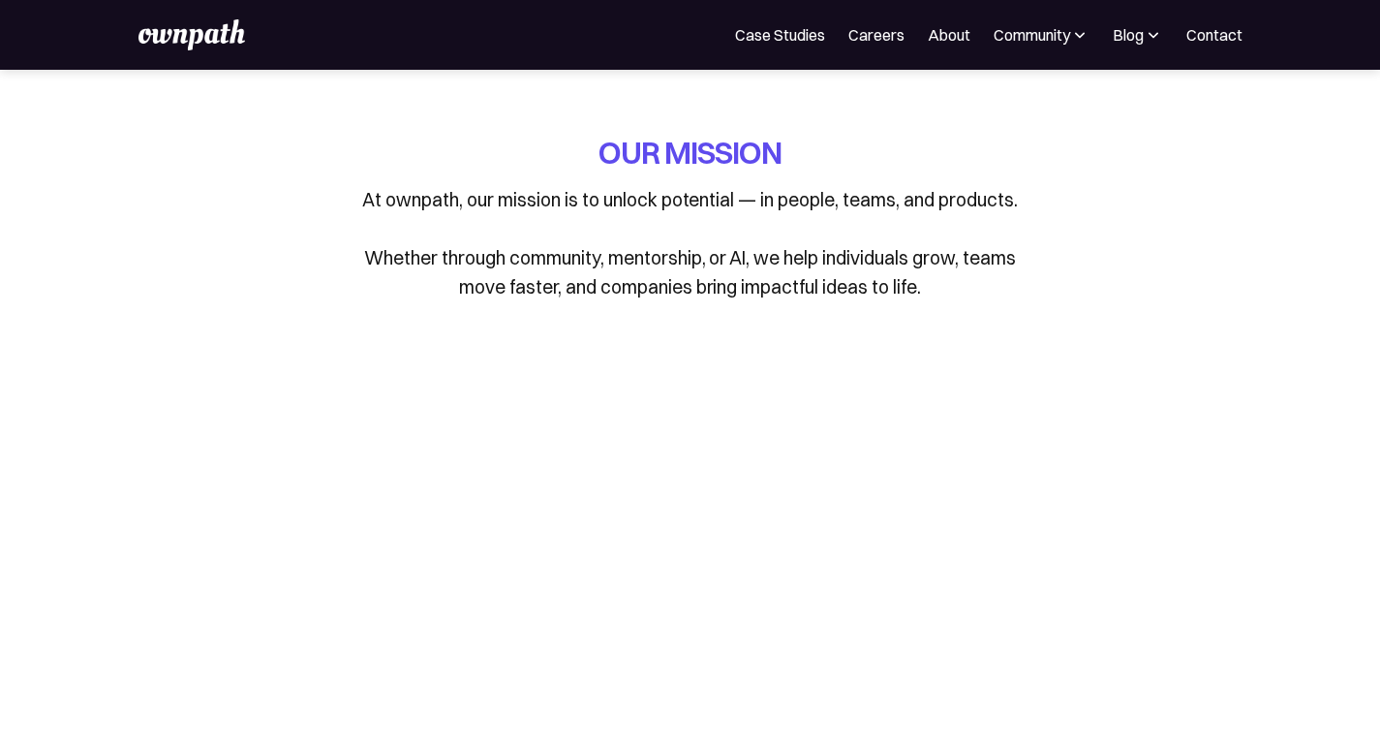
click at [1144, 30] on img at bounding box center [1153, 34] width 19 height 19
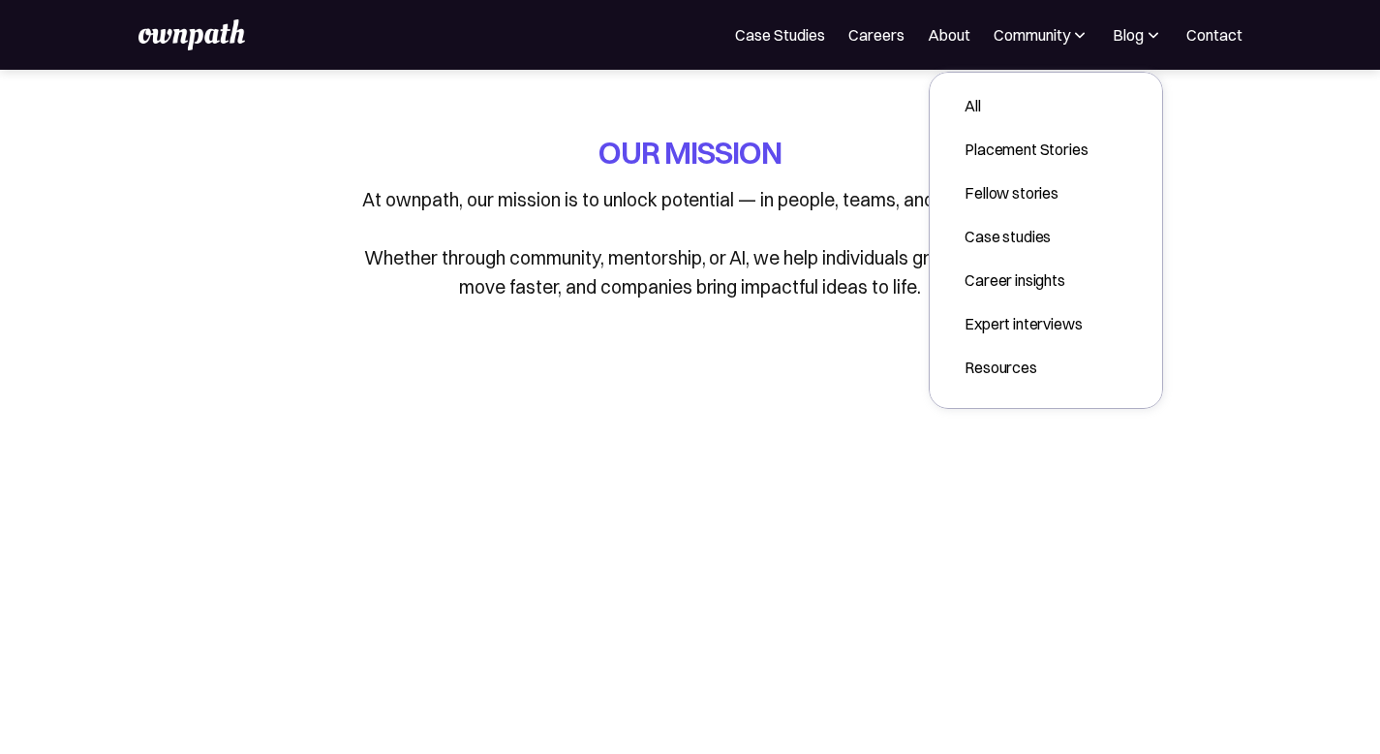
click at [926, 132] on div "OUR MISSION At ownpath, our mission is to unlock potential — in people, teams, …" at bounding box center [691, 217] width 678 height 170
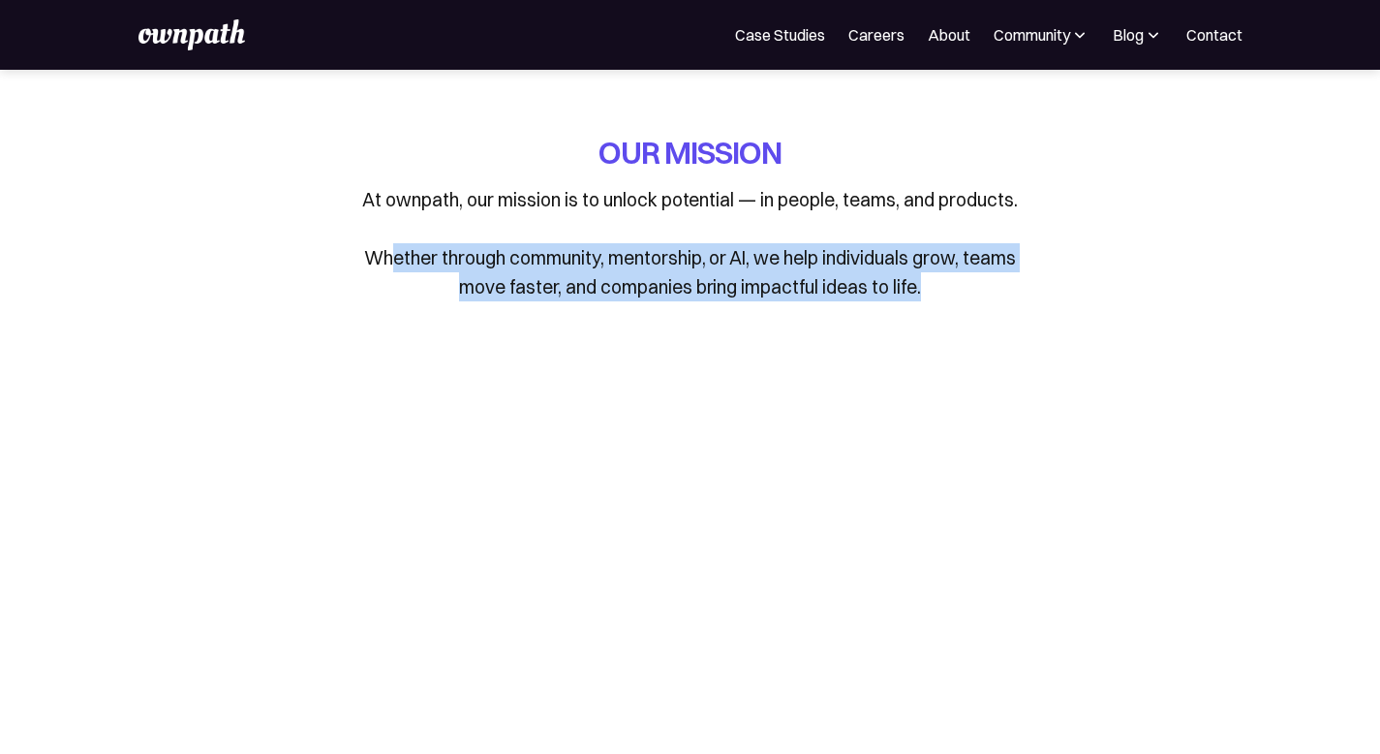
drag, startPoint x: 389, startPoint y: 252, endPoint x: 962, endPoint y: 295, distance: 574.2
click at [962, 295] on p "At ownpath, our mission is to unlock potential — in people, teams, and products…" at bounding box center [691, 243] width 678 height 116
click at [729, 295] on p "At ownpath, our mission is to unlock potential — in people, teams, and products…" at bounding box center [691, 243] width 678 height 116
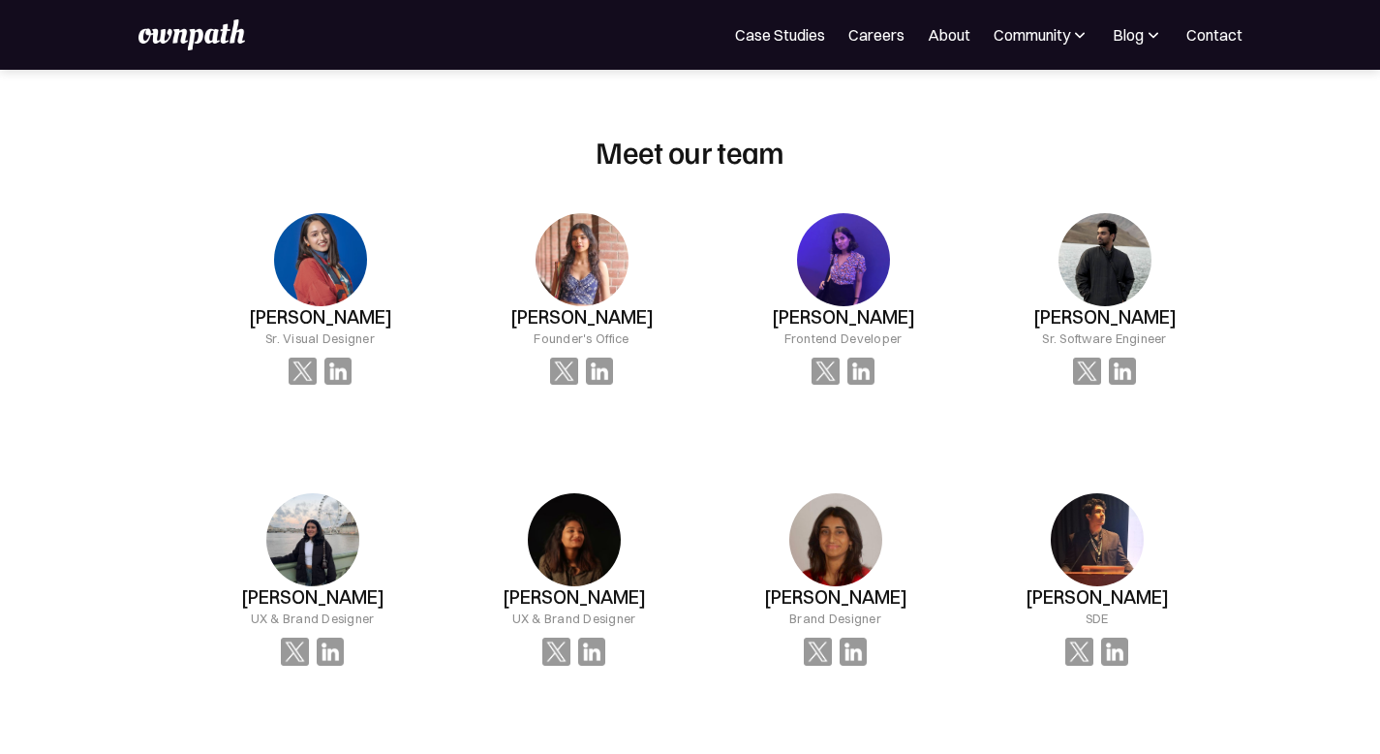
scroll to position [1264, 0]
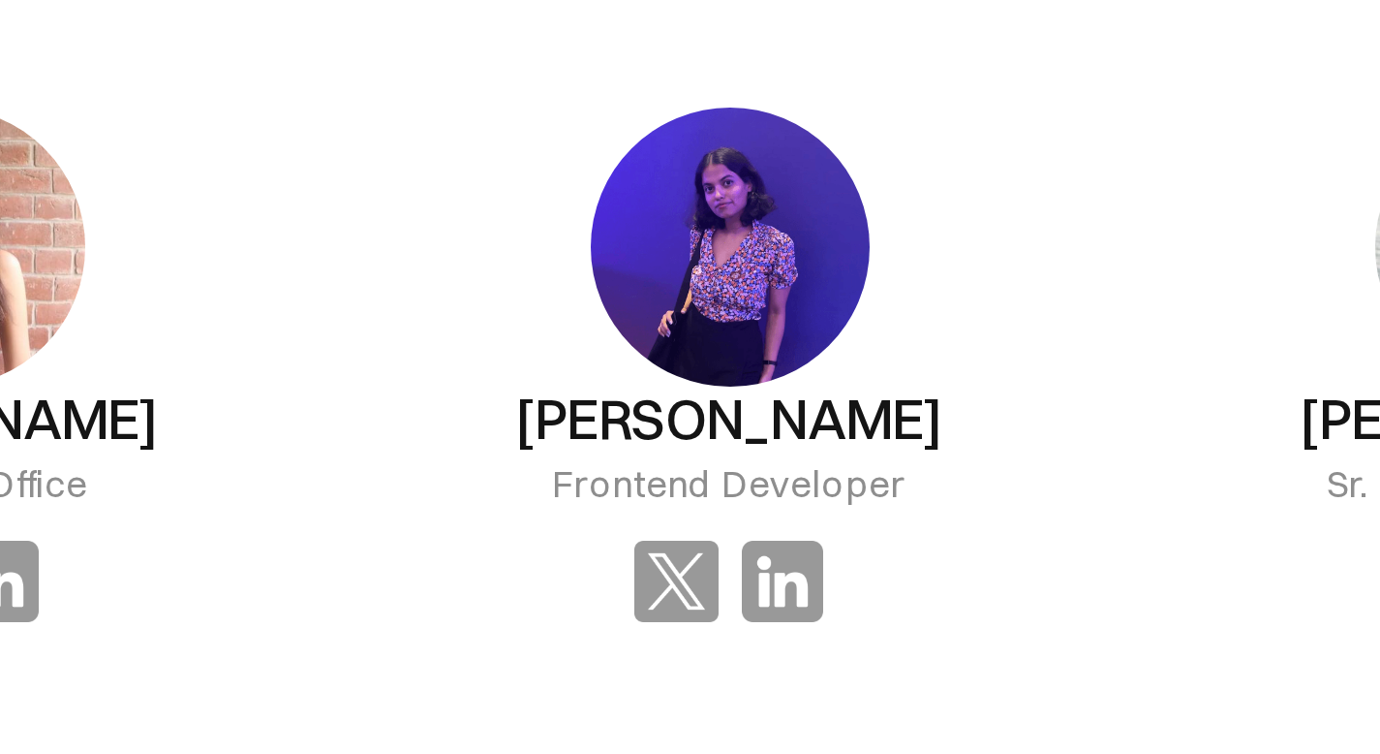
click at [1059, 288] on img at bounding box center [1105, 274] width 93 height 93
click at [766, 339] on div "[PERSON_NAME] Frontend Developer" at bounding box center [844, 314] width 246 height 234
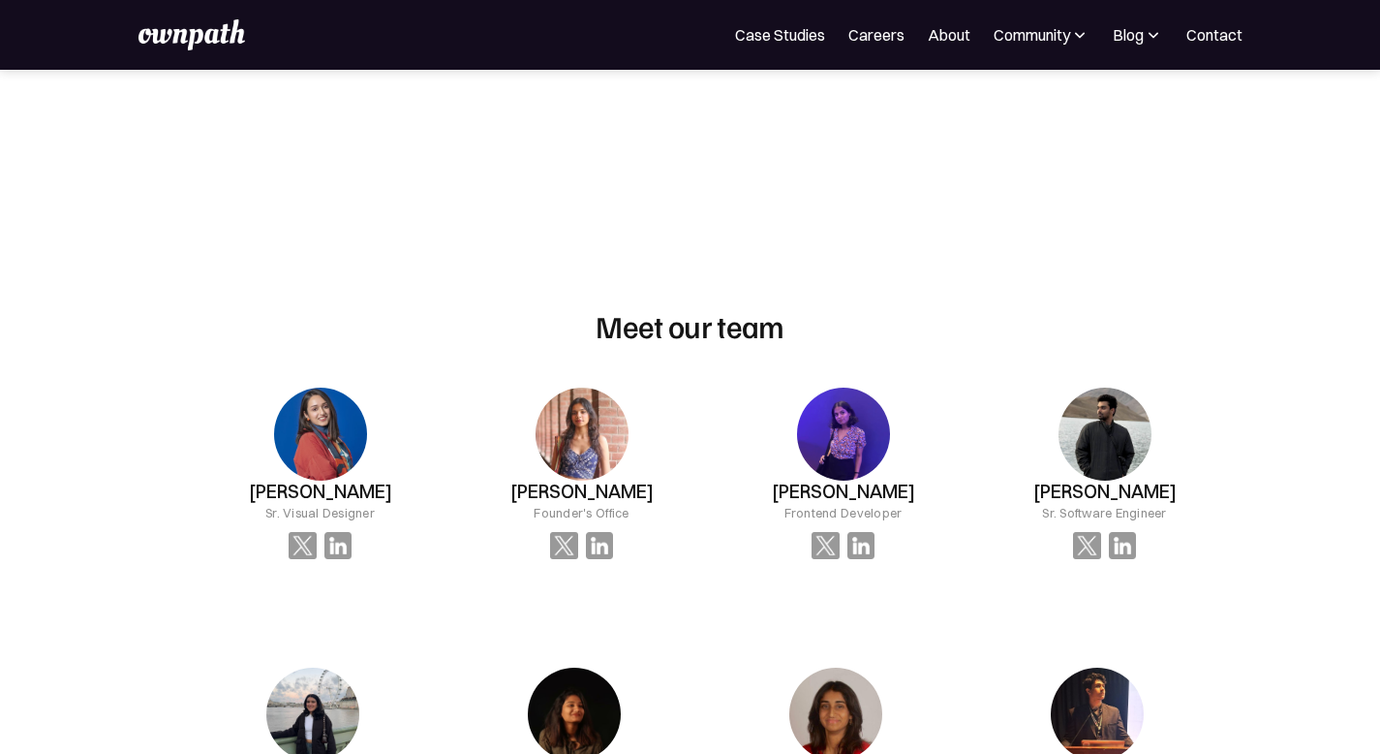
scroll to position [1101, 0]
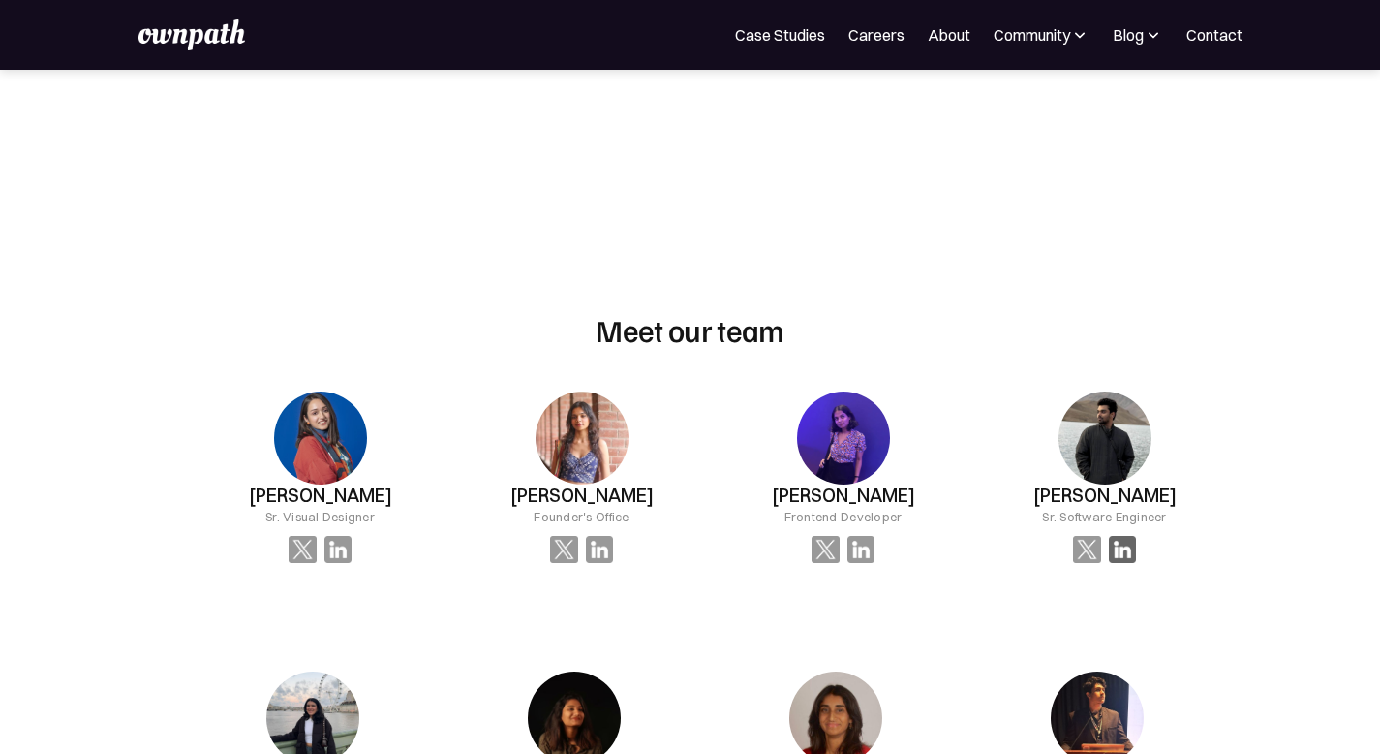
click at [1109, 564] on img at bounding box center [1123, 550] width 28 height 28
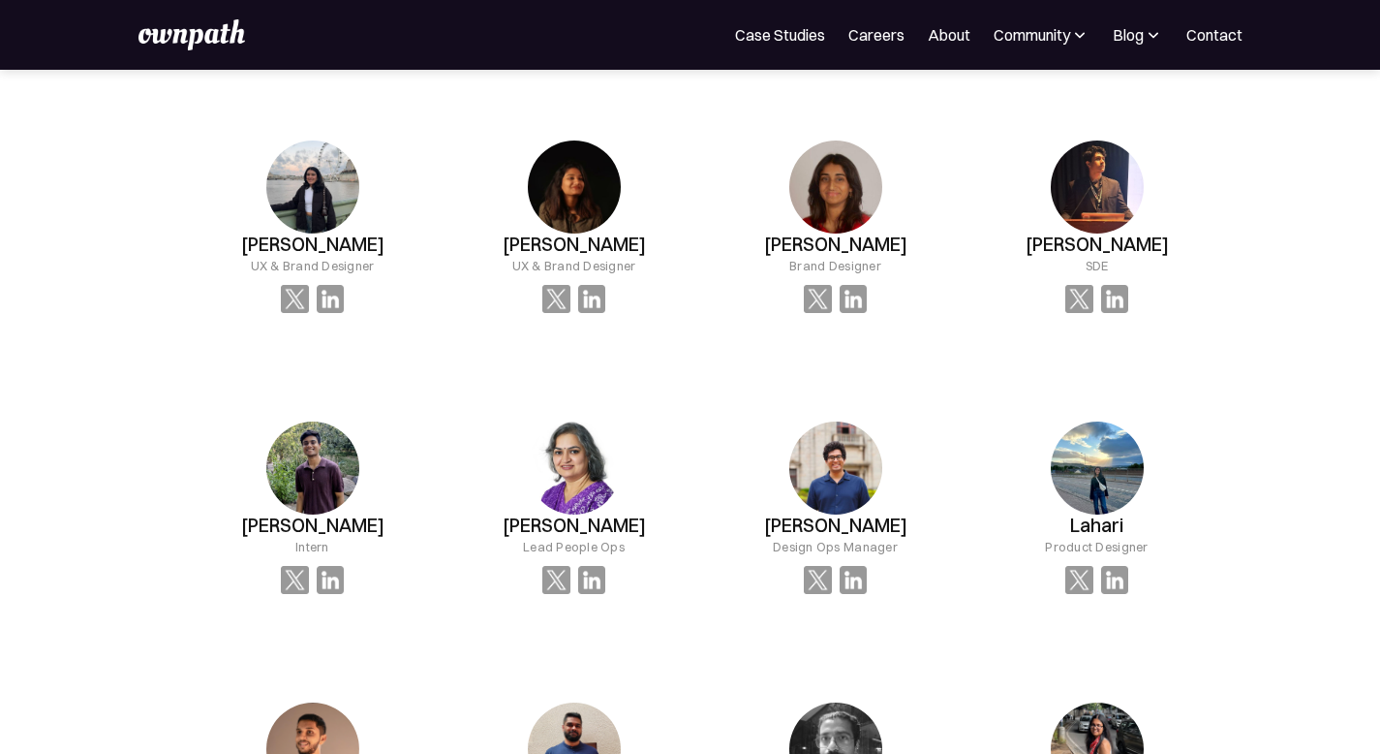
scroll to position [1642, 0]
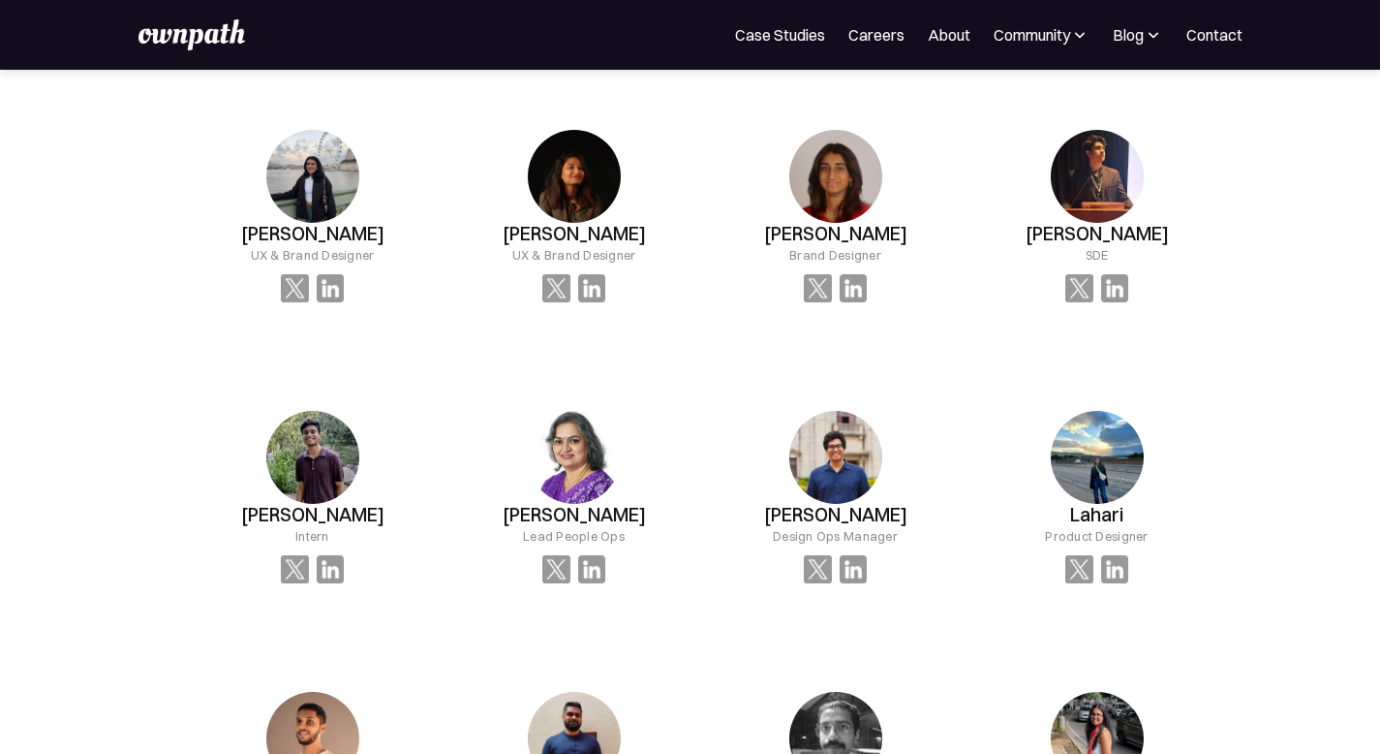
drag, startPoint x: 808, startPoint y: 562, endPoint x: 927, endPoint y: 561, distance: 119.2
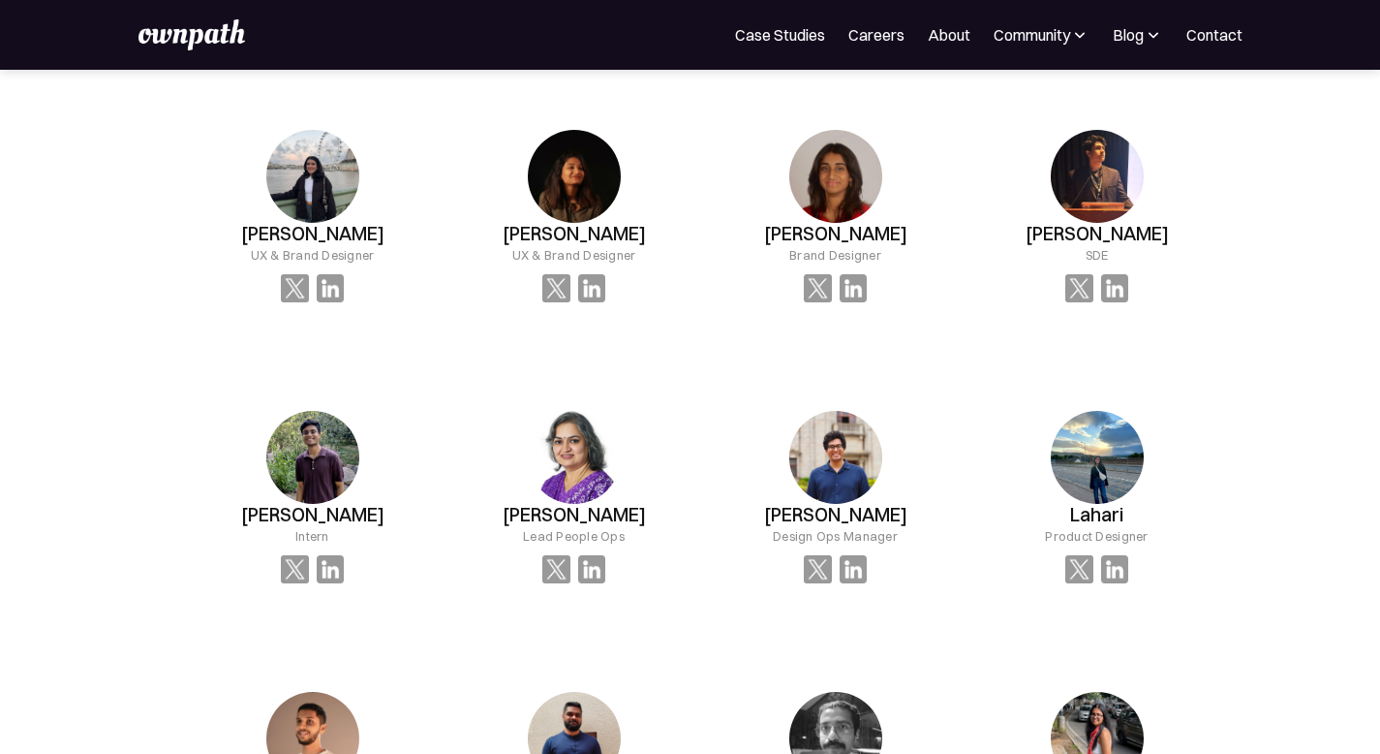
copy h3 "[PERSON_NAME]"
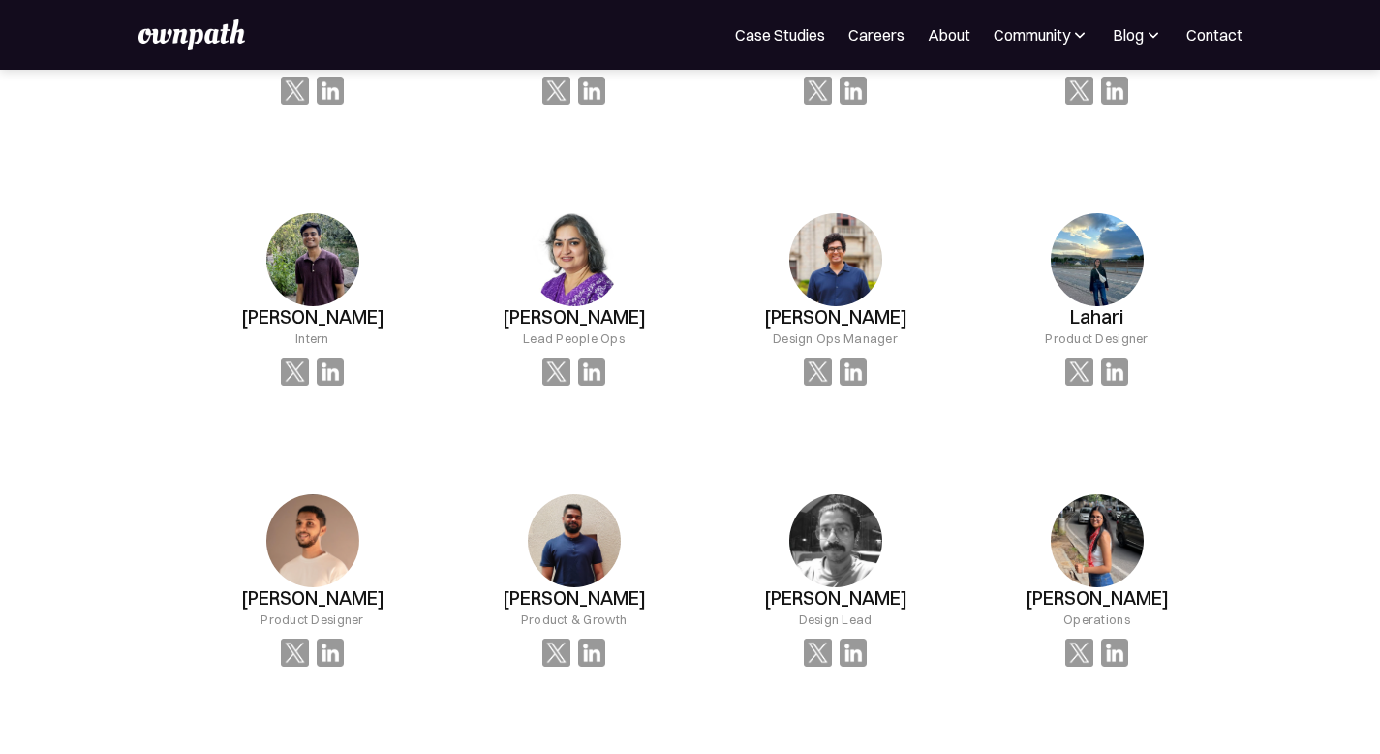
scroll to position [1887, 0]
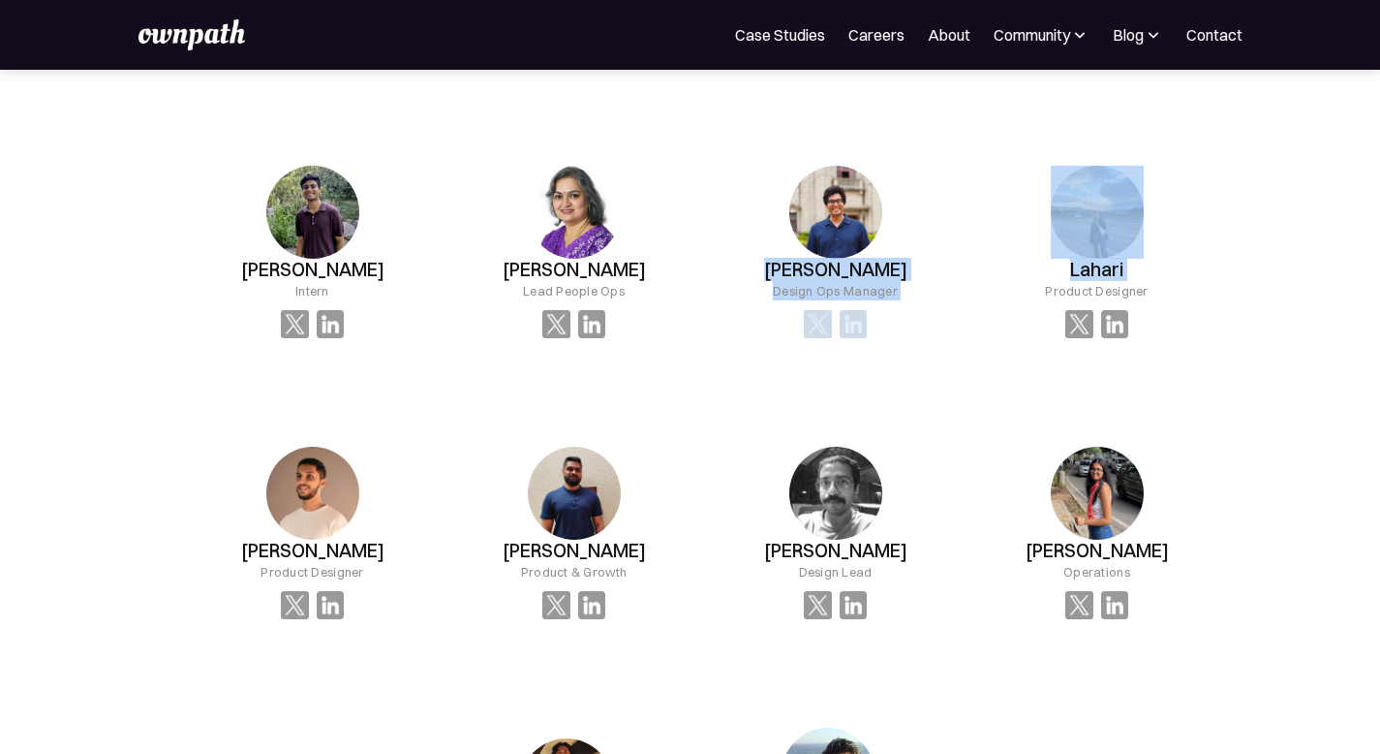
drag, startPoint x: 267, startPoint y: 316, endPoint x: 436, endPoint y: 316, distance: 168.6
click at [436, 316] on div "[PERSON_NAME] Visual Designer [PERSON_NAME] Founder's Office [PERSON_NAME] Fron…" at bounding box center [690, 264] width 1259 height 1380
click at [433, 452] on div "[PERSON_NAME] Visual Designer [PERSON_NAME] Founder's Office [PERSON_NAME] Fron…" at bounding box center [690, 264] width 1259 height 1380
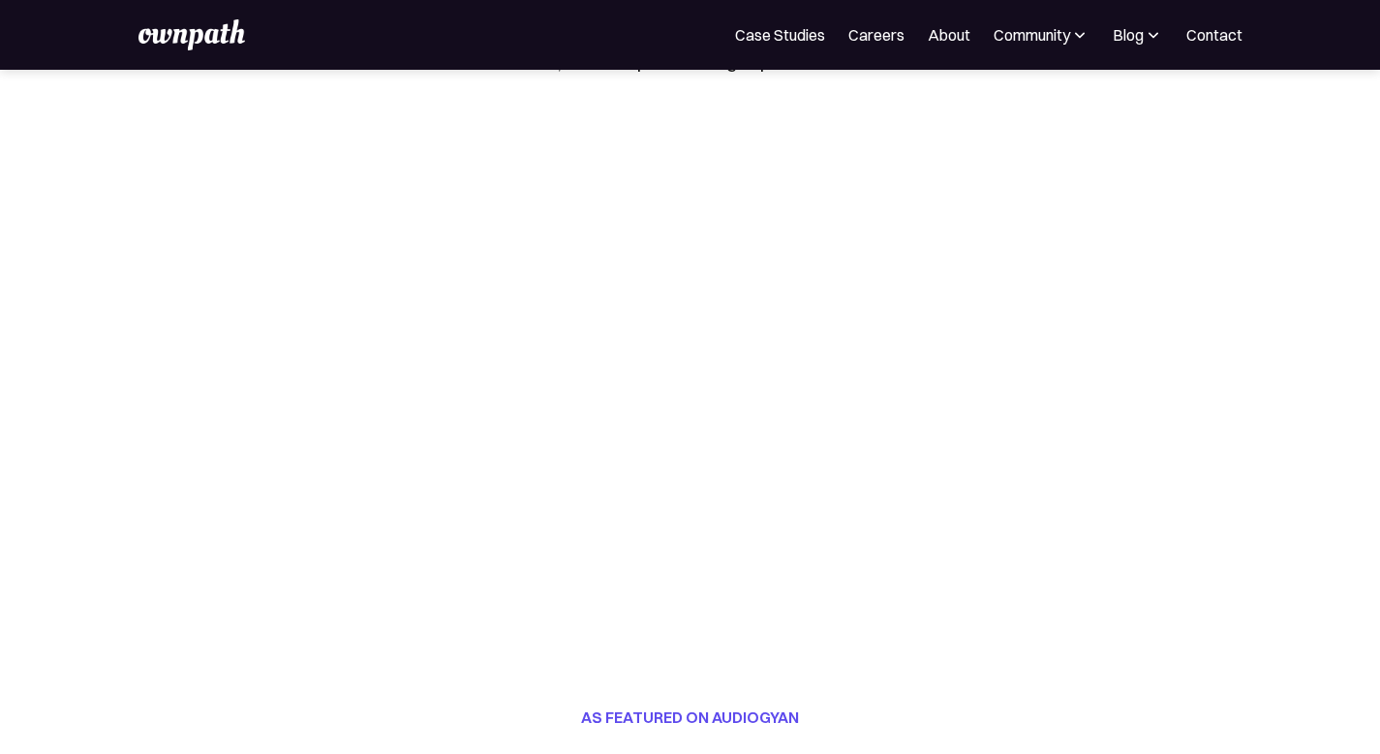
scroll to position [82, 0]
